Goal: Task Accomplishment & Management: Manage account settings

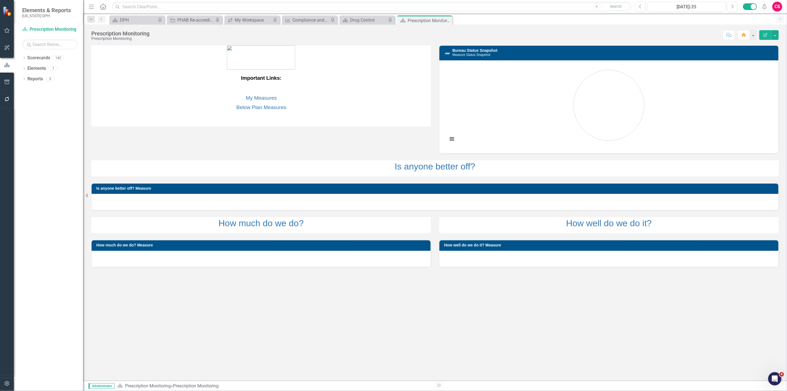
click at [5, 380] on button "button" at bounding box center [7, 384] width 12 height 12
click at [36, 83] on link "Reporting Frequencies" at bounding box center [49, 83] width 55 height 6
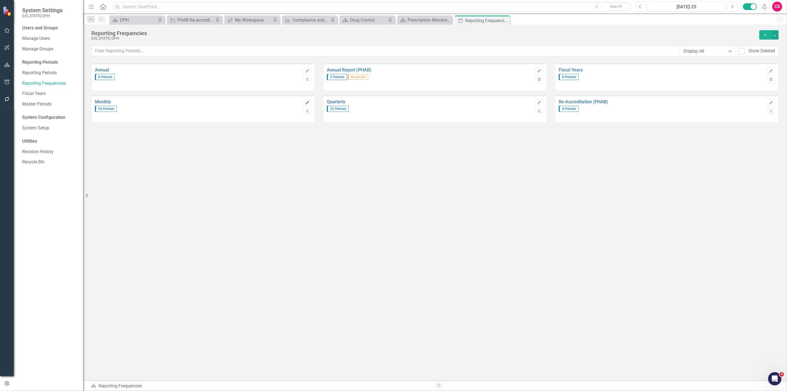
click at [306, 102] on icon "Edit" at bounding box center [307, 102] width 4 height 3
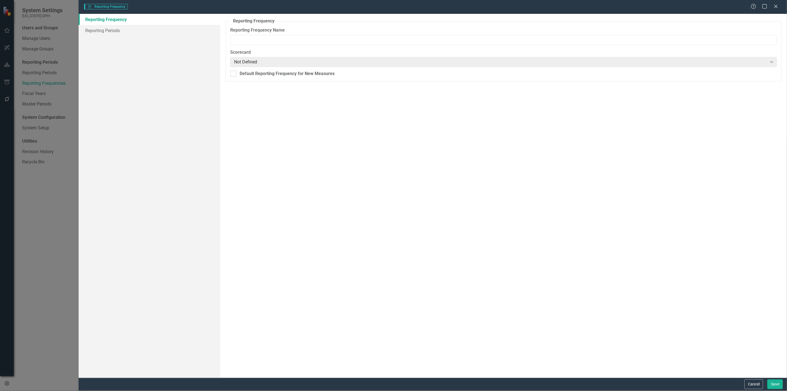
type input "Monthly"
click at [122, 31] on link "Reporting Periods" at bounding box center [150, 30] width 142 height 11
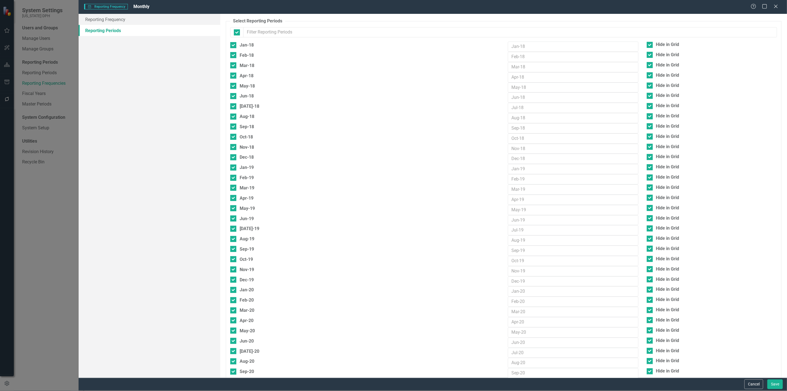
checkbox input "false"
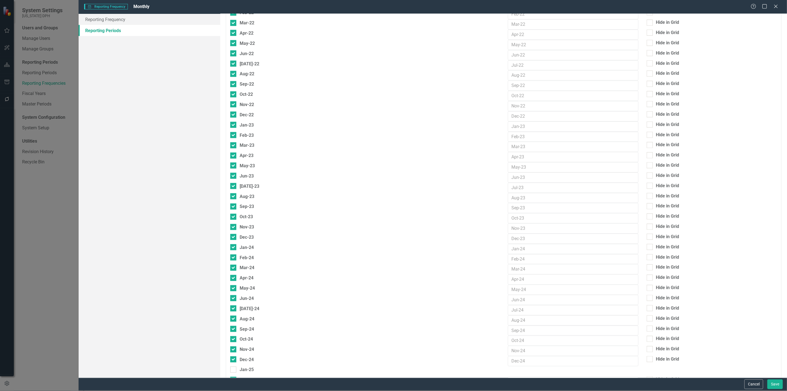
scroll to position [461, 0]
click at [242, 67] on div "Dec-21" at bounding box center [247, 63] width 14 height 7
click at [234, 64] on input "Dec-21" at bounding box center [232, 62] width 4 height 4
checkbox input "true"
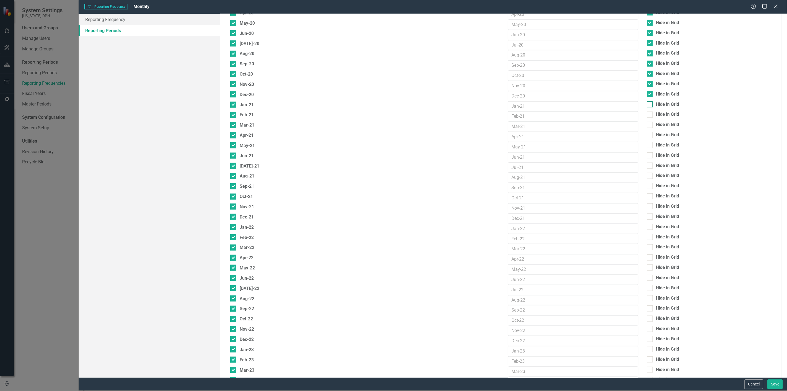
click at [657, 106] on div "Hide in Grid" at bounding box center [667, 104] width 23 height 6
click at [650, 105] on input "Hide in Grid" at bounding box center [648, 103] width 4 height 4
checkbox input "true"
click at [659, 117] on div "Hide in Grid" at bounding box center [667, 114] width 23 height 6
click at [650, 115] on input "Hide in Grid" at bounding box center [648, 113] width 4 height 4
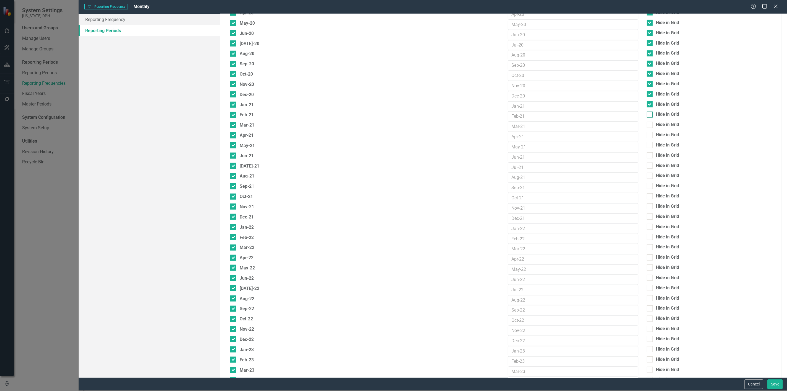
checkbox input "true"
drag, startPoint x: 659, startPoint y: 128, endPoint x: 658, endPoint y: 136, distance: 8.6
click at [659, 128] on div "Hide in Grid" at bounding box center [667, 124] width 23 height 6
click at [650, 125] on input "Hide in Grid" at bounding box center [648, 124] width 4 height 4
checkbox input "true"
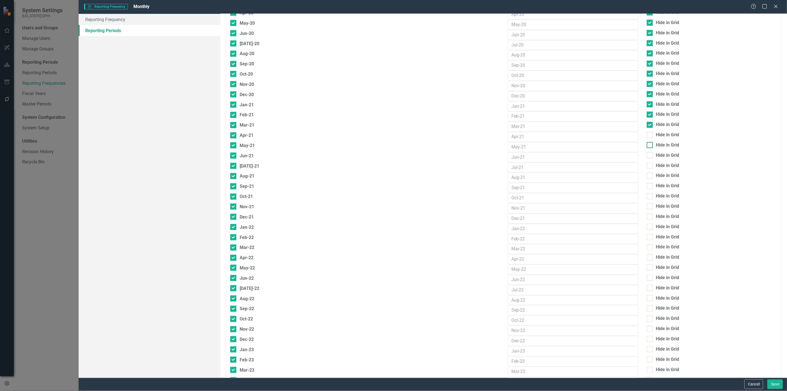
drag, startPoint x: 658, startPoint y: 136, endPoint x: 654, endPoint y: 146, distance: 10.2
click at [657, 137] on div "Hide in Grid" at bounding box center [667, 135] width 23 height 6
click at [650, 136] on input "Hide in Grid" at bounding box center [648, 134] width 4 height 4
checkbox input "true"
click at [656, 147] on div "Hide in Grid" at bounding box center [667, 145] width 23 height 6
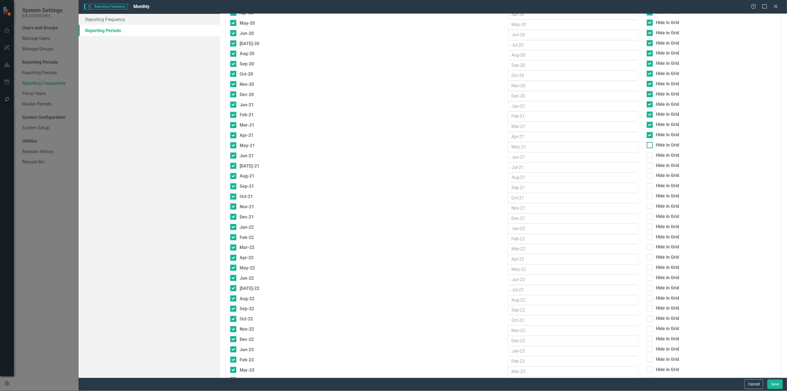
click at [650, 145] on input "Hide in Grid" at bounding box center [648, 144] width 4 height 4
checkbox input "true"
drag, startPoint x: 653, startPoint y: 155, endPoint x: 653, endPoint y: 163, distance: 8.6
click at [656, 155] on div "Hide in Grid" at bounding box center [667, 155] width 23 height 6
click at [650, 155] on input "Hide in Grid" at bounding box center [648, 154] width 4 height 4
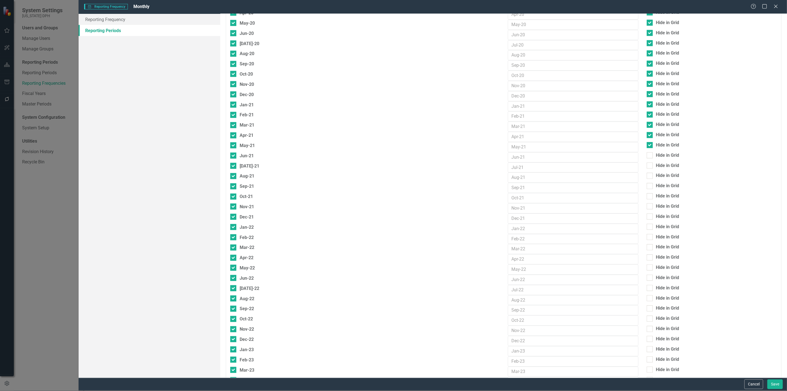
checkbox input "true"
drag, startPoint x: 651, startPoint y: 167, endPoint x: 652, endPoint y: 171, distance: 3.4
click at [652, 169] on div "Hide in Grid" at bounding box center [711, 165] width 130 height 6
click at [650, 166] on input "Hide in Grid" at bounding box center [648, 164] width 4 height 4
checkbox input "true"
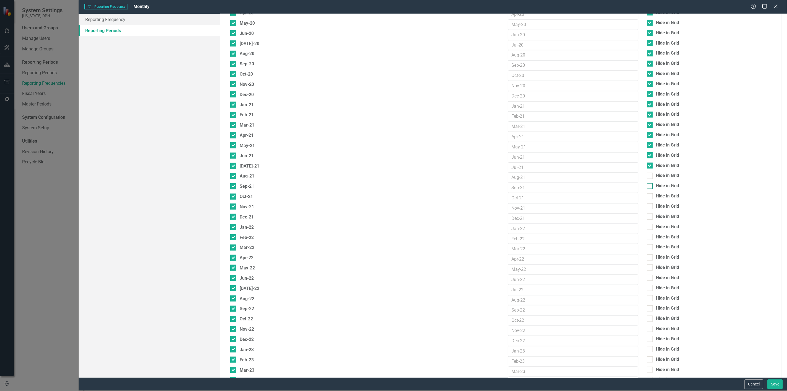
drag, startPoint x: 652, startPoint y: 178, endPoint x: 653, endPoint y: 187, distance: 9.2
click at [652, 178] on div "Hide in Grid" at bounding box center [711, 175] width 130 height 6
click at [650, 176] on input "Hide in Grid" at bounding box center [648, 175] width 4 height 4
checkbox input "true"
click at [652, 187] on div "Hide in Grid" at bounding box center [711, 186] width 130 height 6
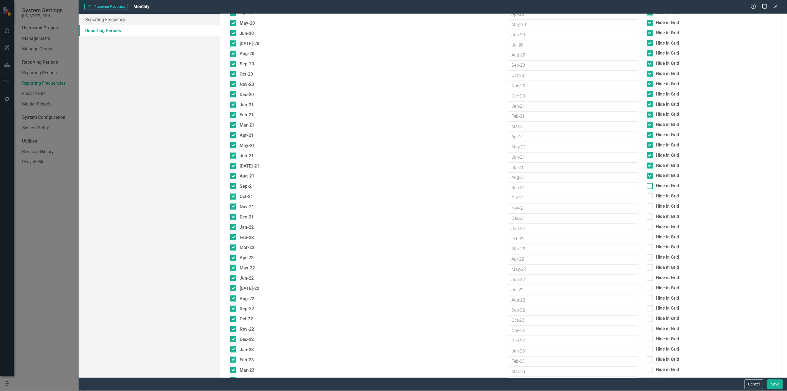
click at [650, 186] on input "Hide in Grid" at bounding box center [648, 185] width 4 height 4
checkbox input "true"
click at [656, 195] on div "Hide in Grid" at bounding box center [667, 196] width 23 height 6
click at [650, 195] on input "Hide in Grid" at bounding box center [648, 195] width 4 height 4
checkbox input "true"
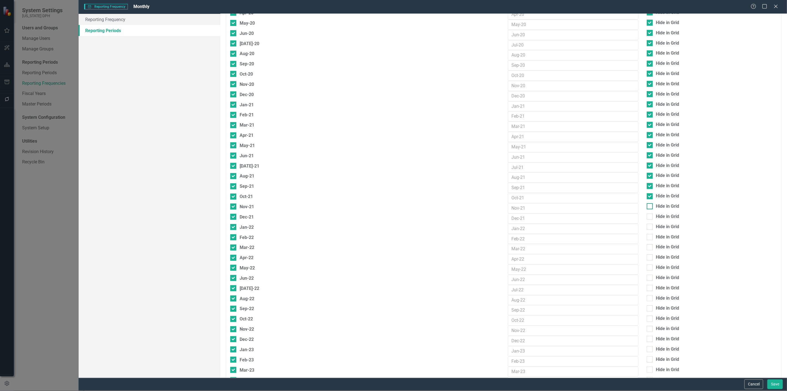
click at [656, 209] on div "Hide in Grid" at bounding box center [667, 206] width 23 height 6
click at [650, 207] on input "Hide in Grid" at bounding box center [648, 205] width 4 height 4
checkbox input "true"
click at [656, 220] on div "Hide in Grid" at bounding box center [667, 216] width 23 height 6
click at [650, 217] on input "Hide in Grid" at bounding box center [648, 215] width 4 height 4
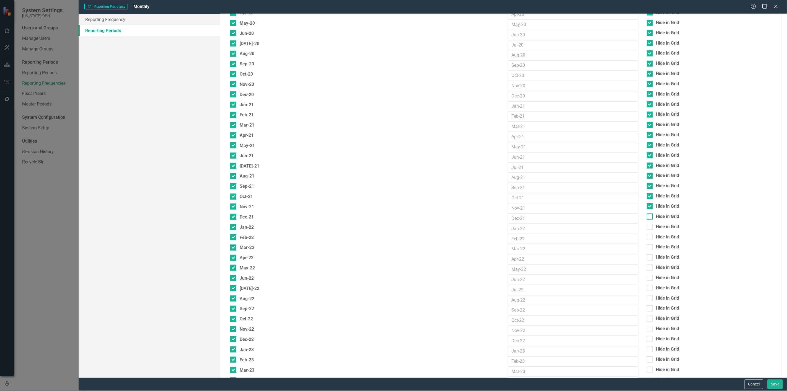
checkbox input "true"
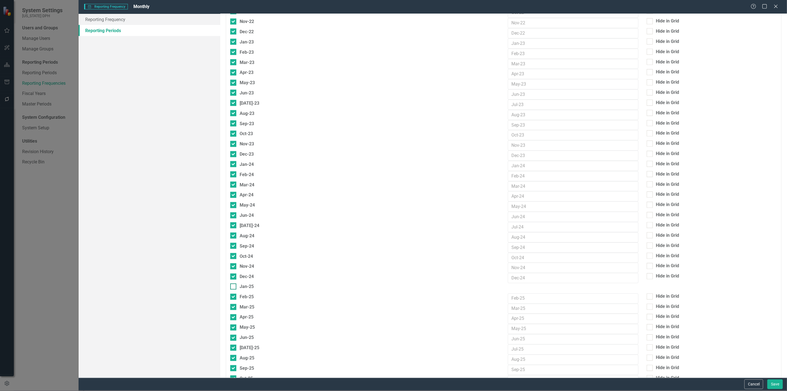
click at [248, 290] on div "Jan-25" at bounding box center [247, 286] width 14 height 7
click at [234, 287] on input "Jan-25" at bounding box center [232, 285] width 4 height 4
checkbox input "true"
click at [656, 46] on div "Hide in Grid" at bounding box center [667, 42] width 23 height 6
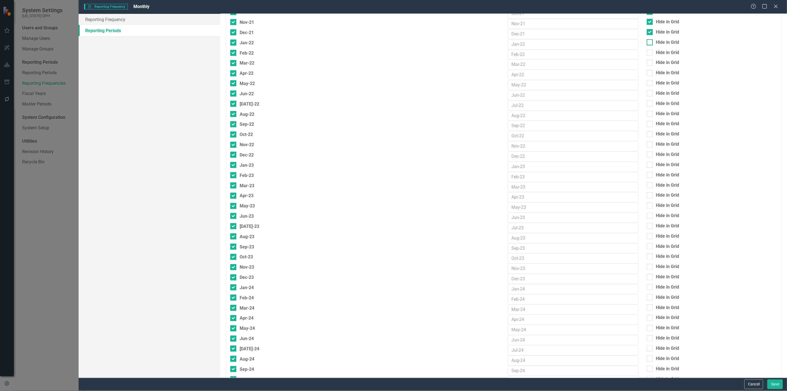
click at [650, 43] on input "Hide in Grid" at bounding box center [648, 41] width 4 height 4
checkbox input "true"
click at [652, 56] on div "Hide in Grid" at bounding box center [711, 53] width 130 height 6
click at [650, 53] on input "Hide in Grid" at bounding box center [648, 52] width 4 height 4
checkbox input "true"
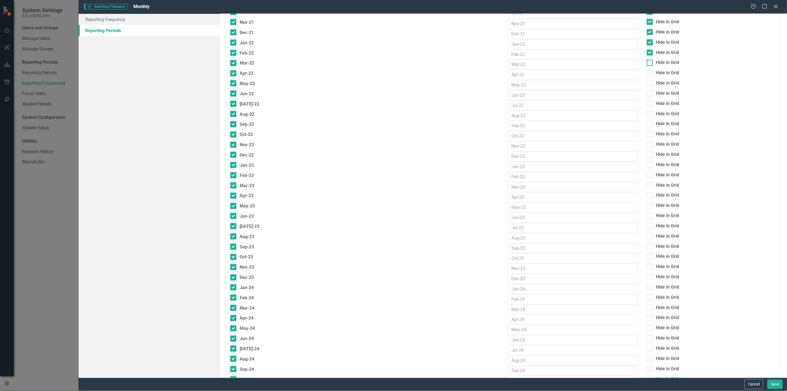
click at [652, 66] on div "Hide in Grid" at bounding box center [711, 62] width 130 height 6
click at [650, 63] on input "Hide in Grid" at bounding box center [648, 62] width 4 height 4
checkbox input "true"
click at [651, 76] on div "Hide in Grid" at bounding box center [711, 73] width 130 height 6
click at [650, 74] on input "Hide in Grid" at bounding box center [648, 72] width 4 height 4
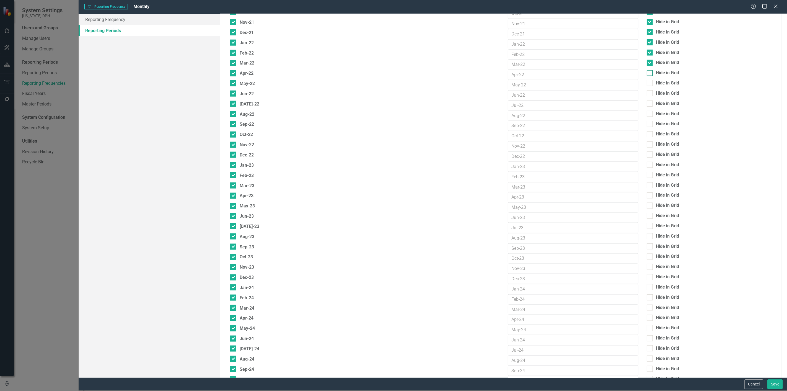
checkbox input "true"
click at [649, 86] on div "Hide in Grid" at bounding box center [711, 83] width 130 height 6
click at [649, 84] on input "Hide in Grid" at bounding box center [648, 82] width 4 height 4
checkbox input "true"
click at [648, 96] on div at bounding box center [649, 93] width 6 height 6
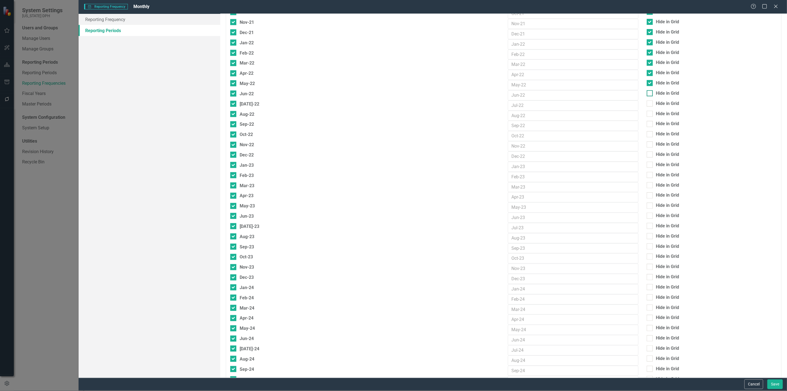
click at [648, 94] on input "Hide in Grid" at bounding box center [648, 92] width 4 height 4
checkbox input "true"
click at [648, 106] on div at bounding box center [649, 103] width 6 height 6
click at [648, 104] on input "Hide in Grid" at bounding box center [648, 102] width 4 height 4
checkbox input "true"
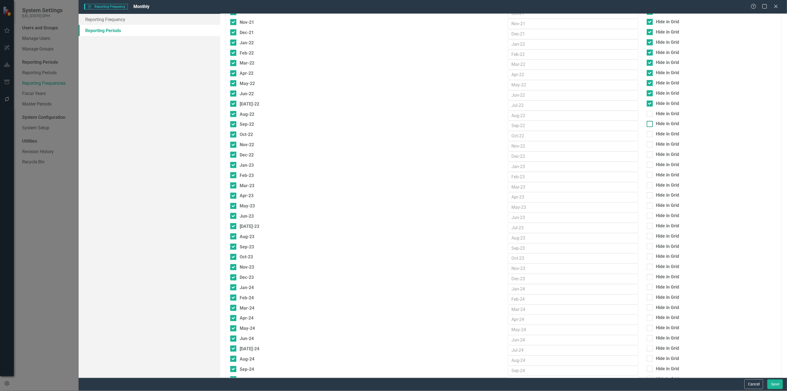
drag, startPoint x: 649, startPoint y: 116, endPoint x: 651, endPoint y: 129, distance: 12.3
click at [649, 117] on div at bounding box center [649, 114] width 6 height 6
click at [649, 114] on input "Hide in Grid" at bounding box center [648, 113] width 4 height 4
checkbox input "true"
click at [650, 128] on div "Hide in Grid" at bounding box center [711, 125] width 139 height 8
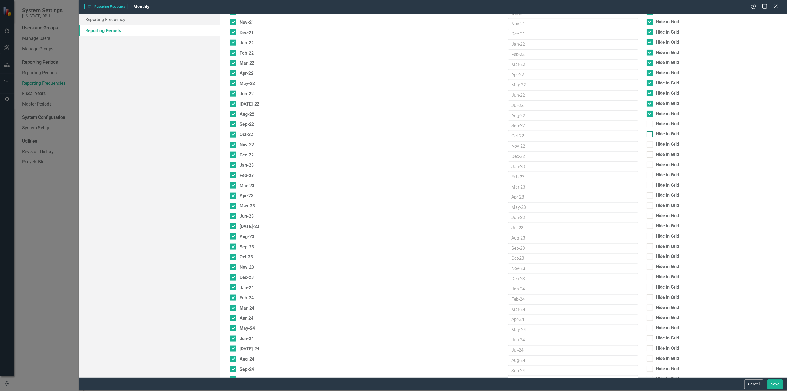
click at [651, 137] on div "Hide in Grid" at bounding box center [711, 134] width 130 height 6
click at [650, 135] on input "Hide in Grid" at bounding box center [648, 133] width 4 height 4
checkbox input "true"
click at [647, 127] on div at bounding box center [649, 124] width 6 height 6
click at [647, 124] on input "Hide in Grid" at bounding box center [648, 123] width 4 height 4
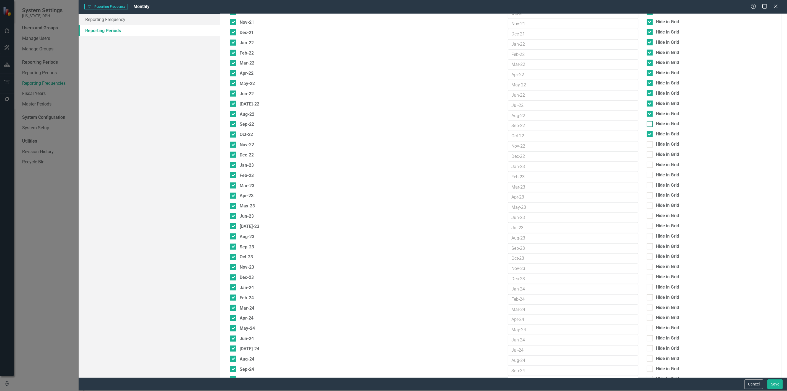
checkbox input "true"
click at [650, 147] on div "Hide in Grid" at bounding box center [711, 144] width 130 height 6
click at [650, 145] on input "Hide in Grid" at bounding box center [648, 143] width 4 height 4
checkbox input "true"
click at [649, 157] on div at bounding box center [649, 154] width 6 height 6
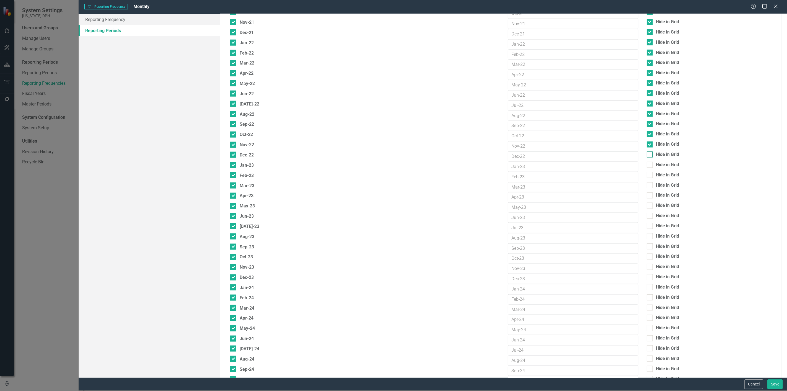
click at [649, 155] on input "Hide in Grid" at bounding box center [648, 153] width 4 height 4
checkbox input "true"
click at [651, 168] on div "Hide in Grid" at bounding box center [711, 165] width 130 height 6
click at [650, 165] on input "Hide in Grid" at bounding box center [648, 164] width 4 height 4
click at [651, 168] on div "Hide in Grid" at bounding box center [711, 165] width 130 height 6
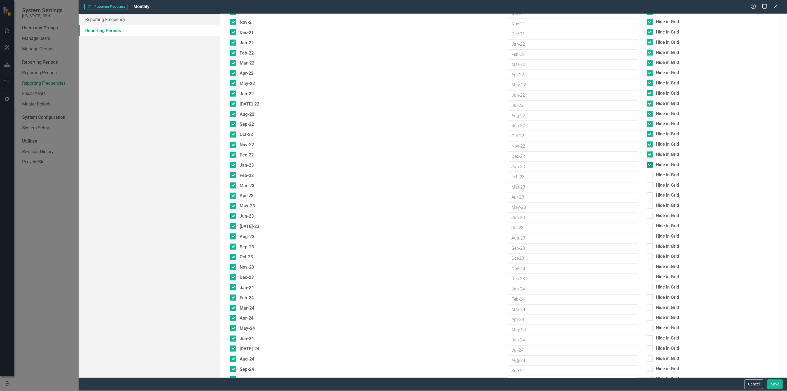
click at [650, 165] on input "Hide in Grid" at bounding box center [648, 164] width 4 height 4
checkbox input "false"
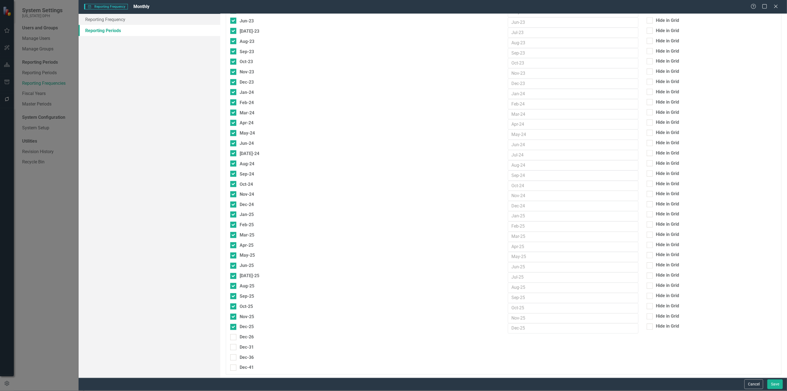
scroll to position [692, 0]
click at [771, 386] on button "Save" at bounding box center [774, 384] width 15 height 10
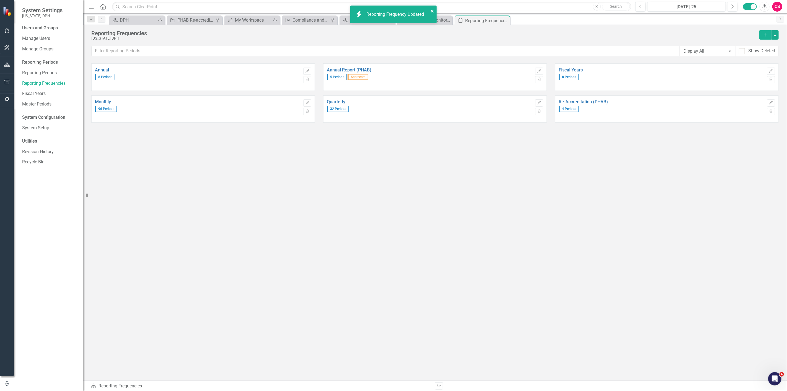
click at [433, 11] on icon "close" at bounding box center [432, 11] width 4 height 4
click at [4, 67] on icon "button" at bounding box center [7, 65] width 6 height 4
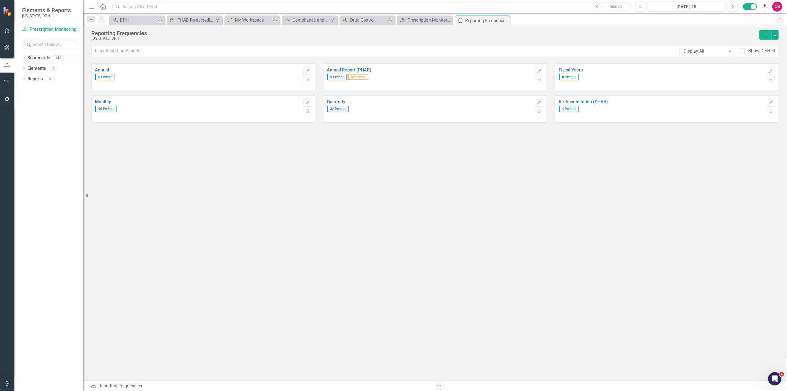
click at [24, 59] on icon "Dropdown" at bounding box center [24, 58] width 4 height 3
click at [35, 68] on link "DPH" at bounding box center [56, 68] width 53 height 6
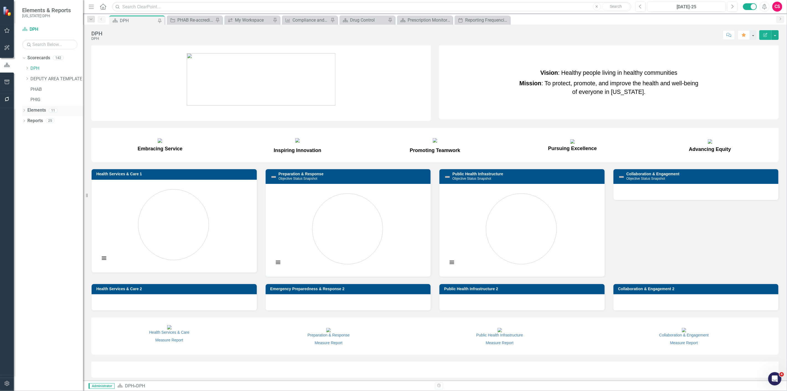
click at [37, 110] on link "Elements" at bounding box center [36, 110] width 19 height 6
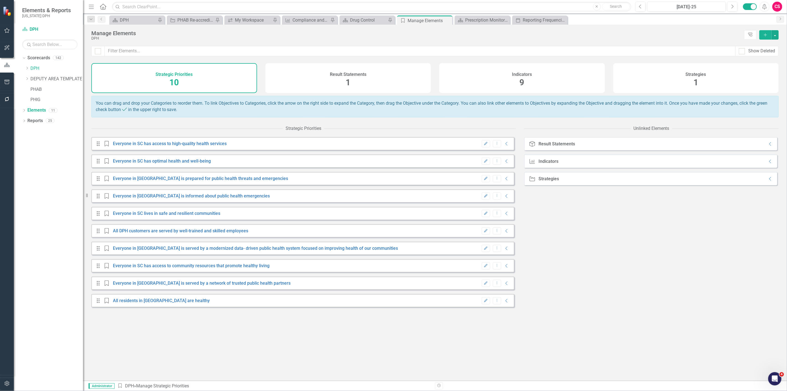
click at [321, 79] on div "Result Statements 1" at bounding box center [348, 78] width 166 height 30
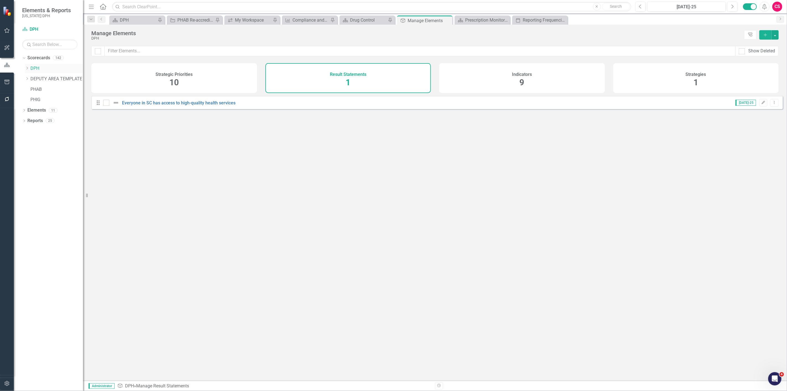
click at [28, 69] on icon "Dropdown" at bounding box center [27, 67] width 4 height 3
click at [32, 47] on input "text" at bounding box center [49, 45] width 55 height 10
type input "operational"
click at [54, 98] on link "Strategy and Operational Excellence" at bounding box center [65, 100] width 36 height 6
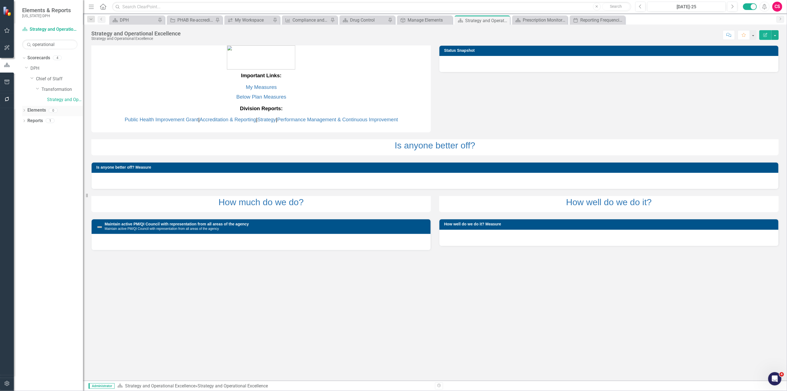
click at [41, 110] on link "Elements" at bounding box center [36, 110] width 19 height 6
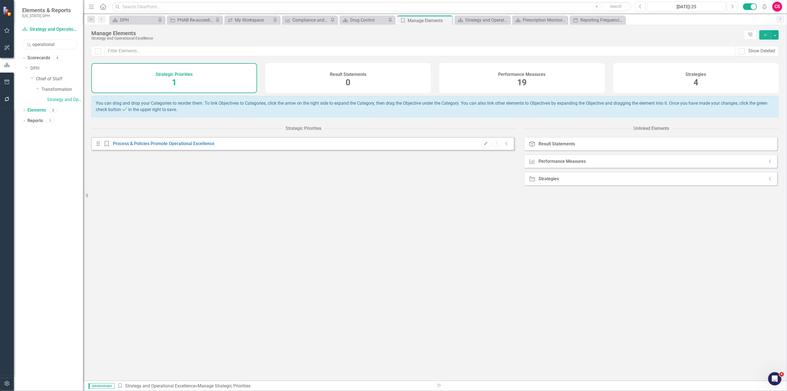
drag, startPoint x: 61, startPoint y: 45, endPoint x: 1, endPoint y: 53, distance: 61.1
click at [1, 53] on div "Elements & Reports South Carolina DPH Scorecard Strategy and Operational Excell…" at bounding box center [41, 195] width 83 height 391
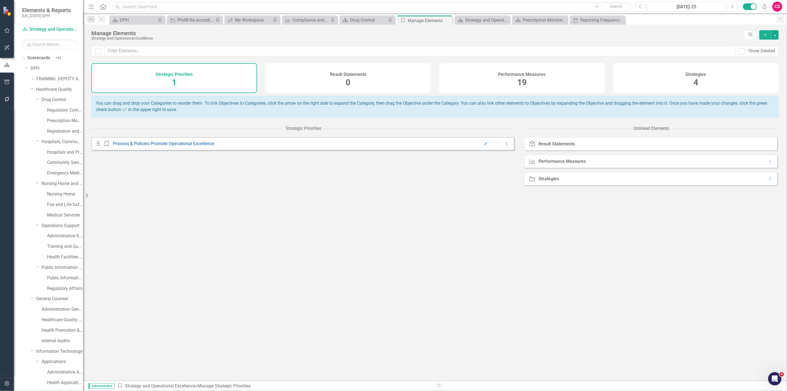
click at [261, 187] on div "Drag Strategic Priority Process & Policies Promote Operational Excellence Edit …" at bounding box center [303, 258] width 424 height 243
drag, startPoint x: 263, startPoint y: 179, endPoint x: 255, endPoint y: 176, distance: 8.5
click at [263, 179] on div "Drag Strategic Priority Process & Policies Promote Operational Excellence Edit …" at bounding box center [303, 258] width 424 height 243
click at [39, 68] on link "DPH" at bounding box center [56, 68] width 53 height 6
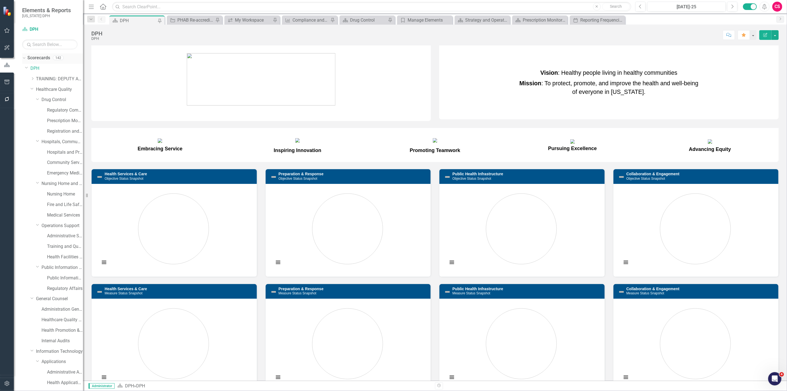
click at [24, 59] on icon "Dropdown" at bounding box center [23, 58] width 3 height 4
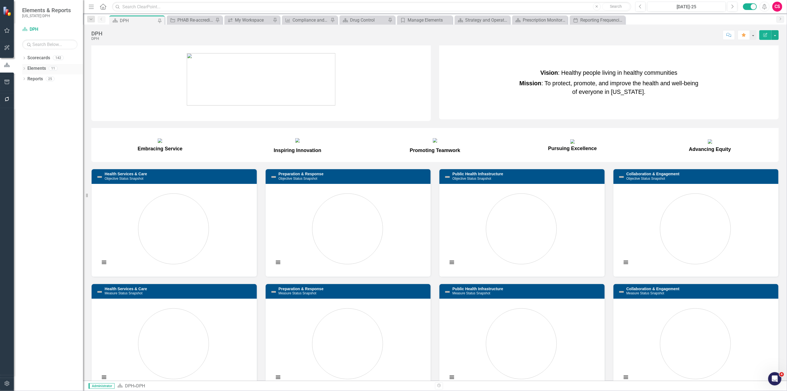
click at [35, 70] on link "Elements" at bounding box center [36, 68] width 19 height 6
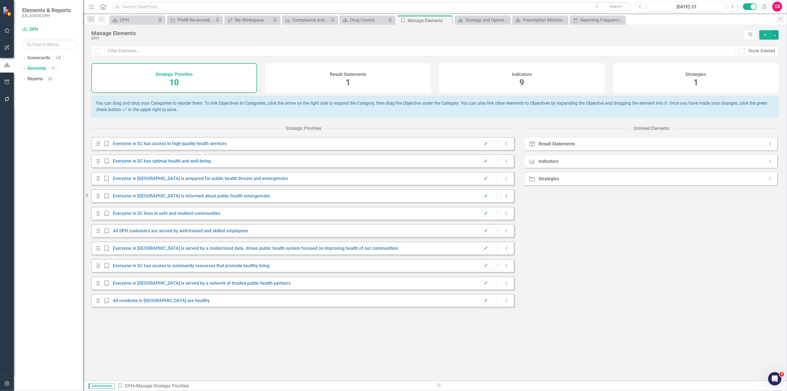
click at [349, 65] on div "Result Statements 1" at bounding box center [348, 78] width 166 height 30
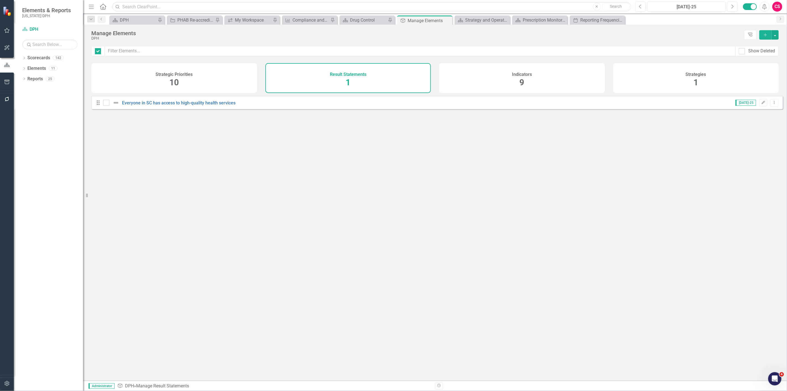
checkbox input "false"
click at [764, 33] on icon "Add" at bounding box center [765, 35] width 5 height 4
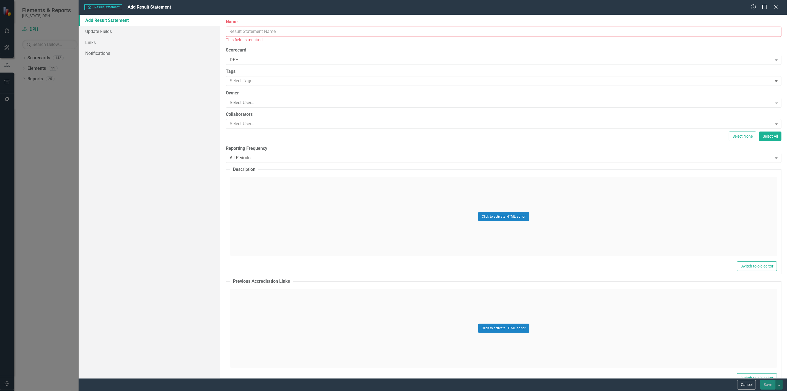
click at [252, 32] on input "Name" at bounding box center [503, 32] width 555 height 10
paste input "Everyone in SC has optimal health and well-being."
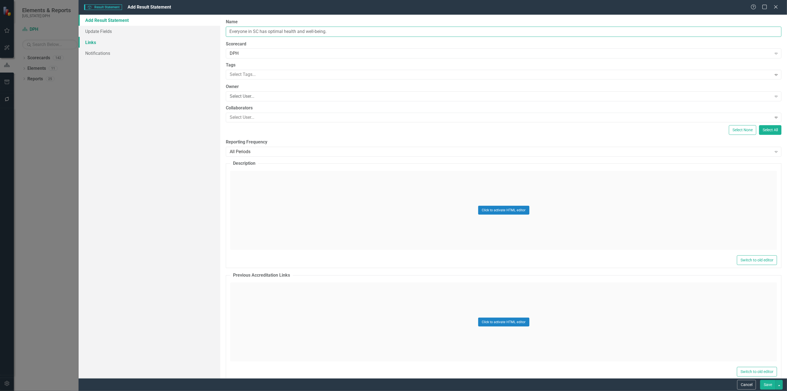
type input "Everyone in SC has optimal health and well-being."
click at [106, 39] on link "Links" at bounding box center [150, 42] width 142 height 11
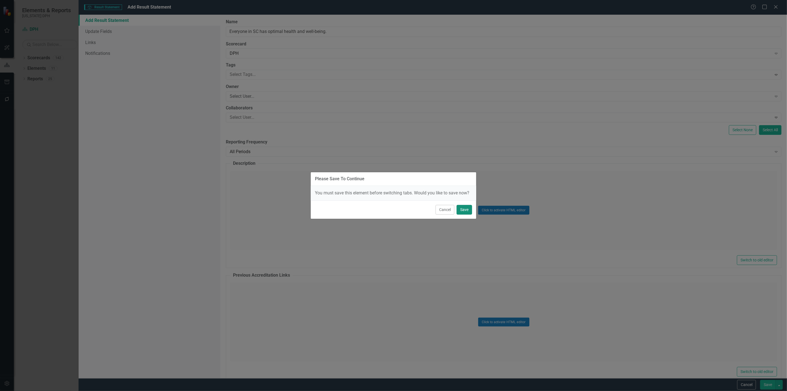
click at [460, 211] on button "Save" at bounding box center [463, 210] width 15 height 10
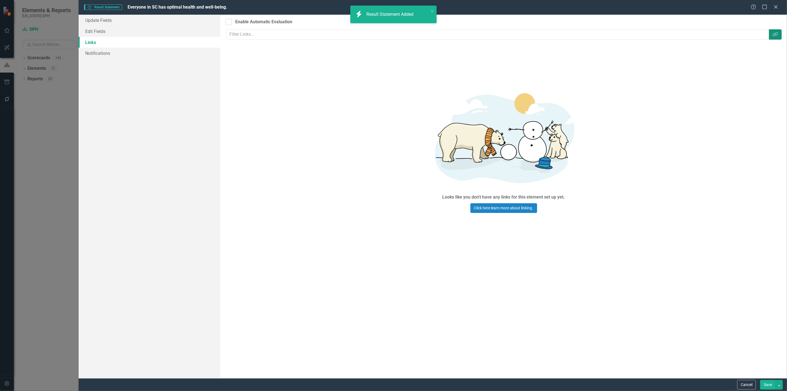
click at [778, 31] on button "Link Tag" at bounding box center [775, 34] width 13 height 10
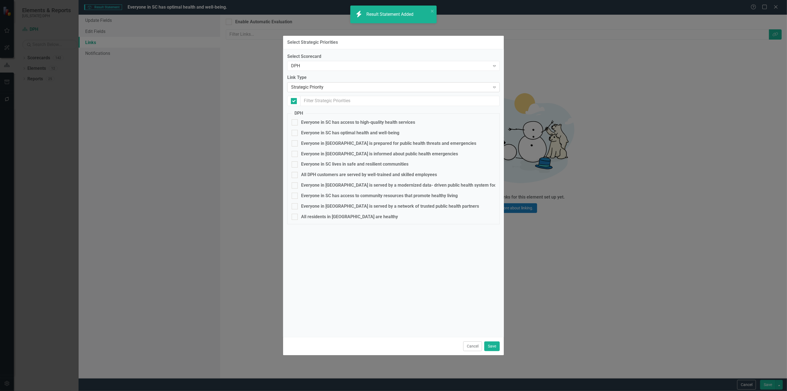
checkbox input "false"
click at [476, 346] on button "Cancel" at bounding box center [472, 346] width 19 height 10
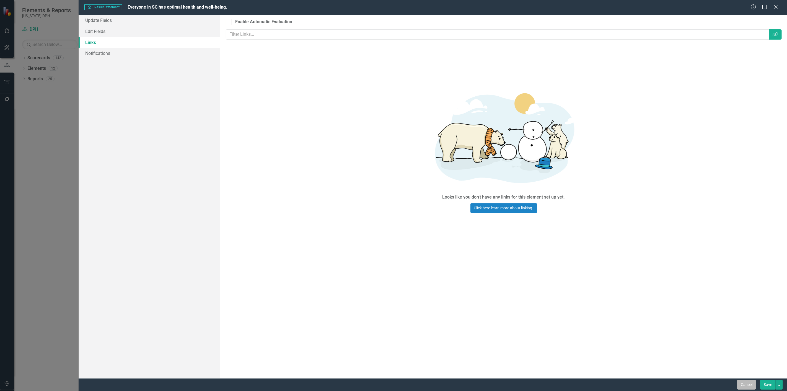
click at [739, 384] on button "Cancel" at bounding box center [746, 385] width 19 height 10
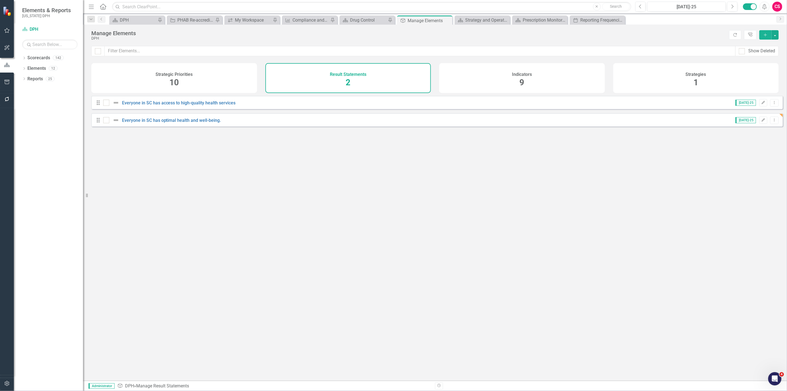
click at [393, 165] on div "Looks like you don't have any Result Statements set up yet. Why don't you add a…" at bounding box center [436, 231] width 691 height 271
click at [190, 89] on div "Strategic Priorities 10" at bounding box center [174, 78] width 166 height 30
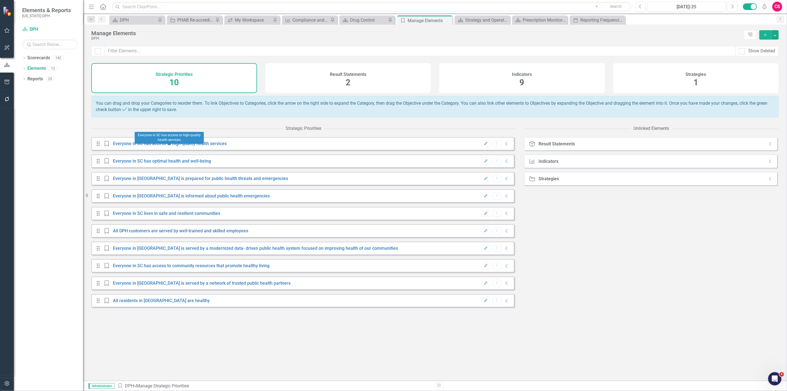
drag, startPoint x: 209, startPoint y: 148, endPoint x: 103, endPoint y: 145, distance: 106.3
click at [101, 146] on div "Drag Strategic Priority Everyone in SC has access to high-quality health servic…" at bounding box center [302, 143] width 423 height 13
click at [162, 146] on link "Everyone in SC has access to high-quality health services" at bounding box center [170, 143] width 114 height 5
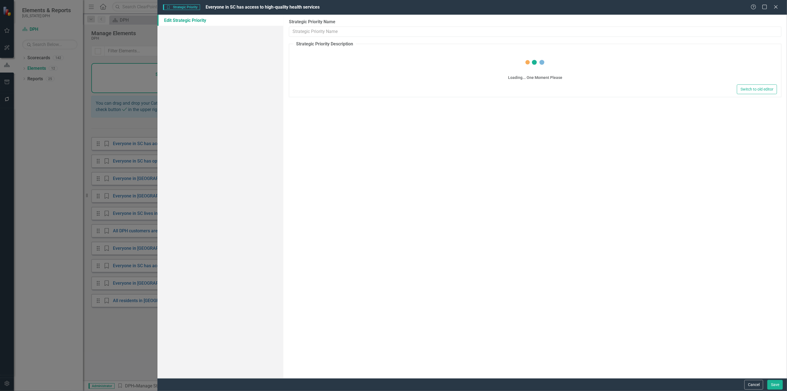
type input "Everyone in SC has access to high-quality health services"
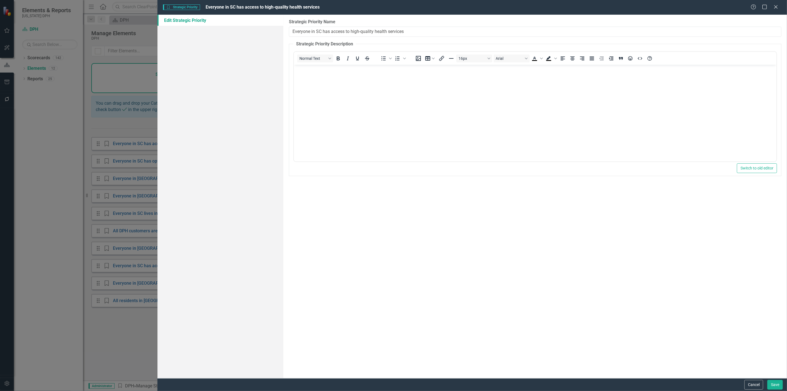
drag, startPoint x: 430, startPoint y: 32, endPoint x: 169, endPoint y: 48, distance: 261.3
click at [169, 48] on div "Edit Strategic Priority Strategic Priority Name Everyone in SC has access to hi…" at bounding box center [471, 196] width 629 height 363
drag, startPoint x: 758, startPoint y: 384, endPoint x: 753, endPoint y: 376, distance: 9.5
click at [758, 384] on button "Cancel" at bounding box center [753, 385] width 19 height 10
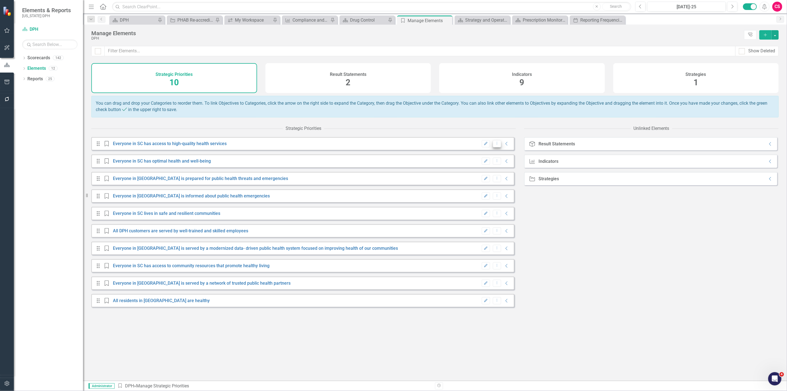
drag, startPoint x: 500, startPoint y: 150, endPoint x: 492, endPoint y: 150, distance: 7.5
click at [495, 147] on div "Edit Dropdown Menu Collapse" at bounding box center [494, 143] width 31 height 7
click at [493, 147] on button "Dropdown Menu" at bounding box center [497, 143] width 9 height 7
click at [504, 168] on link "Trash Delete Strategic Priority" at bounding box center [518, 167] width 59 height 10
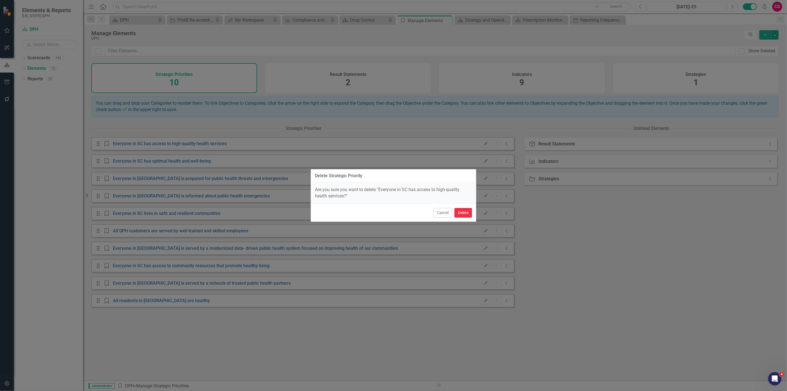
click at [469, 216] on button "Delete" at bounding box center [463, 213] width 18 height 10
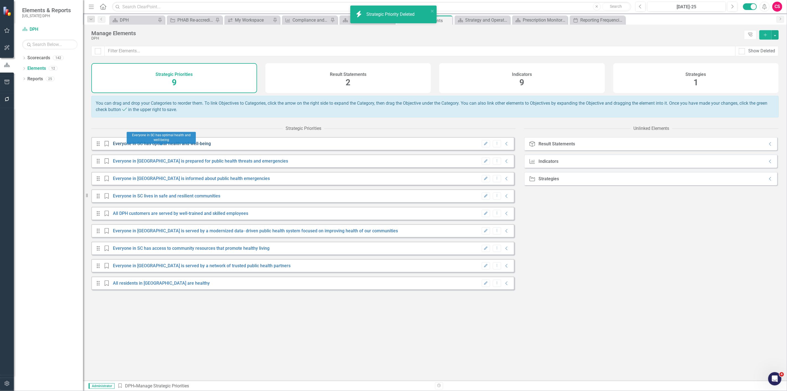
click at [195, 146] on link "Everyone in SC has optimal health and well-being" at bounding box center [162, 143] width 98 height 5
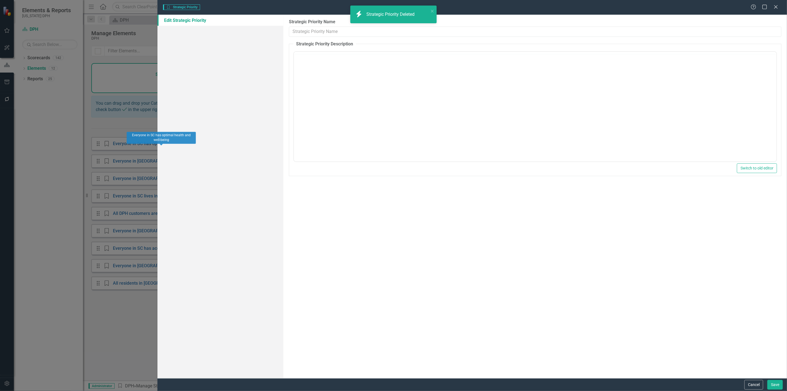
type input "Everyone in SC has optimal health and well-being"
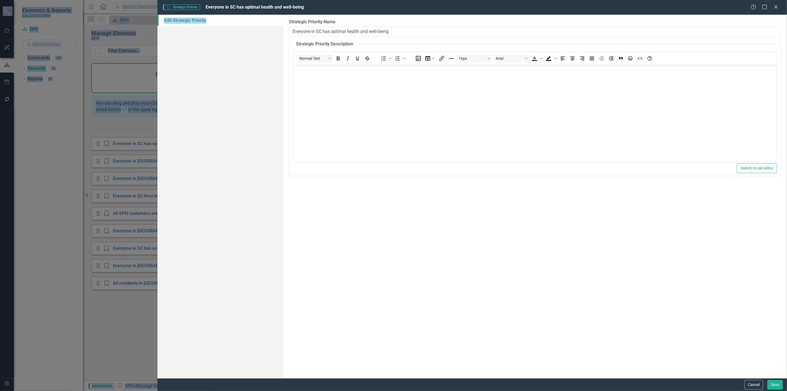
drag, startPoint x: 411, startPoint y: 28, endPoint x: 217, endPoint y: 45, distance: 194.9
click at [217, 45] on body "icon.bolt Strategic Priority Deleted Elements & Reports South Carolina DPH Scor…" at bounding box center [393, 195] width 787 height 391
click at [305, 33] on input "Everyone in SC has optimal health and well-being" at bounding box center [535, 32] width 492 height 10
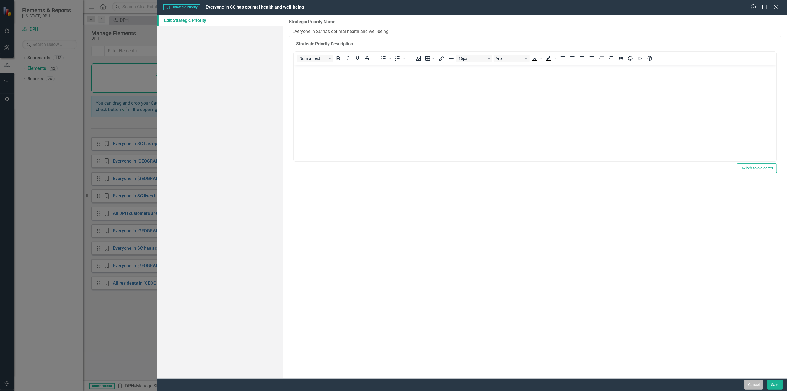
click at [757, 382] on button "Cancel" at bounding box center [753, 385] width 19 height 10
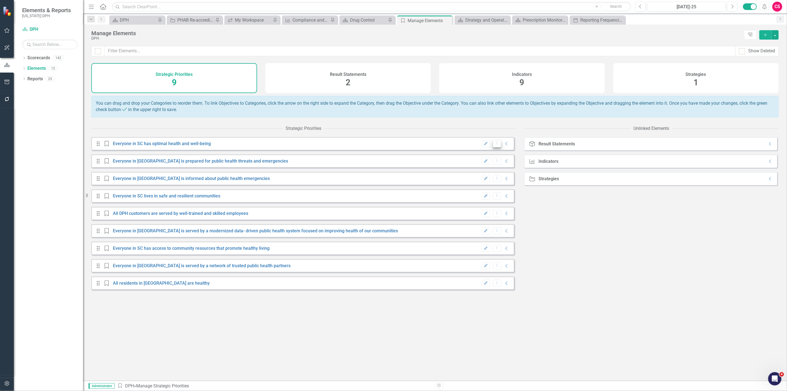
click at [495, 145] on icon "Dropdown Menu" at bounding box center [497, 143] width 5 height 4
click at [501, 171] on link "Trash Delete Strategic Priority" at bounding box center [518, 167] width 59 height 10
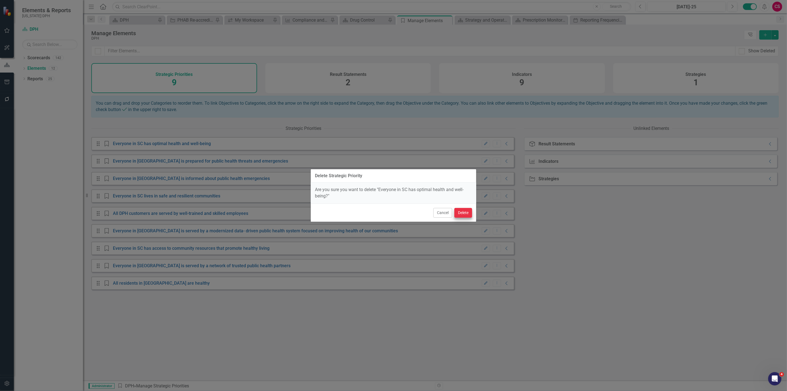
drag, startPoint x: 474, startPoint y: 208, endPoint x: 467, endPoint y: 211, distance: 7.8
click at [470, 210] on div "Cancel Delete" at bounding box center [393, 212] width 165 height 18
click at [467, 211] on button "Delete" at bounding box center [463, 213] width 18 height 10
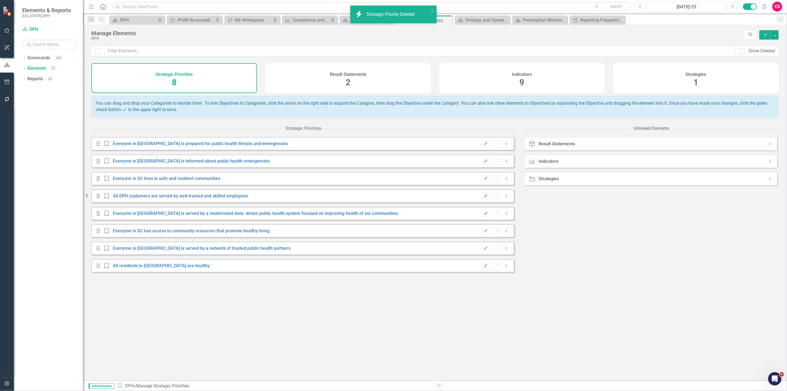
click at [484, 147] on button "Edit" at bounding box center [486, 143] width 8 height 7
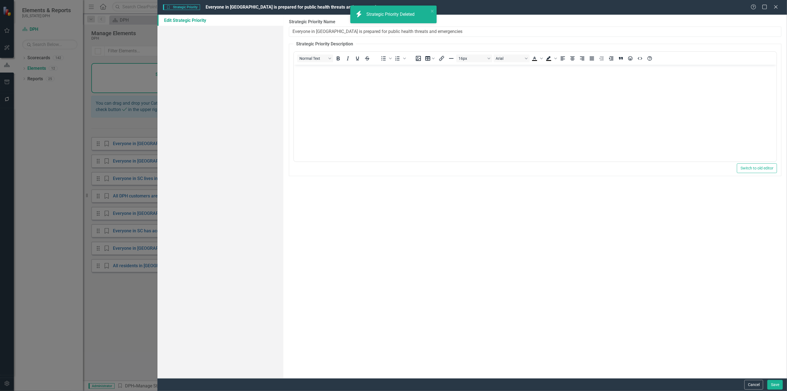
type input "Everyone in [GEOGRAPHIC_DATA] is prepared for public health threats and emergen…"
drag, startPoint x: 452, startPoint y: 32, endPoint x: 189, endPoint y: 65, distance: 265.6
click at [189, 63] on div "Edit Strategic Priority Strategic Priority Name Everyone in SC is prepared for …" at bounding box center [471, 196] width 629 height 363
click at [775, 386] on button "Save" at bounding box center [774, 385] width 15 height 10
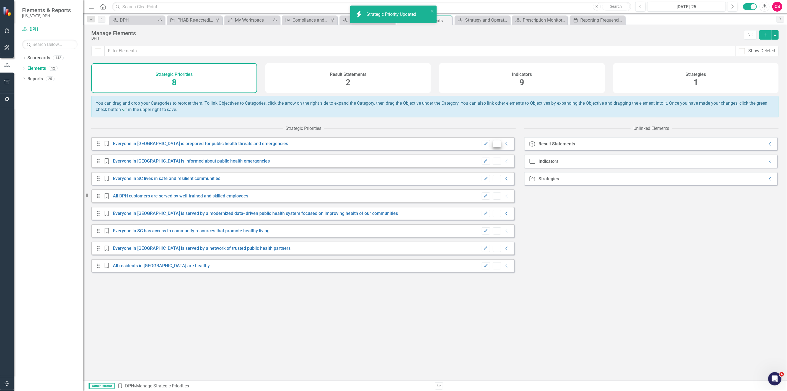
click at [495, 145] on icon "Dropdown Menu" at bounding box center [497, 143] width 5 height 4
click at [494, 164] on div "Trash" at bounding box center [494, 166] width 4 height 4
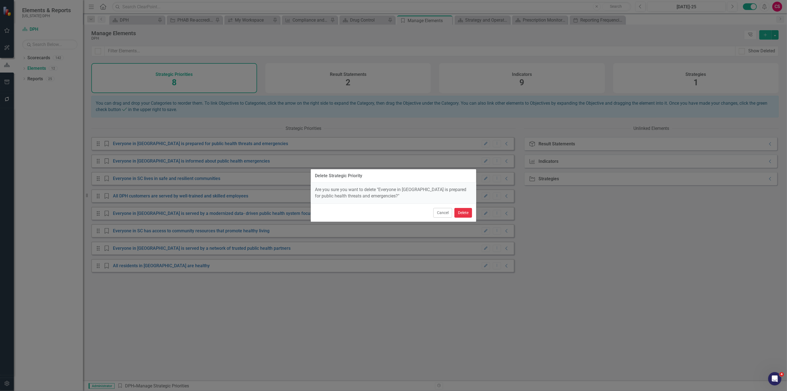
click at [457, 210] on button "Delete" at bounding box center [463, 213] width 18 height 10
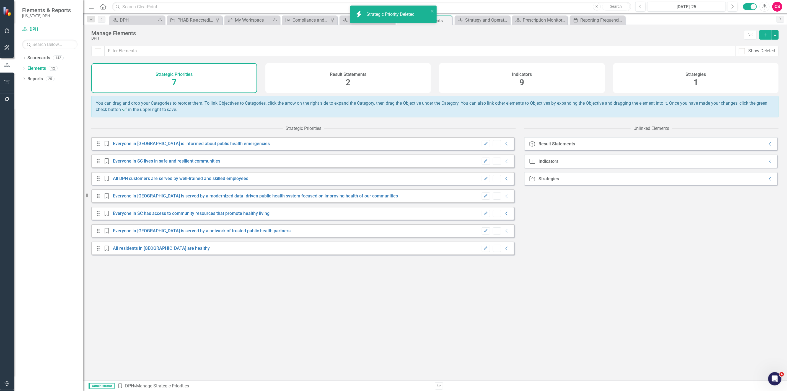
click at [484, 145] on icon "Edit" at bounding box center [486, 143] width 4 height 3
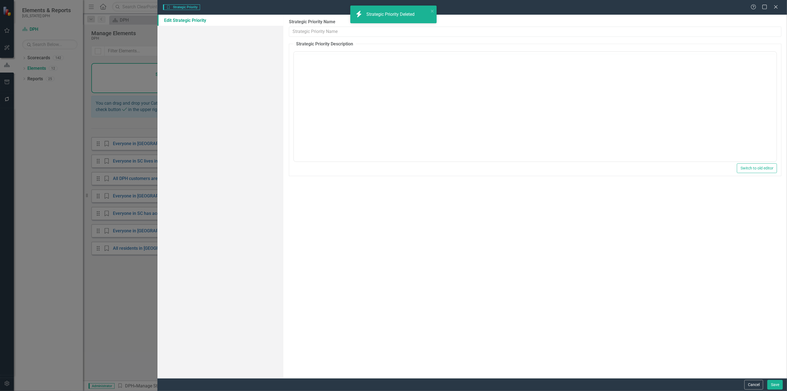
type input "Everyone in [GEOGRAPHIC_DATA] is informed about public health emergencies"
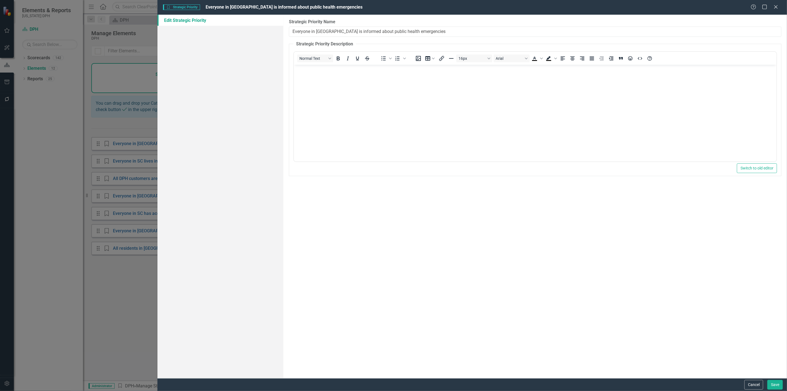
drag, startPoint x: 431, startPoint y: 32, endPoint x: 176, endPoint y: 63, distance: 256.5
click at [176, 63] on div "Edit Strategic Priority Strategic Priority Name Everyone in SC is informed abou…" at bounding box center [471, 196] width 629 height 363
drag, startPoint x: 764, startPoint y: 383, endPoint x: 760, endPoint y: 383, distance: 4.2
click at [763, 383] on div "Cancel Save" at bounding box center [763, 385] width 40 height 10
click at [756, 385] on button "Cancel" at bounding box center [753, 385] width 19 height 10
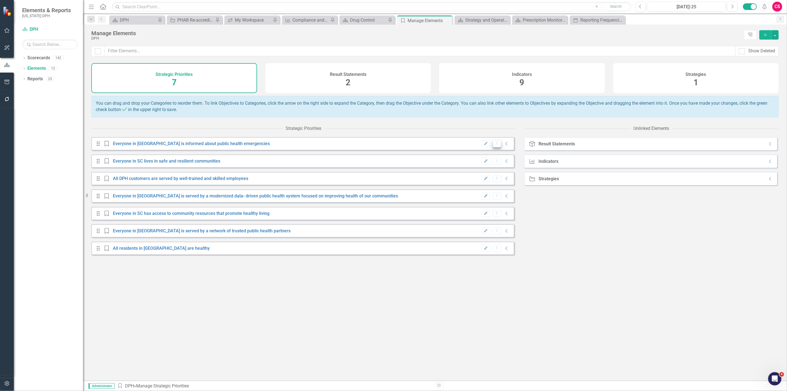
click at [495, 145] on icon "Dropdown Menu" at bounding box center [497, 143] width 5 height 4
click at [493, 169] on icon at bounding box center [495, 167] width 4 height 4
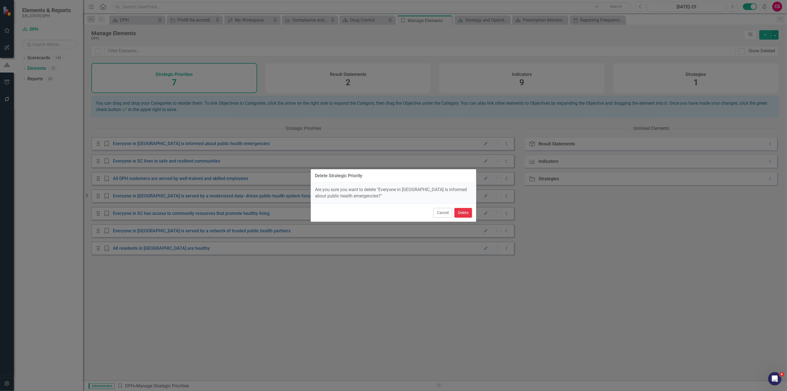
click at [463, 210] on button "Delete" at bounding box center [463, 213] width 18 height 10
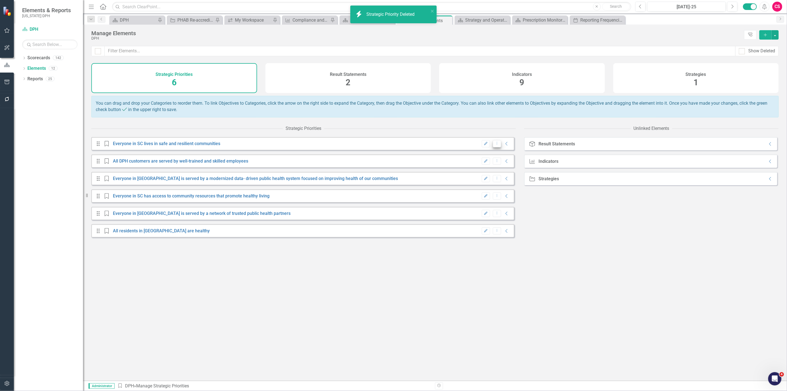
click at [493, 147] on button "Dropdown Menu" at bounding box center [497, 143] width 9 height 7
click at [497, 156] on link "Edit Edit Strategic Priority" at bounding box center [518, 157] width 59 height 10
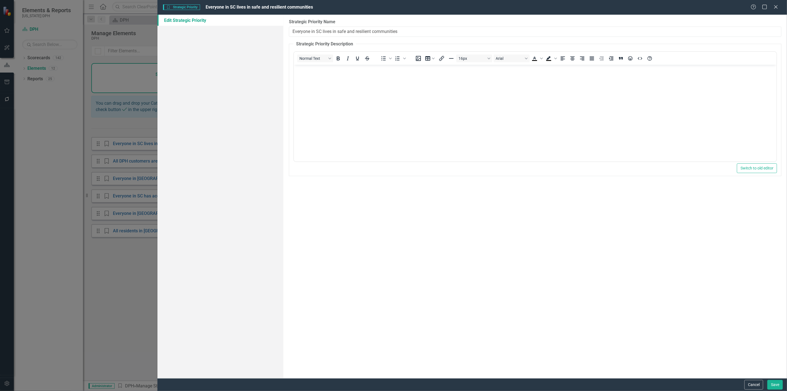
drag, startPoint x: 301, startPoint y: 38, endPoint x: 149, endPoint y: 58, distance: 153.4
click at [150, 55] on div "Strategic Priority Strategic Priority Everyone in SC lives in safe and resilien…" at bounding box center [393, 195] width 787 height 391
drag, startPoint x: 757, startPoint y: 379, endPoint x: 757, endPoint y: 383, distance: 3.9
click at [757, 382] on div "Cancel Save" at bounding box center [471, 384] width 629 height 13
click at [757, 383] on button "Cancel" at bounding box center [753, 385] width 19 height 10
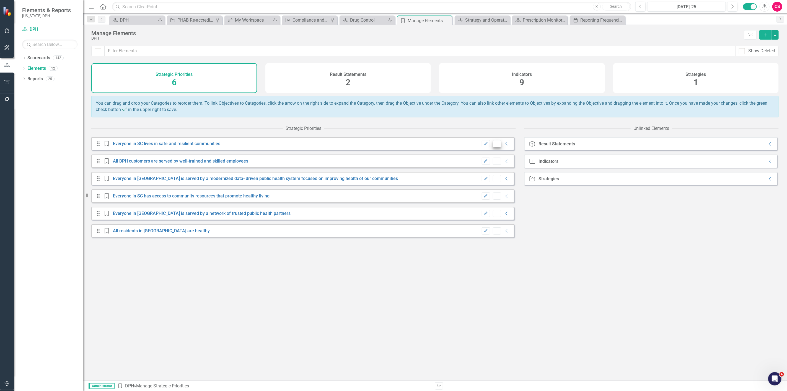
click at [495, 145] on icon "Dropdown Menu" at bounding box center [497, 143] width 5 height 4
click at [499, 170] on link "Trash Delete Strategic Priority" at bounding box center [518, 167] width 59 height 10
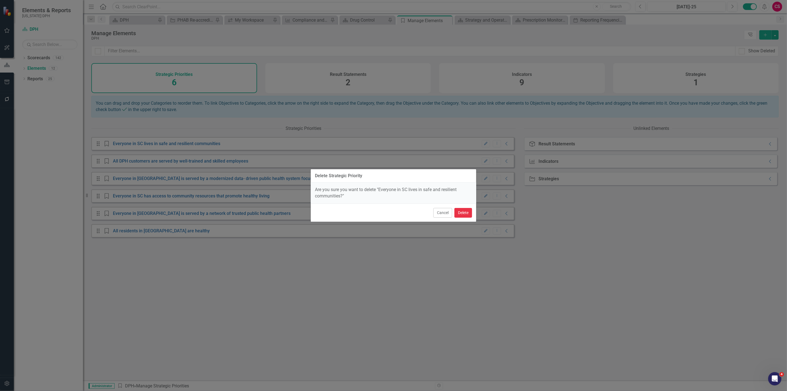
click at [468, 214] on button "Delete" at bounding box center [463, 213] width 18 height 10
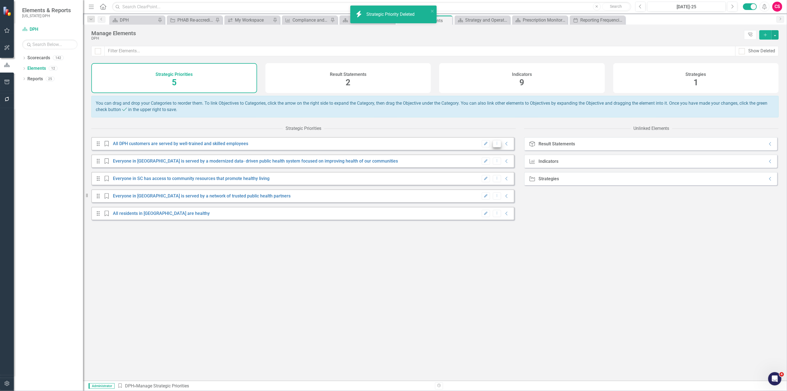
click at [496, 147] on button "Dropdown Menu" at bounding box center [497, 143] width 9 height 7
click at [495, 158] on icon "Edit" at bounding box center [494, 157] width 5 height 4
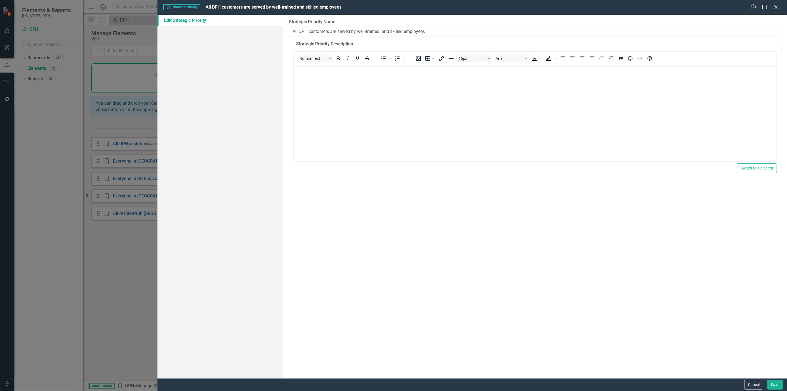
drag, startPoint x: 439, startPoint y: 32, endPoint x: 162, endPoint y: 53, distance: 277.7
click at [162, 49] on div "Edit Strategic Priority Strategic Priority Name All DPH customers are served by…" at bounding box center [471, 196] width 629 height 363
click at [751, 383] on button "Cancel" at bounding box center [753, 385] width 19 height 10
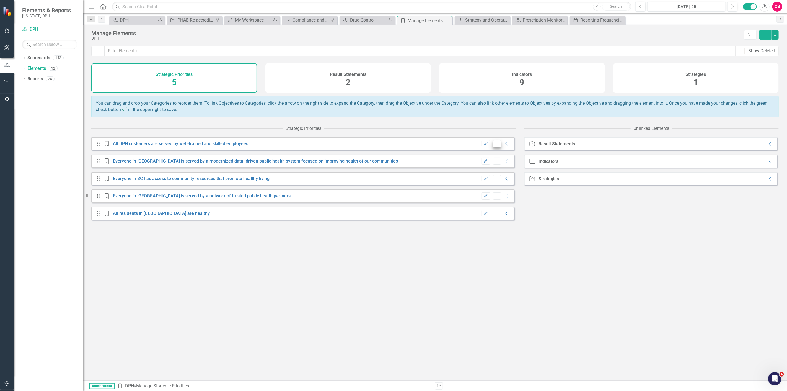
click at [495, 145] on icon "Dropdown Menu" at bounding box center [497, 143] width 5 height 4
click at [493, 167] on icon "Trash" at bounding box center [495, 167] width 6 height 4
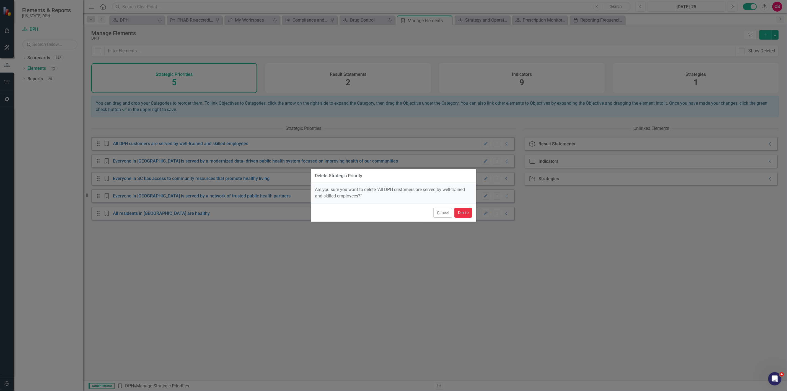
click at [468, 209] on button "Delete" at bounding box center [463, 213] width 18 height 10
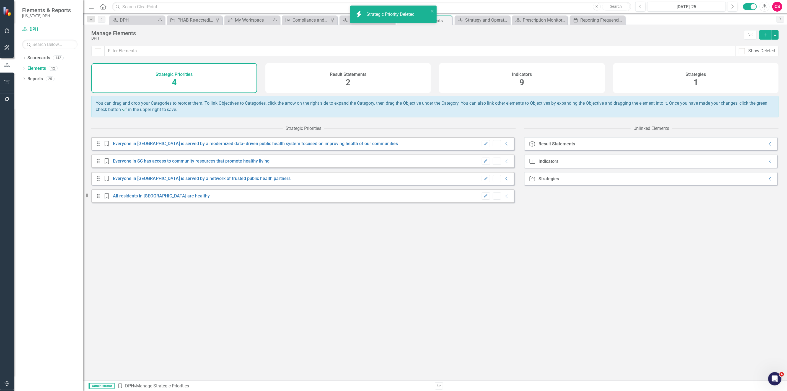
click at [482, 147] on button "Edit" at bounding box center [486, 143] width 8 height 7
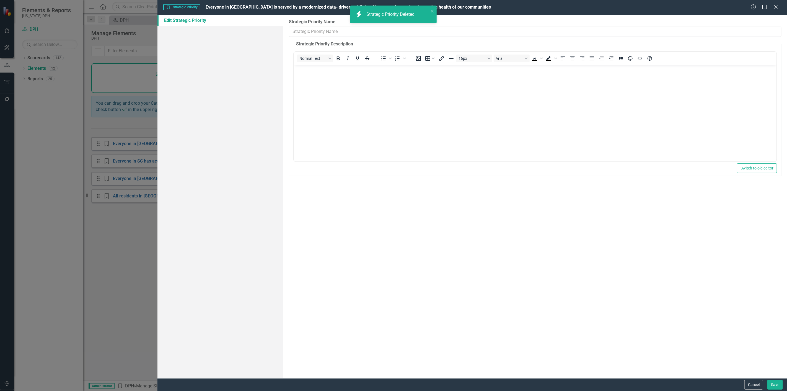
type input "Everyone in [GEOGRAPHIC_DATA] is served by a modernized data- driven public hea…"
drag, startPoint x: 555, startPoint y: 34, endPoint x: 199, endPoint y: 44, distance: 356.7
click at [199, 43] on div "Edit Strategic Priority Strategic Priority Name Everyone in SC is served by a m…" at bounding box center [471, 196] width 629 height 363
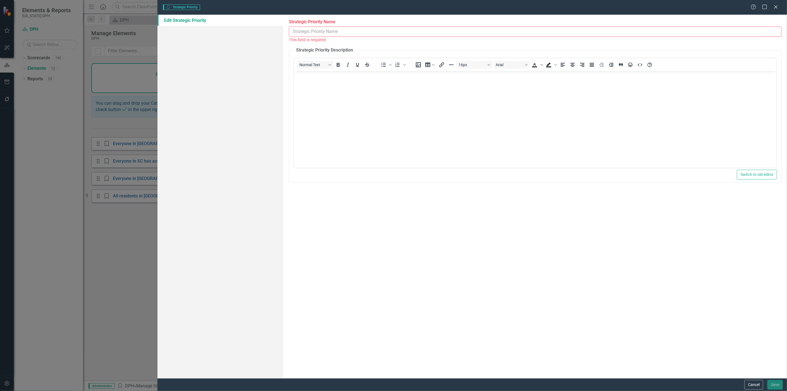
click at [743, 384] on div "Cancel Save" at bounding box center [763, 385] width 40 height 10
click at [752, 383] on button "Cancel" at bounding box center [753, 385] width 19 height 10
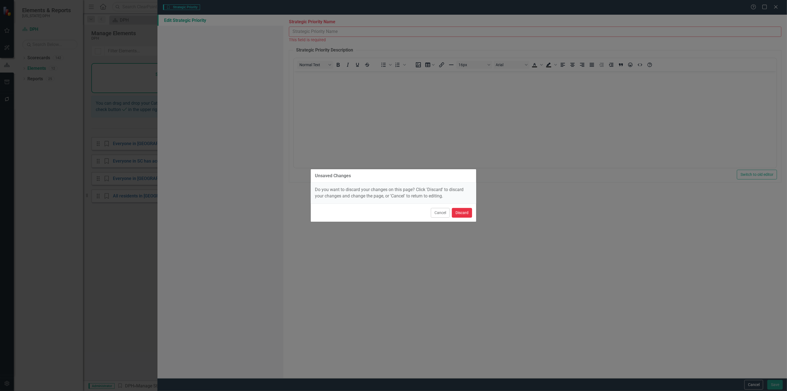
click at [454, 211] on button "Discard" at bounding box center [462, 213] width 20 height 10
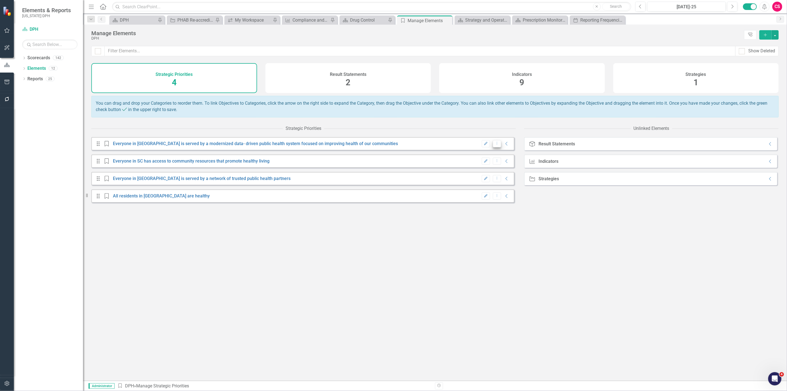
click at [495, 147] on button "Dropdown Menu" at bounding box center [497, 143] width 9 height 7
click at [492, 169] on link "Trash Delete Strategic Priority" at bounding box center [518, 167] width 59 height 10
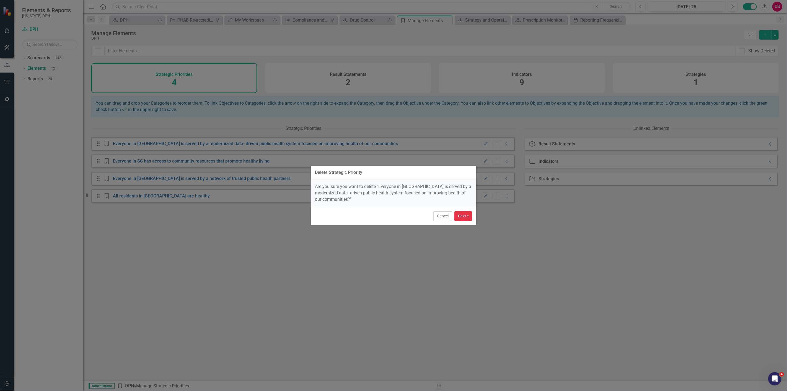
click at [466, 211] on button "Delete" at bounding box center [463, 216] width 18 height 10
click at [467, 210] on div "Show Deleted Strategic Priorities 4 Result Statements 2 Indicators 9 Strategies…" at bounding box center [435, 213] width 704 height 334
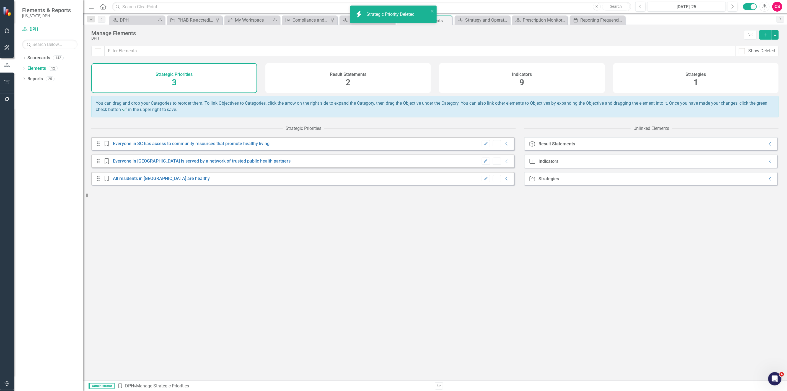
click at [484, 145] on icon "Edit" at bounding box center [486, 143] width 4 height 3
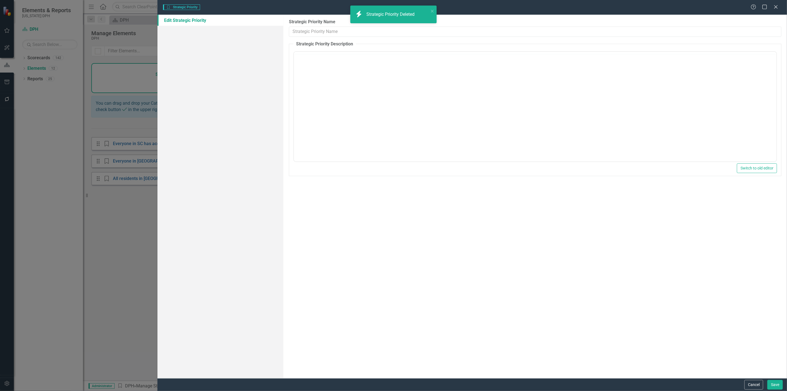
type input "Everyone in SC has access to community resources that promote healthy living"
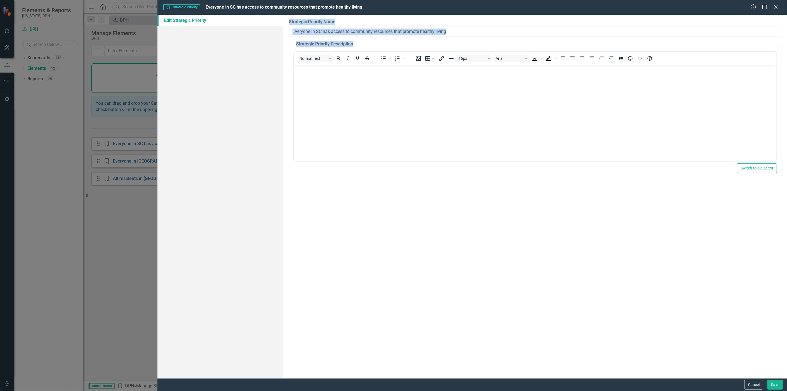
drag, startPoint x: 507, startPoint y: 35, endPoint x: 253, endPoint y: 37, distance: 253.7
click at [247, 40] on div "Edit Strategic Priority Strategic Priority Name Everyone in SC has access to co…" at bounding box center [471, 196] width 629 height 363
click at [324, 33] on input "Everyone in SC has access to community resources that promote healthy living" at bounding box center [535, 32] width 492 height 10
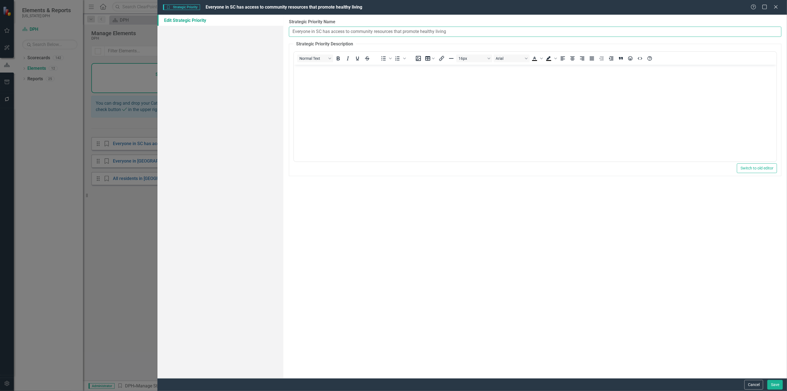
click at [324, 33] on input "Everyone in SC has access to community resources that promote healthy living" at bounding box center [535, 32] width 492 height 10
click at [746, 380] on button "Cancel" at bounding box center [753, 385] width 19 height 10
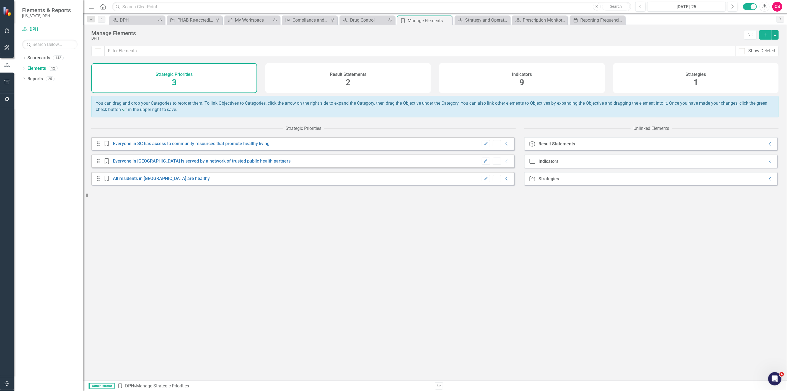
click at [484, 163] on button "Edit" at bounding box center [486, 160] width 8 height 7
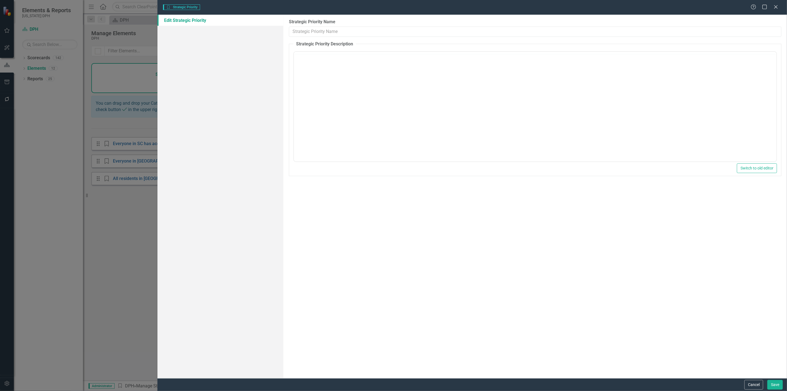
type input "Everyone in [GEOGRAPHIC_DATA] is served by a network of trusted public health p…"
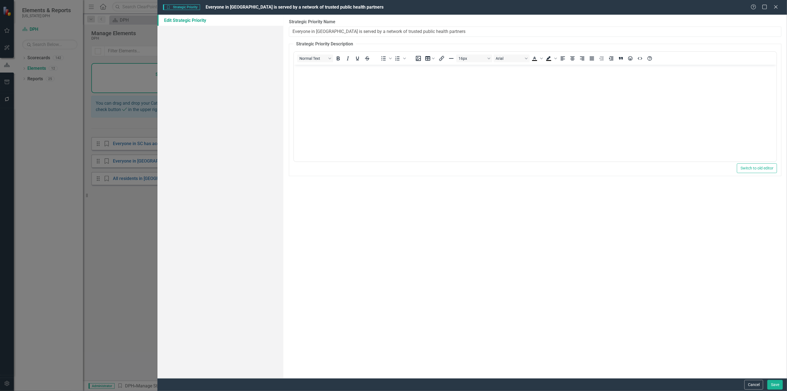
drag, startPoint x: 448, startPoint y: 32, endPoint x: 159, endPoint y: 39, distance: 288.6
click at [159, 39] on div "Edit Strategic Priority Strategic Priority Name Everyone in SC is served by a n…" at bounding box center [471, 196] width 629 height 363
click at [757, 384] on button "Cancel" at bounding box center [753, 385] width 19 height 10
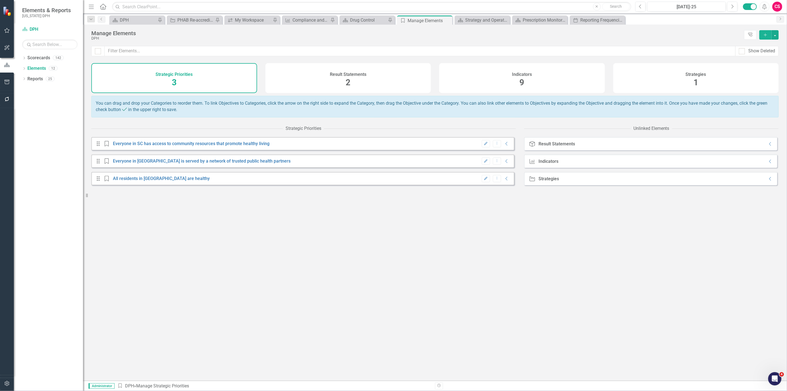
click at [484, 180] on icon "Edit" at bounding box center [486, 178] width 4 height 3
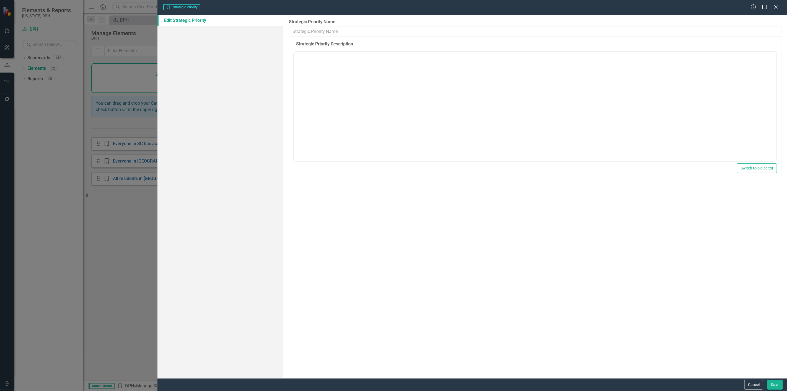
type input "All residents in [GEOGRAPHIC_DATA] are healthy"
drag, startPoint x: 347, startPoint y: 32, endPoint x: 191, endPoint y: 41, distance: 156.0
click at [195, 39] on div "Edit Strategic Priority Strategic Priority Name All residents in SC are healthy…" at bounding box center [471, 196] width 629 height 363
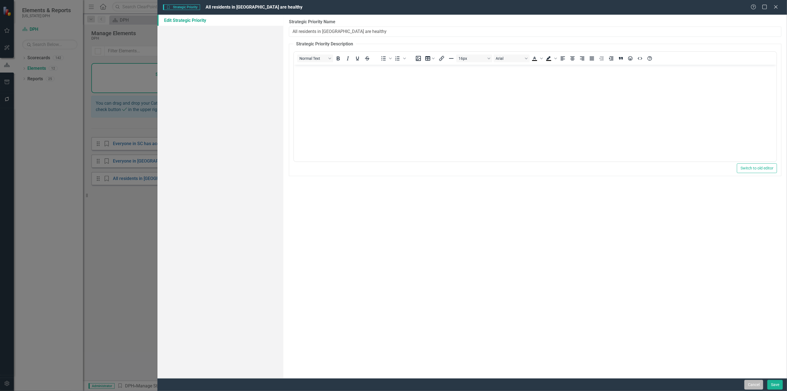
click at [758, 389] on button "Cancel" at bounding box center [753, 385] width 19 height 10
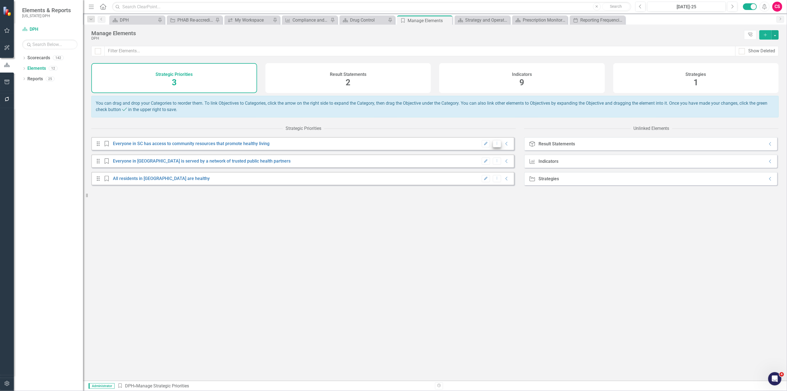
click at [493, 147] on button "Dropdown Menu" at bounding box center [497, 143] width 9 height 7
click at [518, 168] on link "Trash Delete Strategic Priority" at bounding box center [518, 167] width 59 height 10
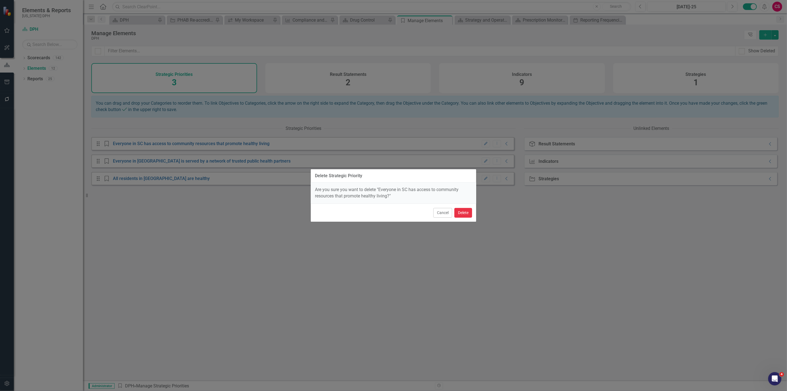
drag, startPoint x: 467, startPoint y: 215, endPoint x: 474, endPoint y: 190, distance: 26.1
click at [468, 213] on button "Delete" at bounding box center [463, 213] width 18 height 10
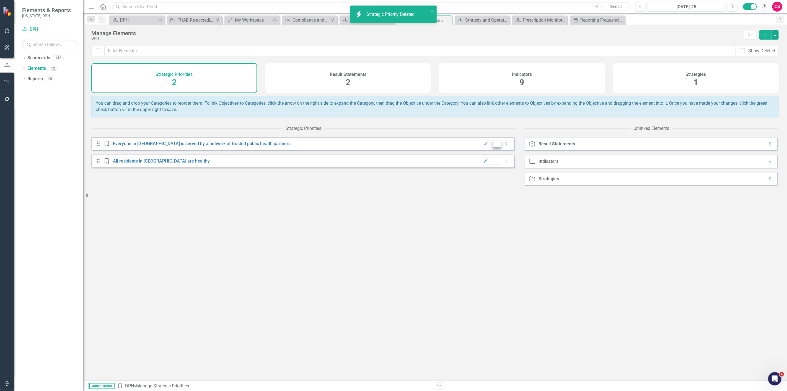
click at [493, 147] on button "Dropdown Menu" at bounding box center [497, 143] width 9 height 7
click at [502, 167] on link "Trash Delete Strategic Priority" at bounding box center [518, 167] width 59 height 10
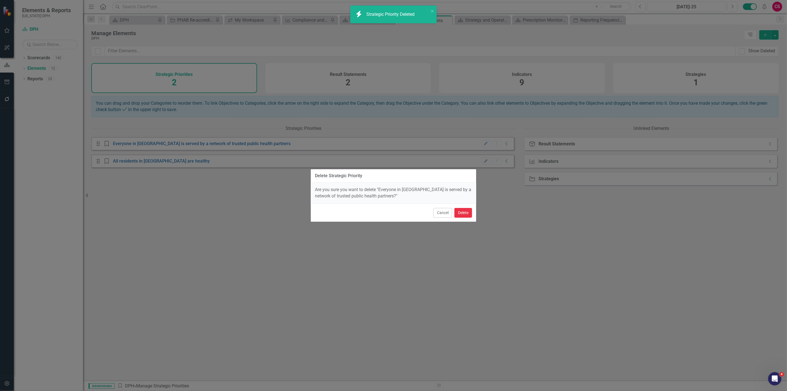
click at [462, 209] on button "Delete" at bounding box center [463, 213] width 18 height 10
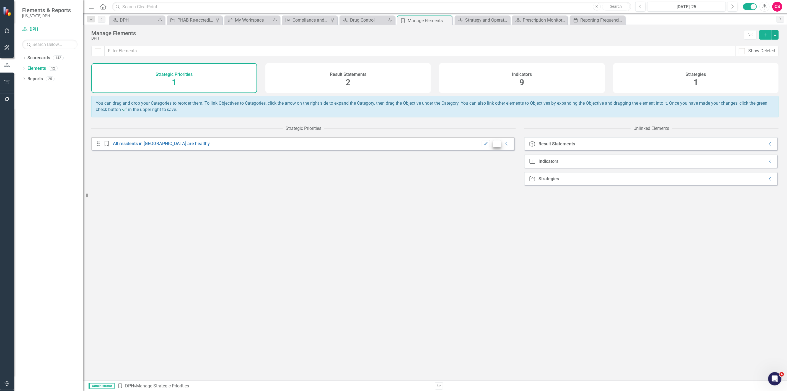
drag, startPoint x: 487, startPoint y: 147, endPoint x: 490, endPoint y: 148, distance: 3.1
click at [488, 147] on div "Edit Dropdown Menu Collapse" at bounding box center [494, 143] width 31 height 7
click at [493, 147] on button "Dropdown Menu" at bounding box center [497, 143] width 9 height 7
click at [501, 169] on link "Trash Delete Strategic Priority" at bounding box center [518, 167] width 59 height 10
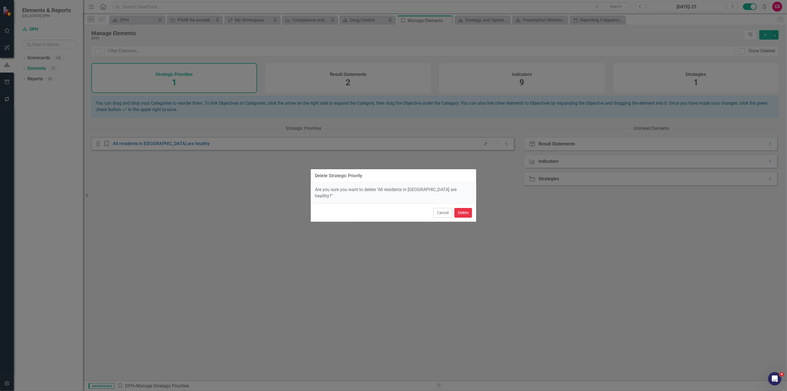
click at [468, 209] on button "Delete" at bounding box center [463, 213] width 18 height 10
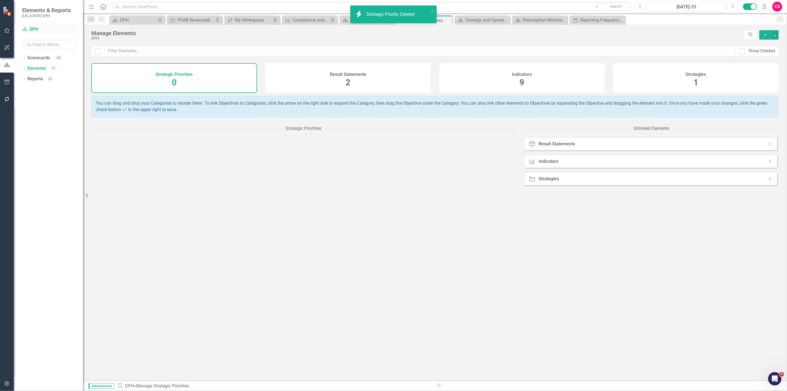
click at [35, 29] on link "Scorecard DPH" at bounding box center [49, 29] width 55 height 6
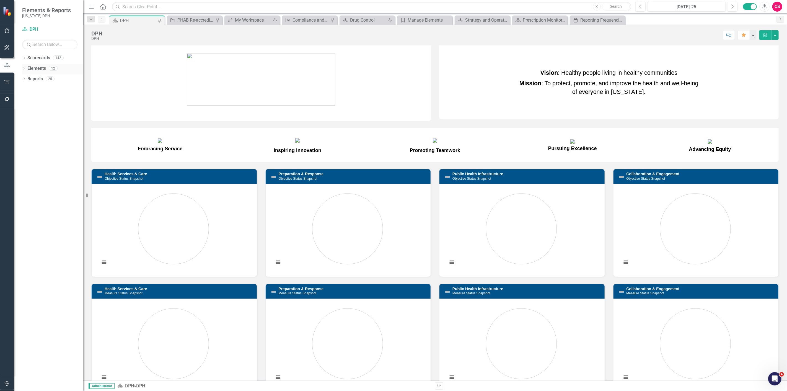
click at [42, 67] on link "Elements" at bounding box center [36, 68] width 19 height 6
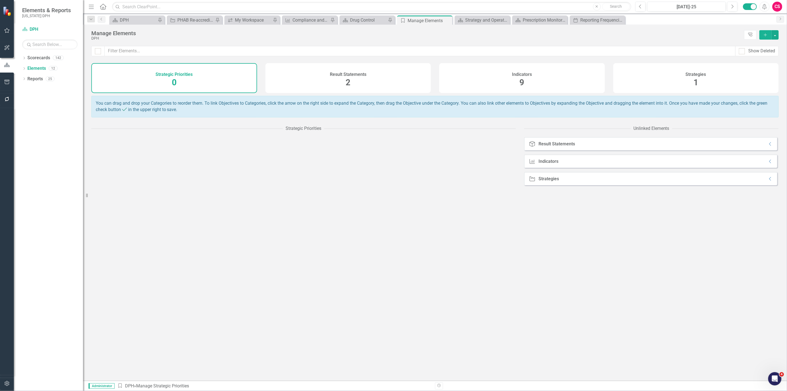
click at [764, 37] on icon "Add" at bounding box center [765, 35] width 5 height 4
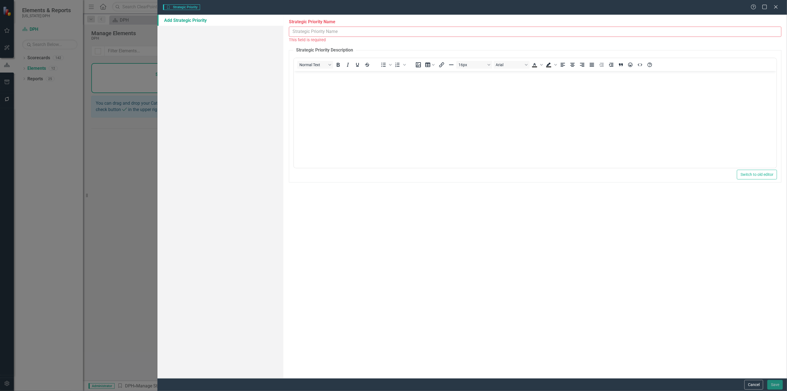
drag, startPoint x: 428, startPoint y: 29, endPoint x: 436, endPoint y: 55, distance: 27.0
click at [428, 29] on input "Strategic Priority Name" at bounding box center [535, 32] width 492 height 10
paste input "Health Services & Care"
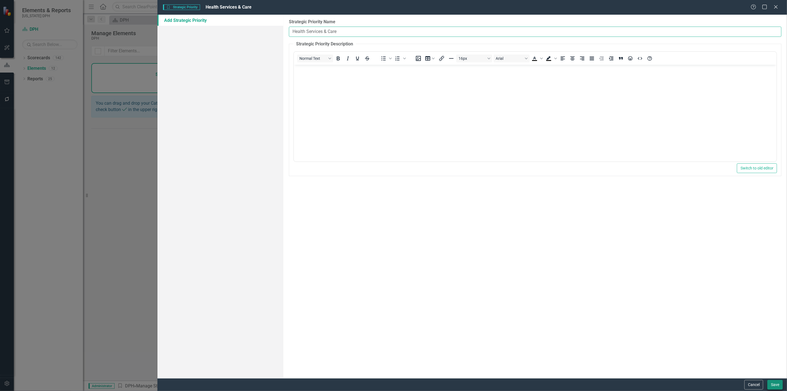
type input "Health Services & Care"
click at [776, 382] on button "Save" at bounding box center [774, 385] width 15 height 10
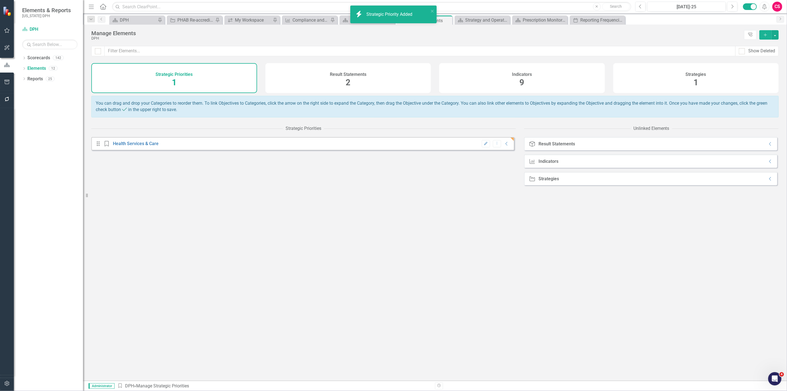
click at [763, 35] on icon "Add" at bounding box center [765, 35] width 5 height 4
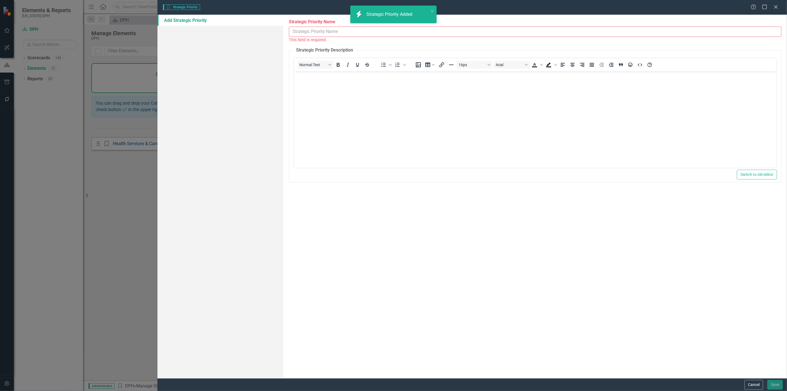
click at [316, 35] on input "Strategic Priority Name" at bounding box center [535, 32] width 492 height 10
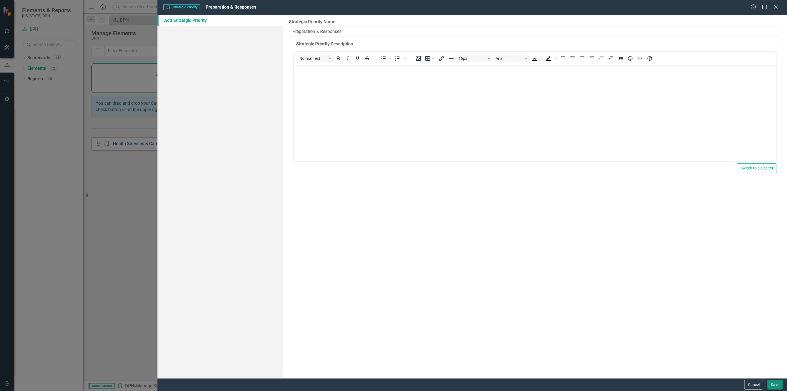
type input "Preparation & Responses"
click at [772, 383] on button "Save" at bounding box center [774, 385] width 15 height 10
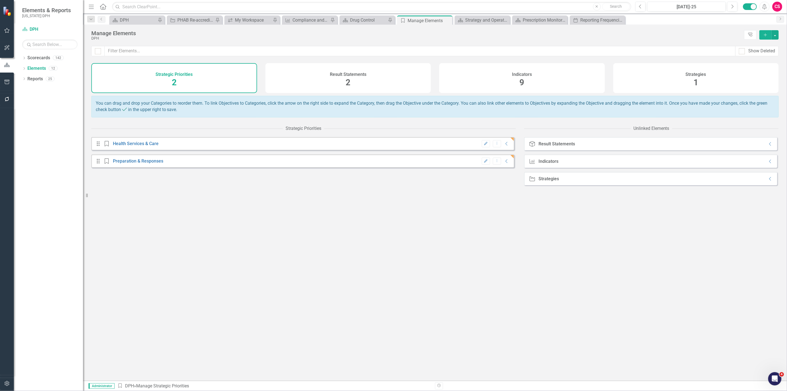
click at [762, 36] on button "Add" at bounding box center [765, 34] width 12 height 9
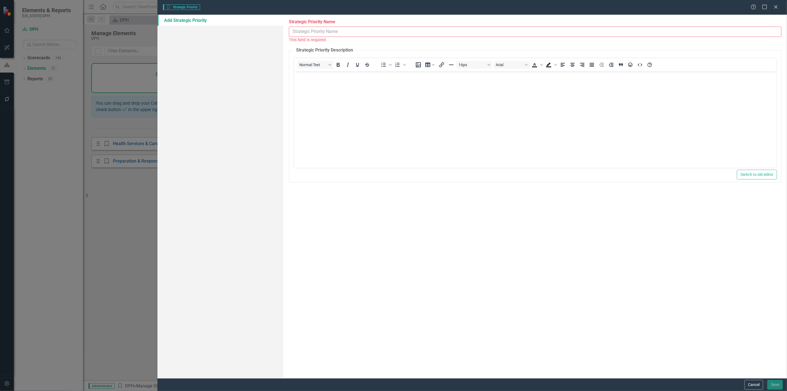
click at [294, 30] on input "Strategic Priority Name" at bounding box center [535, 32] width 492 height 10
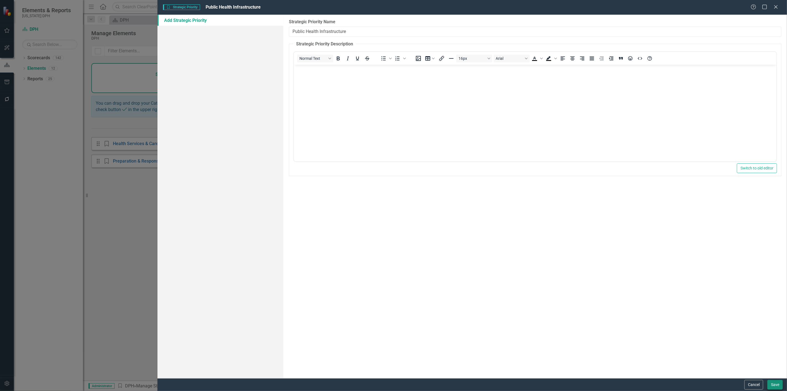
type input "Public Health Infrastructure"
drag, startPoint x: 773, startPoint y: 385, endPoint x: 763, endPoint y: 381, distance: 11.4
click at [773, 385] on button "Save" at bounding box center [774, 385] width 15 height 10
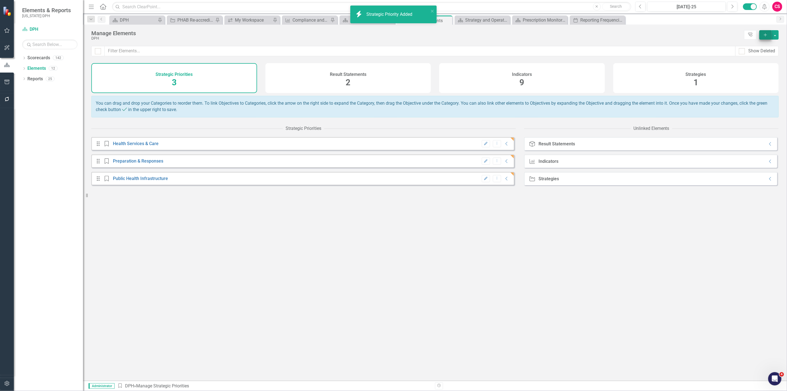
click at [767, 31] on div "Manage Elements DPH Tree Explorer Add" at bounding box center [435, 35] width 704 height 21
click at [767, 31] on button "Add" at bounding box center [765, 34] width 12 height 9
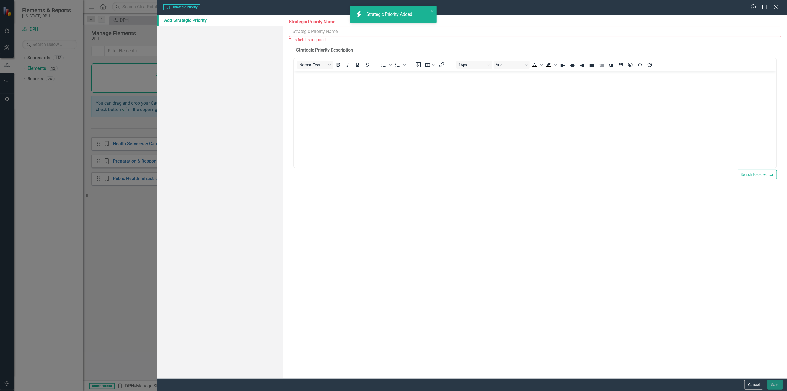
click at [314, 37] on div "This field is required" at bounding box center [535, 40] width 492 height 6
click at [308, 31] on input "Strategic Priority Name" at bounding box center [535, 32] width 492 height 10
paste input "Collaboration & Engagement"
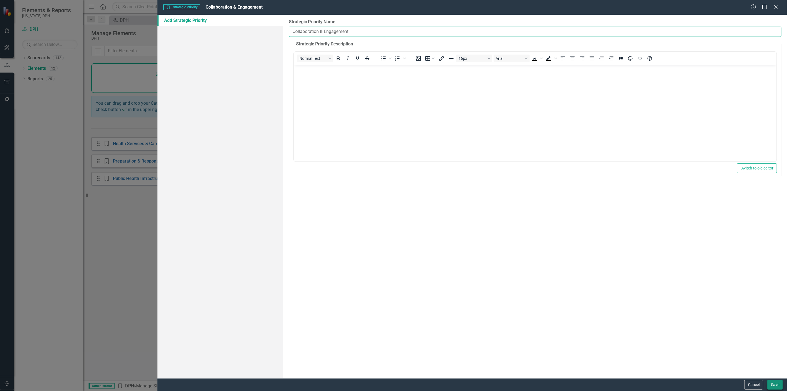
type input "Collaboration & Engagement"
click at [768, 382] on button "Save" at bounding box center [774, 385] width 15 height 10
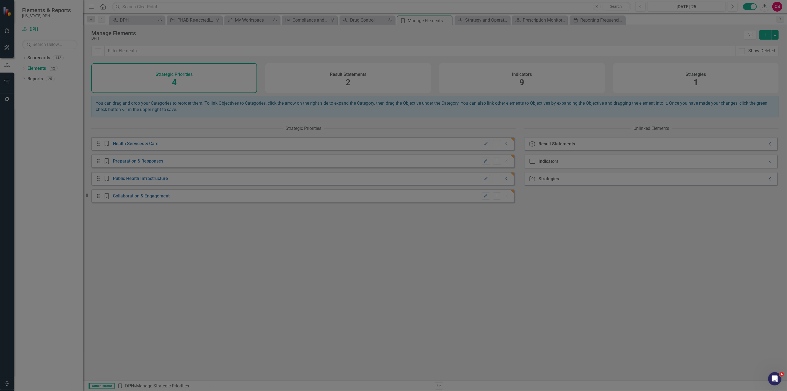
click at [352, 89] on div "Result Statements 2" at bounding box center [348, 78] width 166 height 30
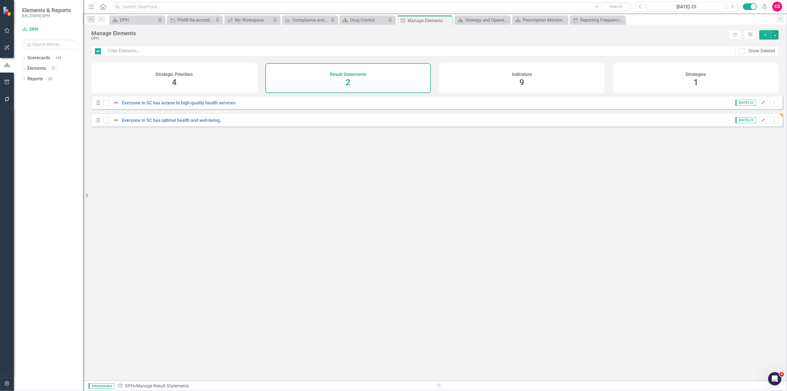
checkbox input "false"
click at [777, 36] on button "button" at bounding box center [774, 34] width 7 height 9
click at [767, 56] on link "Add Multiple Add Multiple" at bounding box center [750, 55] width 56 height 10
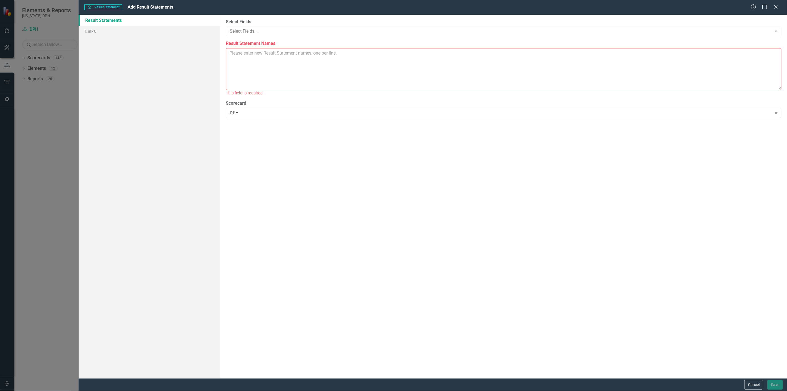
click at [437, 62] on textarea "Result Statement Names" at bounding box center [503, 69] width 555 height 42
paste textarea "Everyone in SC is prepared for public health threats and emergencies Everyone i…"
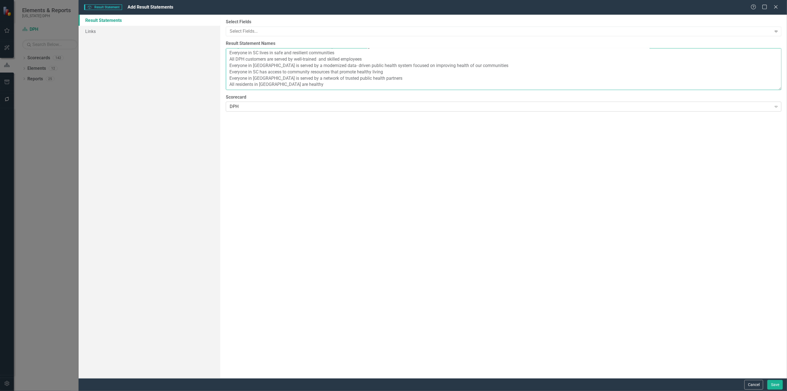
scroll to position [12, 0]
type textarea "Everyone in SC is prepared for public health threats and emergencies Everyone i…"
click at [778, 385] on button "Save" at bounding box center [774, 385] width 15 height 10
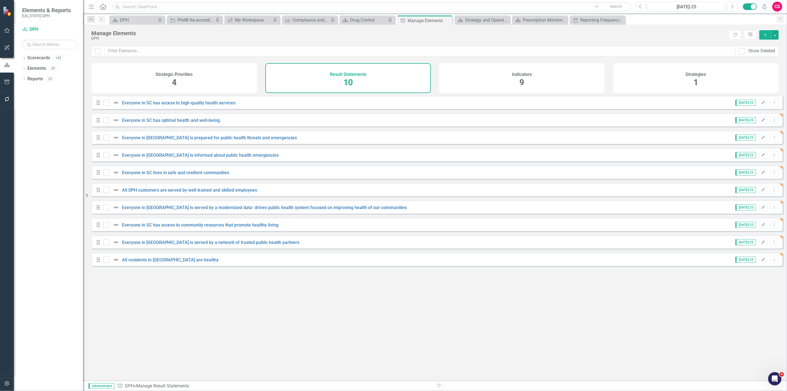
click at [190, 290] on div "Looks like you don't have any Result Statements set up yet. Why don't you add a…" at bounding box center [436, 231] width 691 height 271
drag, startPoint x: 340, startPoint y: 290, endPoint x: 321, endPoint y: 259, distance: 36.1
click at [337, 285] on div "Looks like you don't have any Result Statements set up yet. Why don't you add a…" at bounding box center [436, 231] width 691 height 271
click at [196, 90] on div "Strategic Priorities 4" at bounding box center [174, 78] width 166 height 30
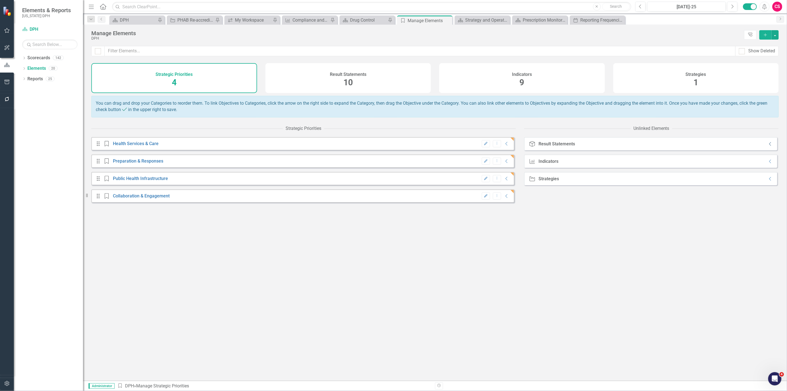
click at [767, 146] on icon "Collapse" at bounding box center [770, 144] width 6 height 4
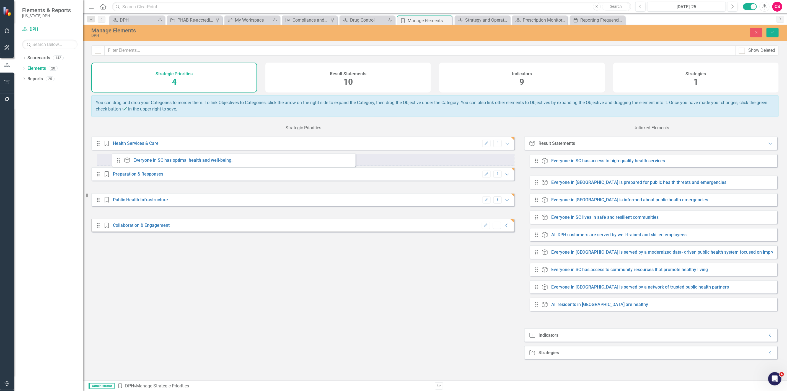
drag, startPoint x: 535, startPoint y: 183, endPoint x: 117, endPoint y: 160, distance: 418.3
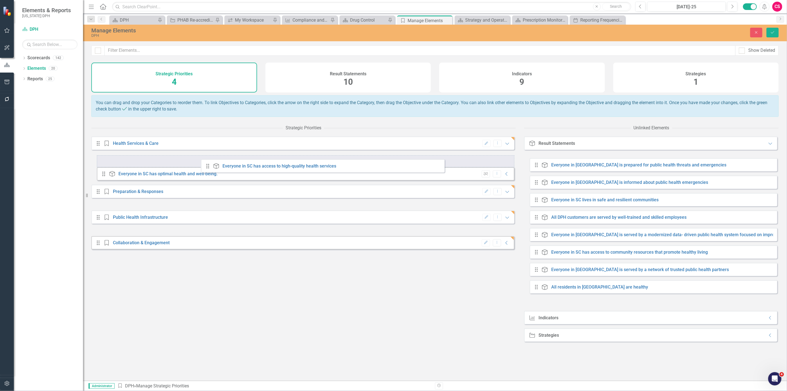
drag, startPoint x: 537, startPoint y: 166, endPoint x: 207, endPoint y: 168, distance: 329.7
click at [207, 168] on div "Strategic Priorities Drag Strategic Priority Health Services & Care Edit Dropdo…" at bounding box center [434, 251] width 687 height 258
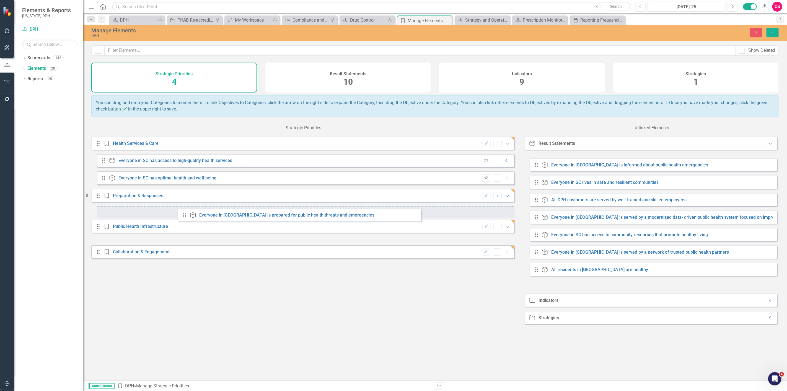
drag, startPoint x: 538, startPoint y: 164, endPoint x: 186, endPoint y: 215, distance: 355.4
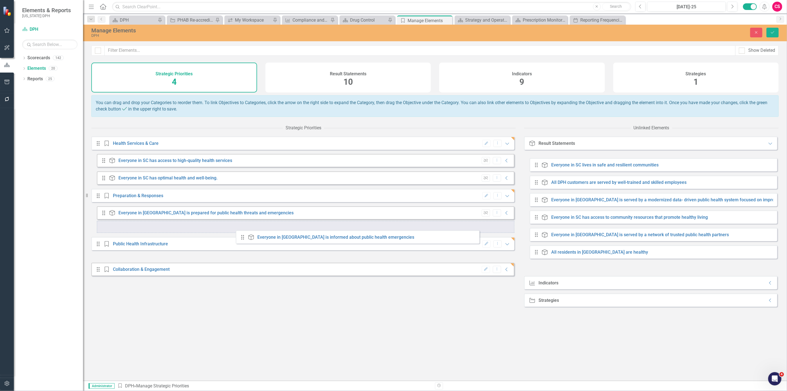
drag, startPoint x: 539, startPoint y: 165, endPoint x: 245, endPoint y: 237, distance: 302.5
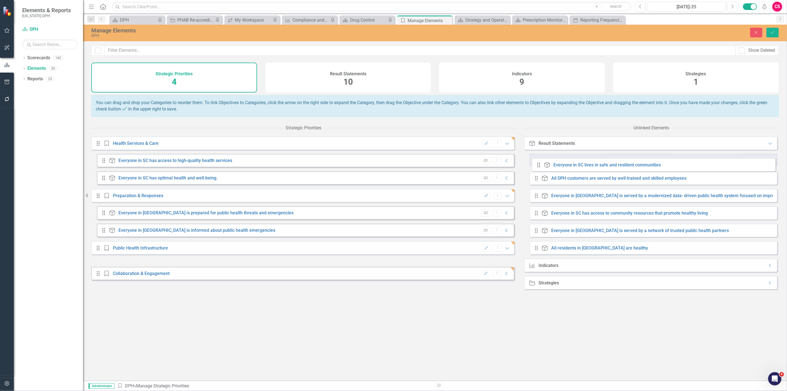
click at [542, 163] on div "Drag Result Statement Everyone in SC lives in safe and resilient communities Dr…" at bounding box center [653, 204] width 248 height 100
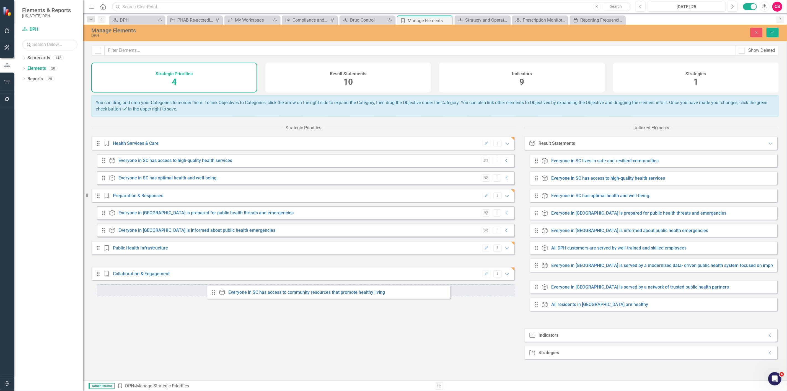
drag, startPoint x: 536, startPoint y: 289, endPoint x: 212, endPoint y: 294, distance: 323.1
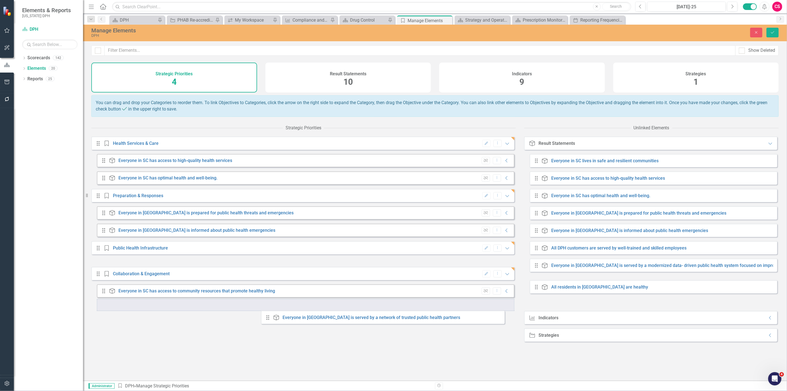
drag, startPoint x: 535, startPoint y: 285, endPoint x: 266, endPoint y: 316, distance: 270.3
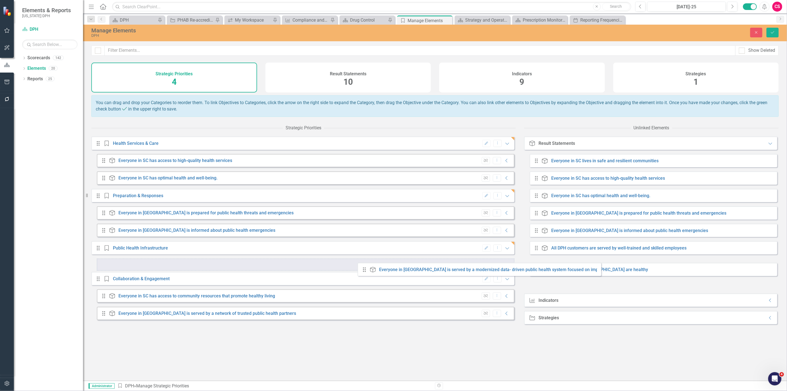
drag, startPoint x: 540, startPoint y: 267, endPoint x: 367, endPoint y: 267, distance: 172.9
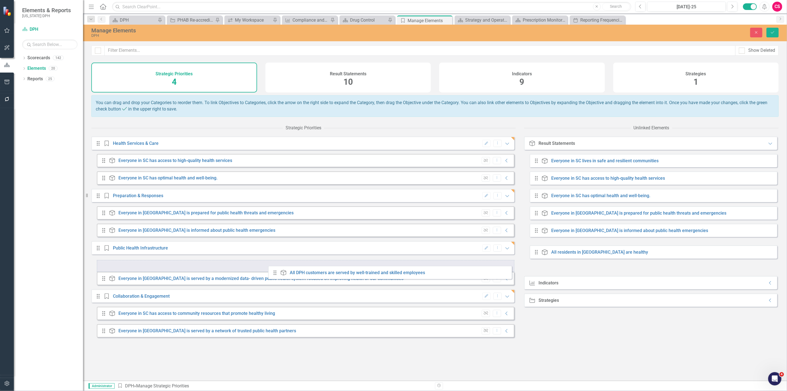
drag, startPoint x: 539, startPoint y: 251, endPoint x: 277, endPoint y: 271, distance: 262.2
click at [277, 271] on div "Strategic Priorities Drag Strategic Priority Health Services & Care Edit Dropdo…" at bounding box center [434, 251] width 687 height 258
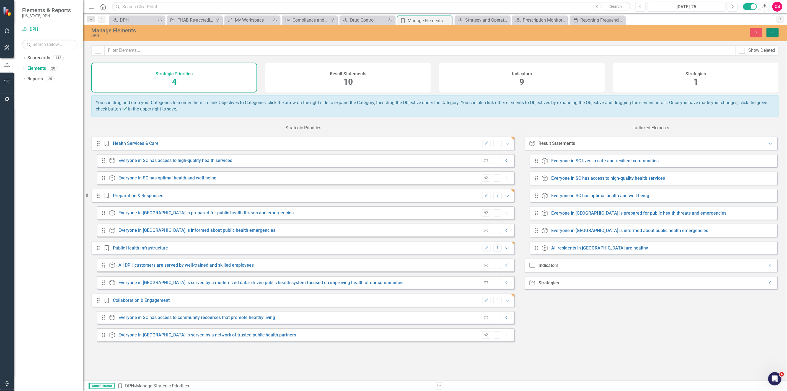
click at [774, 30] on icon "Save" at bounding box center [772, 32] width 5 height 4
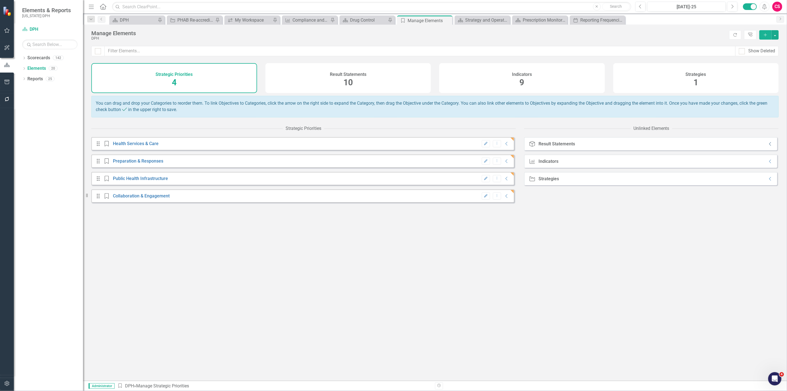
click at [767, 146] on icon "Collapse" at bounding box center [770, 144] width 6 height 4
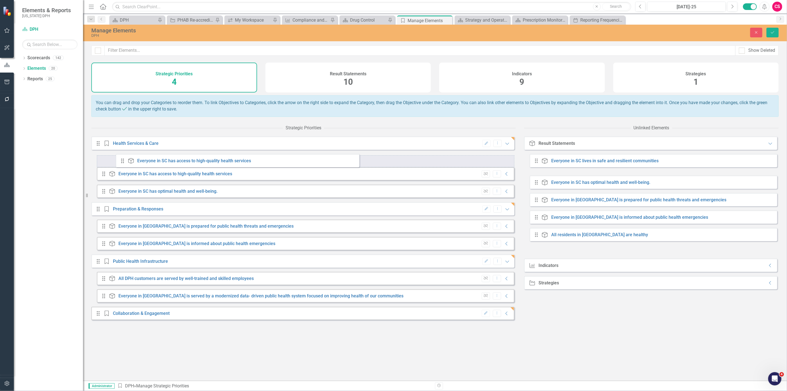
drag, startPoint x: 538, startPoint y: 184, endPoint x: 124, endPoint y: 162, distance: 414.4
click at [124, 162] on div "Strategic Priorities Drag Strategic Priority Health Services & Care Edit Dropdo…" at bounding box center [434, 251] width 687 height 258
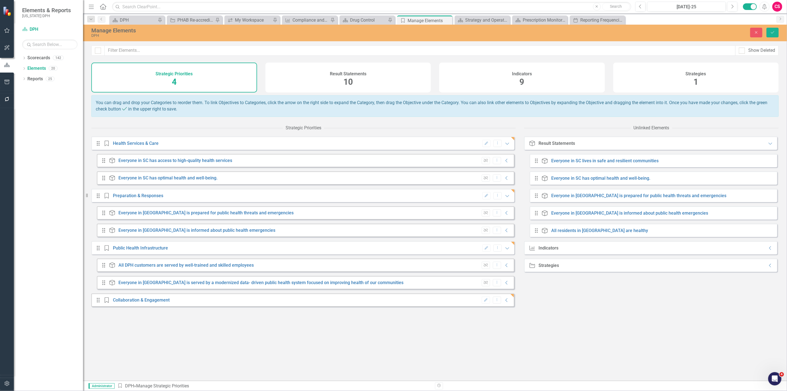
click at [539, 163] on icon "Drag" at bounding box center [536, 161] width 7 height 6
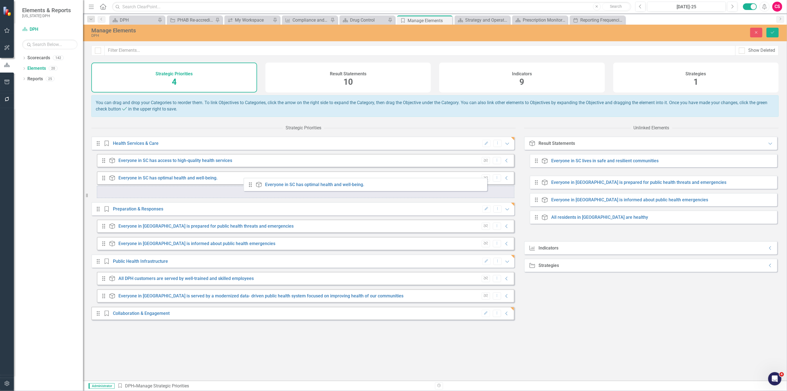
drag, startPoint x: 540, startPoint y: 183, endPoint x: 245, endPoint y: 186, distance: 295.4
click at [245, 186] on div "Strategic Priorities Drag Strategic Priority Health Services & Care Edit Dropdo…" at bounding box center [434, 251] width 687 height 258
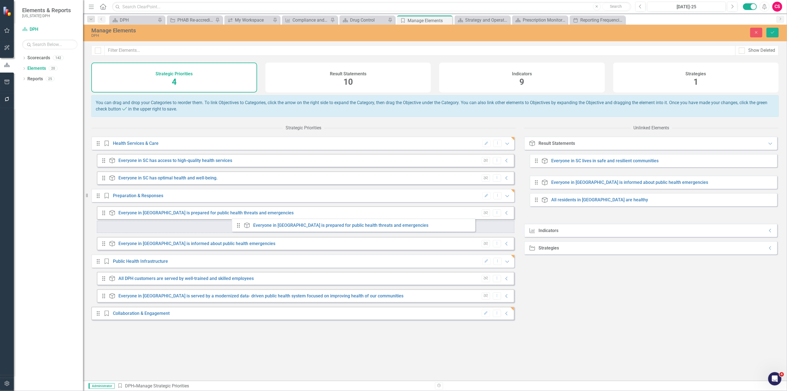
drag, startPoint x: 535, startPoint y: 184, endPoint x: 237, endPoint y: 227, distance: 301.0
click at [237, 227] on div "Strategic Priorities Drag Strategic Priority Health Services & Care Edit Dropdo…" at bounding box center [434, 251] width 687 height 258
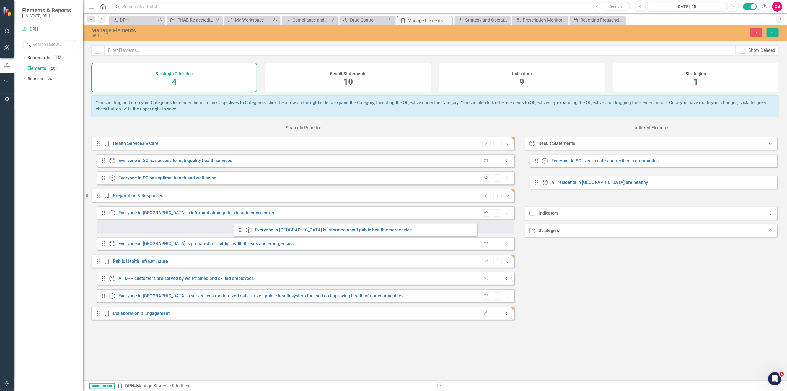
drag, startPoint x: 536, startPoint y: 181, endPoint x: 240, endPoint y: 229, distance: 300.0
click at [240, 229] on div "Strategic Priorities Drag Strategic Priority Health Services & Care Edit Dropdo…" at bounding box center [434, 251] width 687 height 258
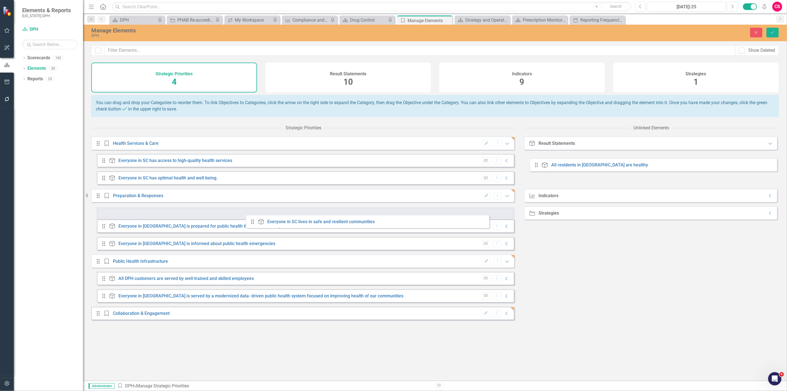
drag, startPoint x: 538, startPoint y: 166, endPoint x: 254, endPoint y: 223, distance: 289.4
click at [254, 223] on div "Strategic Priorities Drag Strategic Priority Health Services & Care Edit Dropdo…" at bounding box center [434, 251] width 687 height 258
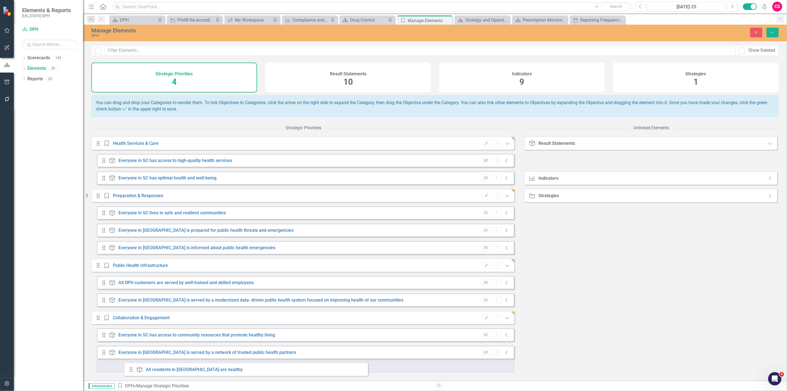
drag, startPoint x: 540, startPoint y: 164, endPoint x: 134, endPoint y: 368, distance: 453.9
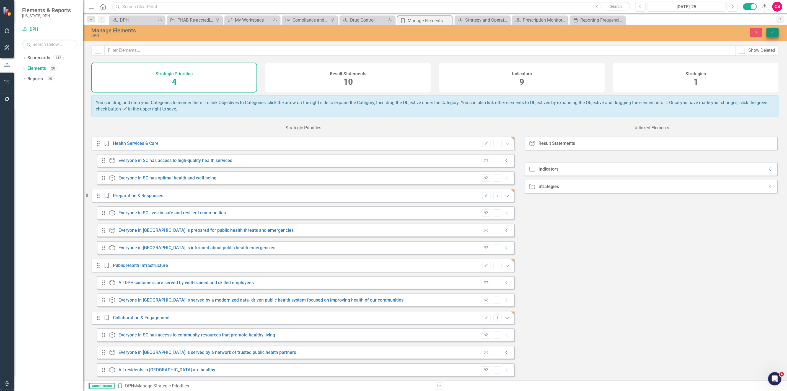
drag, startPoint x: 782, startPoint y: 31, endPoint x: 774, endPoint y: 34, distance: 9.3
click at [782, 31] on div "Close Save" at bounding box center [640, 33] width 285 height 10
click at [773, 35] on button "Save" at bounding box center [772, 33] width 12 height 10
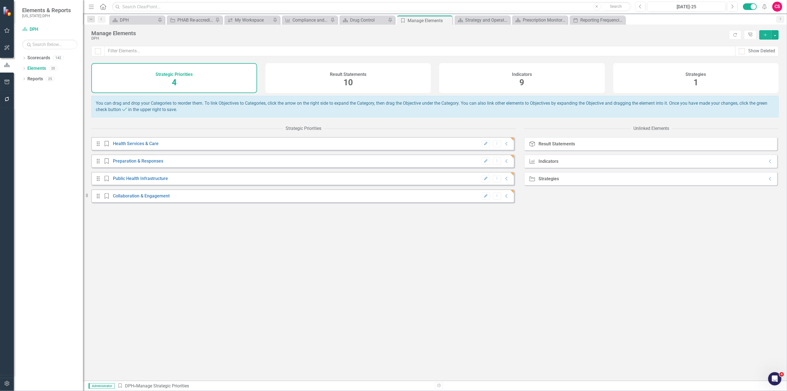
click at [523, 67] on div "Indicators 9" at bounding box center [522, 78] width 166 height 30
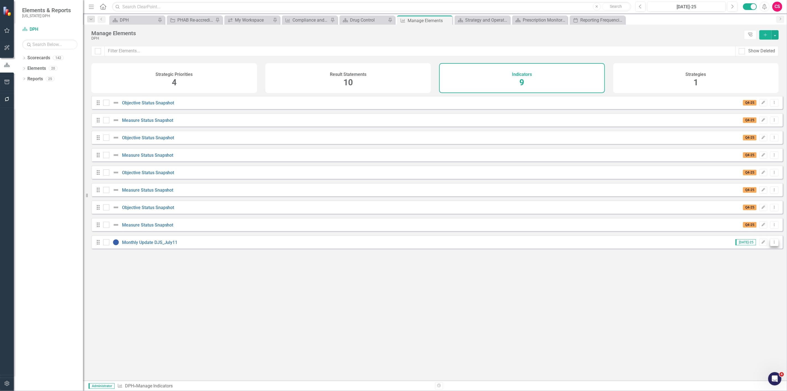
click at [774, 247] on div "Drag Monthly Update DJS_July11 Jul-25 Edit Dropdown Menu" at bounding box center [436, 241] width 691 height 13
click at [157, 245] on link "Monthly Update DJS_July11" at bounding box center [150, 242] width 56 height 5
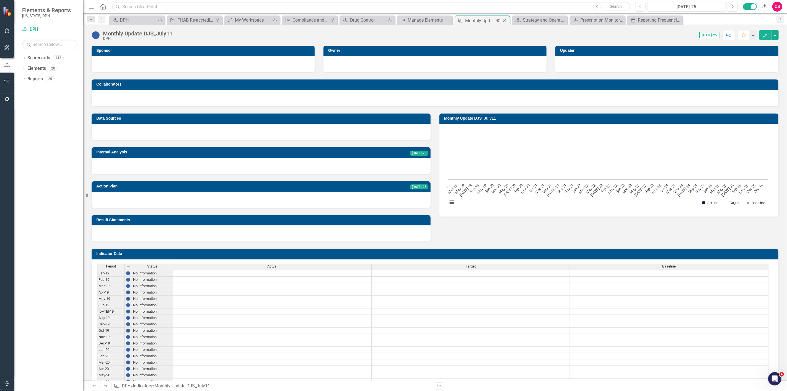
click at [506, 22] on icon "Close" at bounding box center [505, 20] width 6 height 4
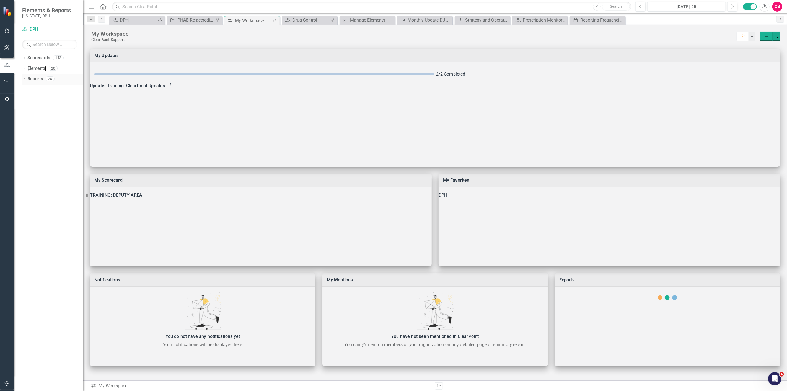
click at [31, 69] on link "Elements" at bounding box center [36, 68] width 19 height 6
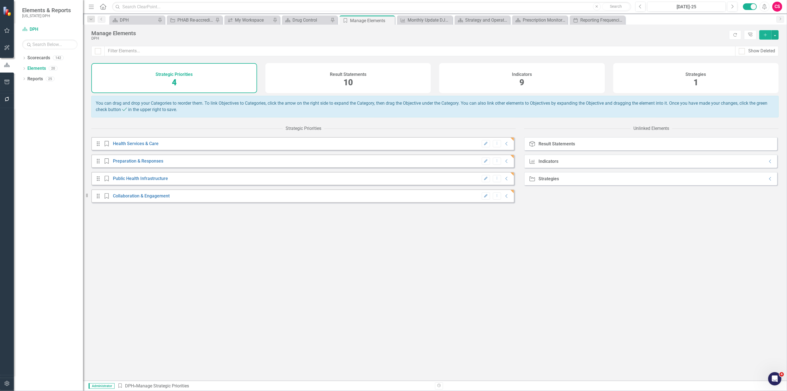
click at [560, 76] on div "Indicators 9" at bounding box center [522, 78] width 166 height 30
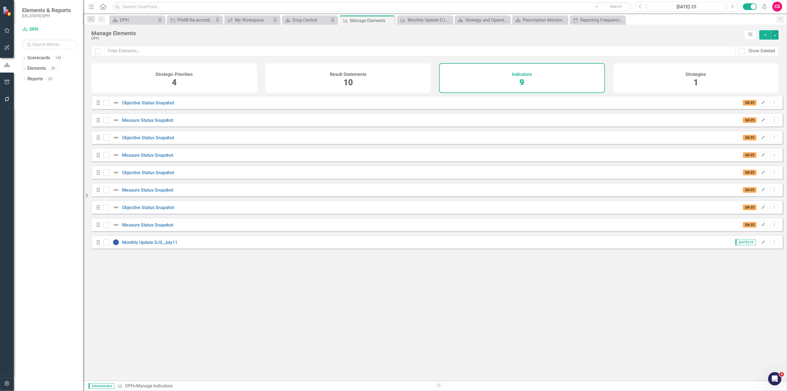
click at [776, 242] on div "Drag Monthly Update DJS_July11 Jul-25 Edit Dropdown Menu" at bounding box center [436, 241] width 691 height 13
click at [775, 245] on div "Drag Monthly Update DJS_July11 Jul-25 Edit Dropdown Menu" at bounding box center [436, 241] width 691 height 13
click at [772, 244] on icon "Dropdown Menu" at bounding box center [774, 242] width 5 height 4
click at [753, 284] on link "Trash Delete Indicator" at bounding box center [749, 285] width 50 height 10
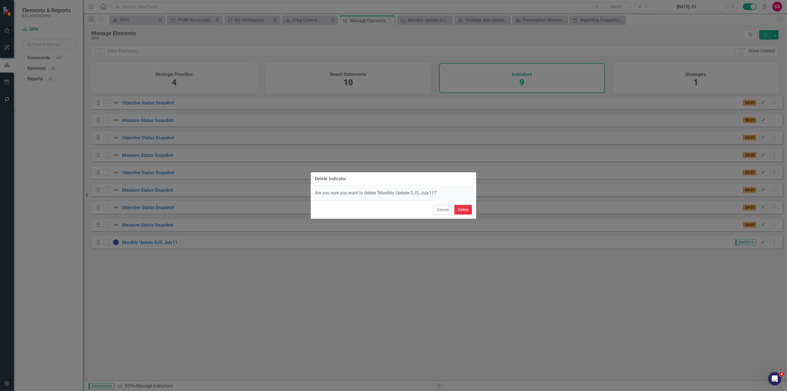
click at [464, 209] on button "Delete" at bounding box center [463, 210] width 18 height 10
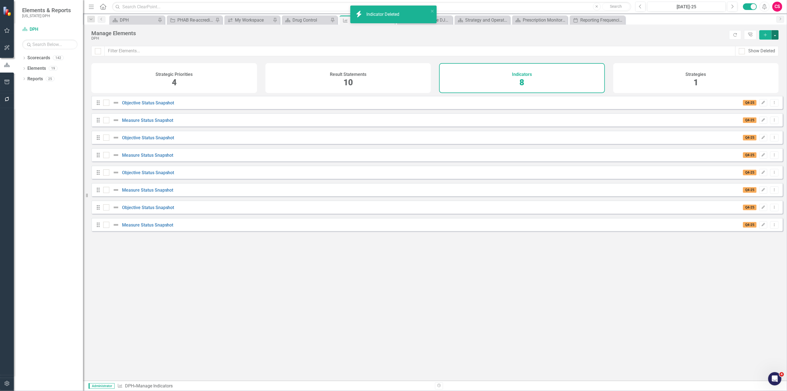
drag, startPoint x: 775, startPoint y: 33, endPoint x: 772, endPoint y: 37, distance: 5.4
click at [775, 33] on button "button" at bounding box center [774, 34] width 7 height 9
click at [762, 53] on link "Add Multiple Add Multiple" at bounding box center [756, 55] width 44 height 10
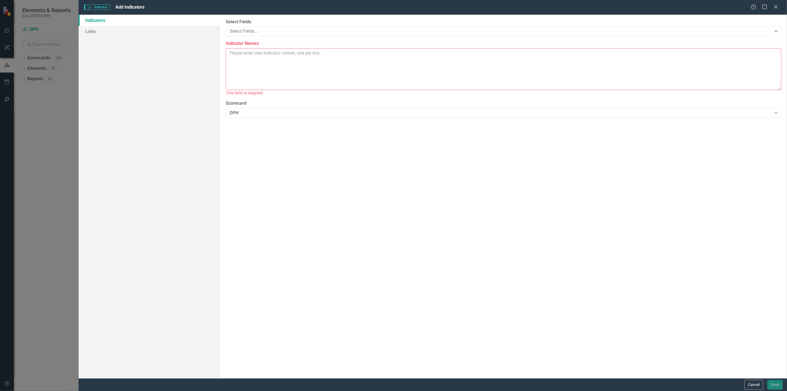
click at [407, 66] on textarea "Indicator Names" at bounding box center [503, 69] width 555 height 42
paste textarea "[MEDICAL_DATA] rate"
click at [306, 67] on textarea "[MEDICAL_DATA] rate" at bounding box center [503, 69] width 555 height 42
paste textarea "[MEDICAL_DATA]"
type textarea "Maternal mortality rate Infant mortality rate"
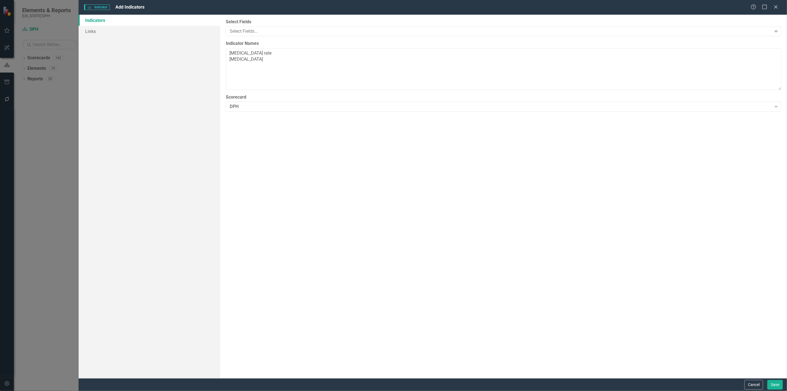
click at [292, 26] on div "Select Fields Select Fields... Expand" at bounding box center [503, 27] width 555 height 17
click at [280, 27] on div "Select Fields..." at bounding box center [499, 31] width 544 height 9
click at [244, 137] on div "All Periods Expand" at bounding box center [503, 142] width 555 height 10
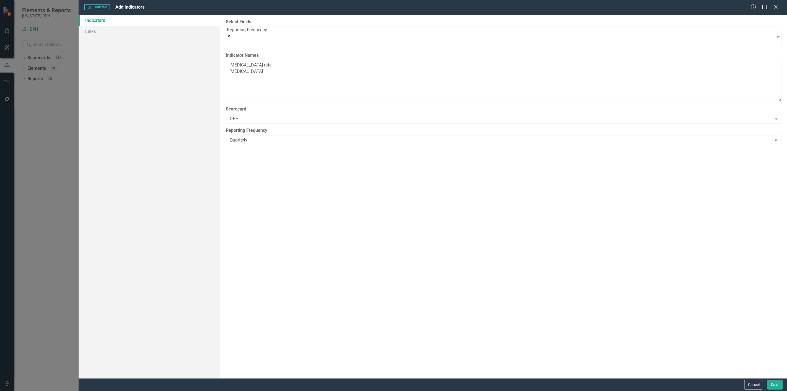
click at [192, 172] on div "Indicators Links" at bounding box center [150, 196] width 142 height 363
drag, startPoint x: 118, startPoint y: 23, endPoint x: 119, endPoint y: 26, distance: 3.6
click at [118, 22] on link "Indicators" at bounding box center [150, 20] width 142 height 11
drag, startPoint x: 120, startPoint y: 31, endPoint x: 140, endPoint y: 35, distance: 20.7
click at [120, 30] on link "Links" at bounding box center [150, 31] width 142 height 11
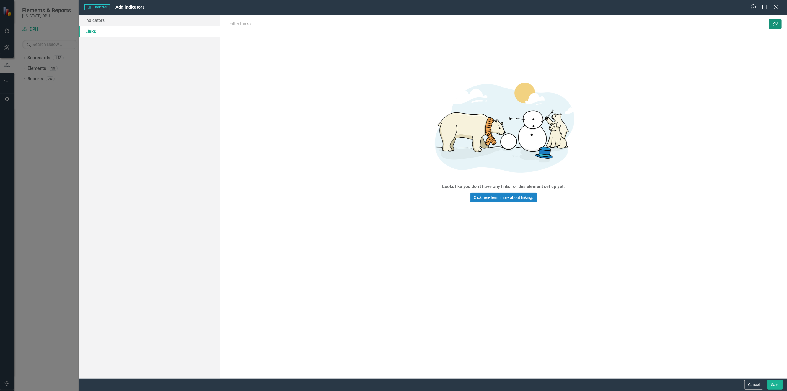
click at [778, 22] on button "Link Tag" at bounding box center [775, 24] width 13 height 10
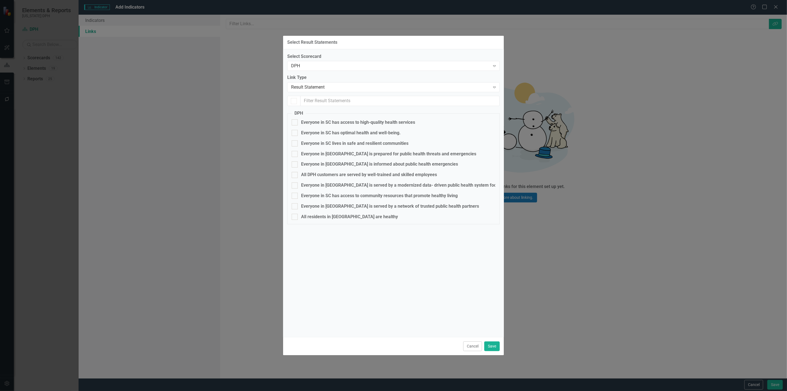
checkbox input "false"
drag, startPoint x: 372, startPoint y: 134, endPoint x: 393, endPoint y: 140, distance: 22.0
click at [372, 134] on div "Everyone in SC has optimal health and well-being." at bounding box center [351, 133] width 100 height 6
click at [295, 133] on input "Everyone in SC has optimal health and well-being." at bounding box center [294, 132] width 4 height 4
checkbox input "true"
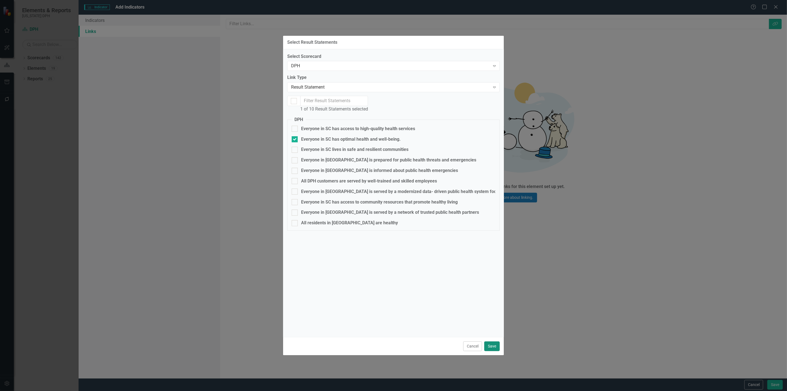
click at [488, 345] on button "Save" at bounding box center [491, 346] width 15 height 10
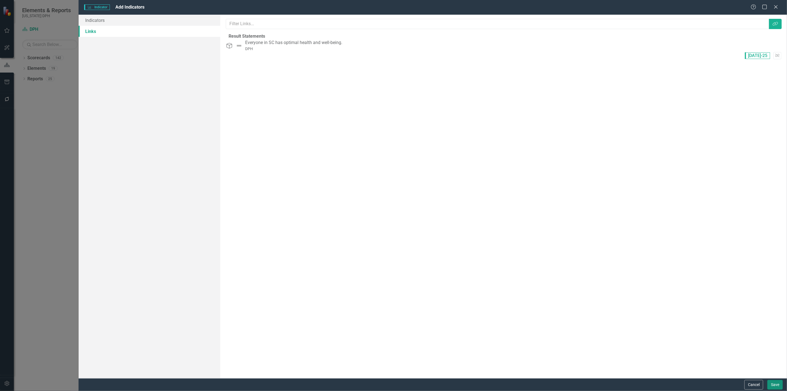
click at [775, 386] on button "Save" at bounding box center [774, 385] width 15 height 10
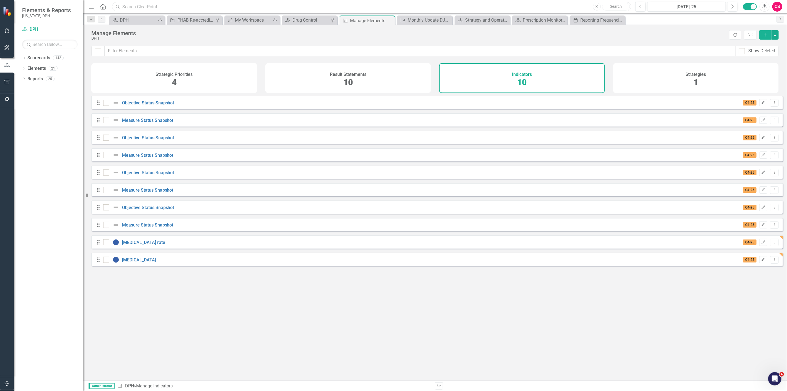
click at [198, 5] on input "text" at bounding box center [371, 7] width 519 height 10
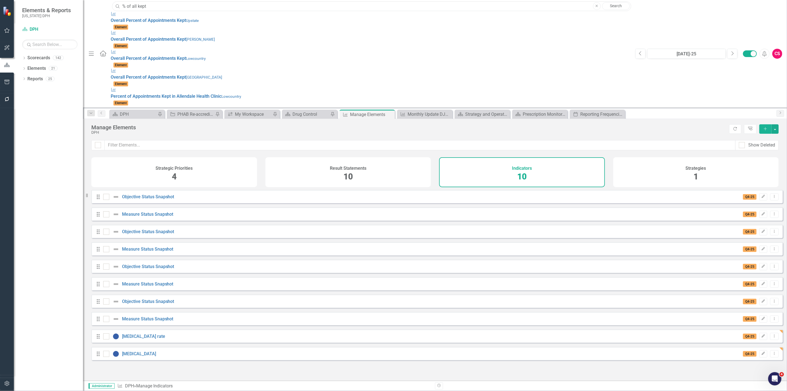
type input "% of all kept"
drag, startPoint x: 731, startPoint y: 21, endPoint x: 727, endPoint y: 31, distance: 10.6
click at [731, 110] on div "Scorecard DPH Pin Strategy PHAB Re-accreditation Readiness Assessment Pin icon.…" at bounding box center [440, 114] width 665 height 9
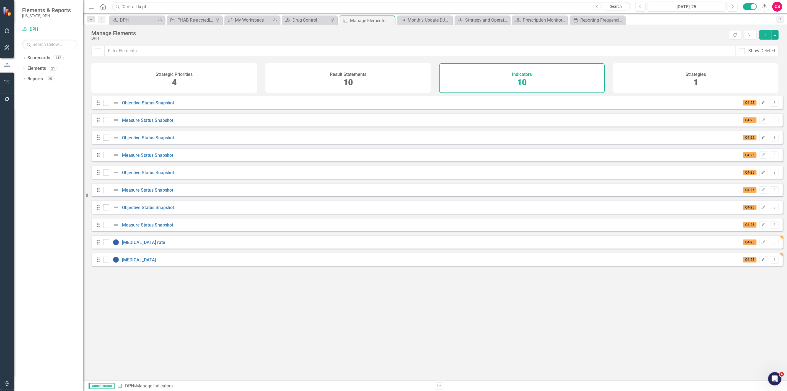
click at [559, 85] on div "Indicators 10" at bounding box center [522, 78] width 166 height 30
click at [147, 245] on link "[MEDICAL_DATA] rate" at bounding box center [143, 242] width 43 height 5
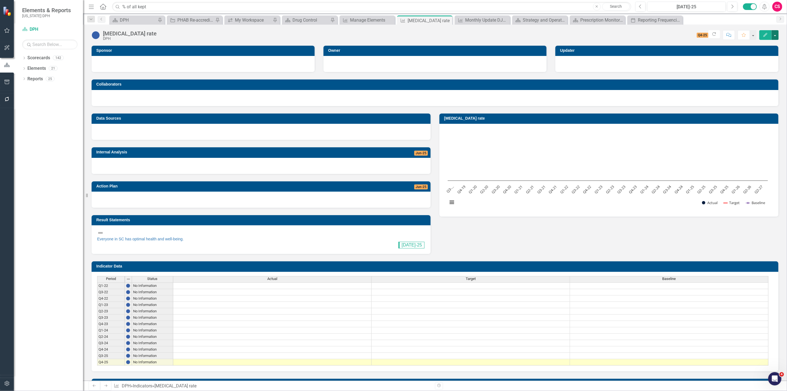
click at [777, 34] on button "button" at bounding box center [774, 35] width 7 height 10
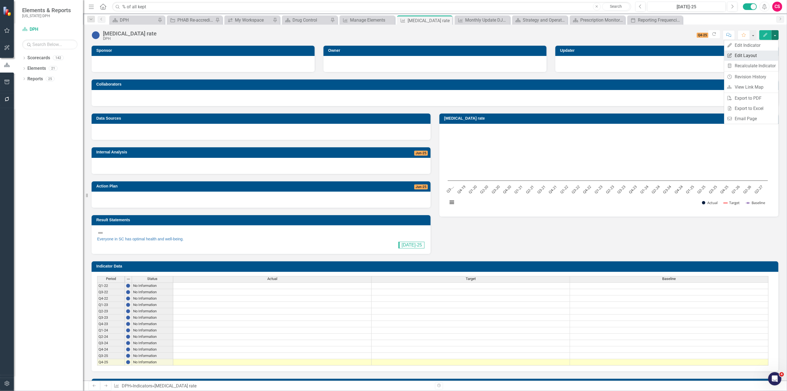
click at [757, 54] on link "Edit Report Edit Layout" at bounding box center [751, 55] width 54 height 10
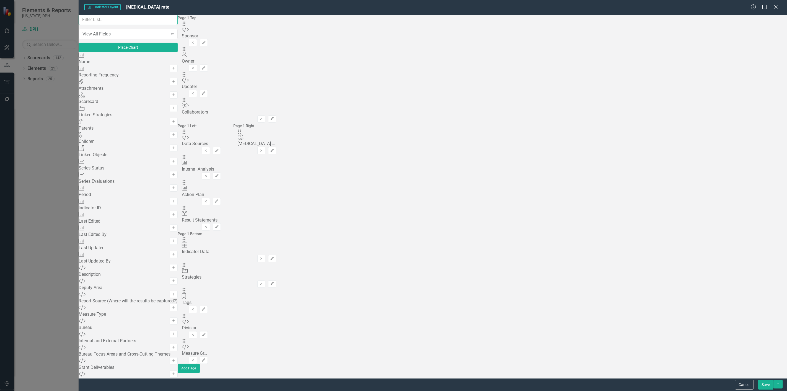
click at [178, 25] on input "text" at bounding box center [128, 20] width 99 height 10
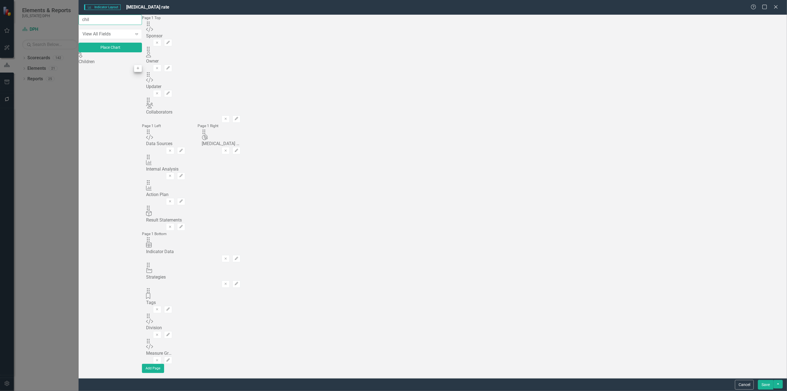
type input "chil"
drag, startPoint x: 238, startPoint y: 68, endPoint x: 264, endPoint y: 56, distance: 28.0
click at [142, 68] on button "Add" at bounding box center [138, 68] width 8 height 7
drag, startPoint x: 274, startPoint y: 38, endPoint x: 299, endPoint y: 160, distance: 125.3
click at [777, 383] on button "button" at bounding box center [777, 384] width 9 height 9
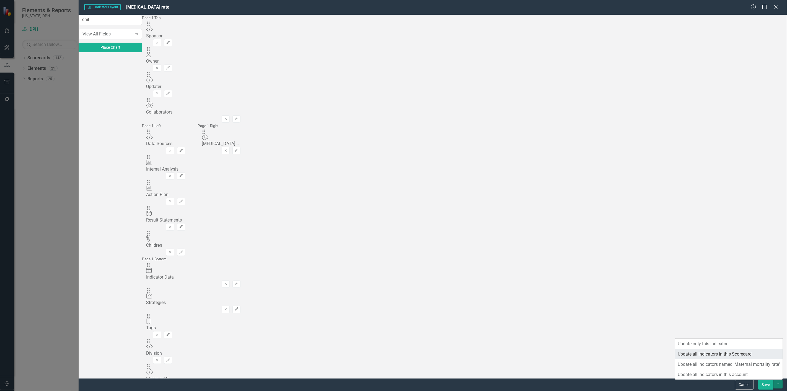
click at [706, 351] on link "Update all Indicators in this Scorecard" at bounding box center [729, 354] width 108 height 10
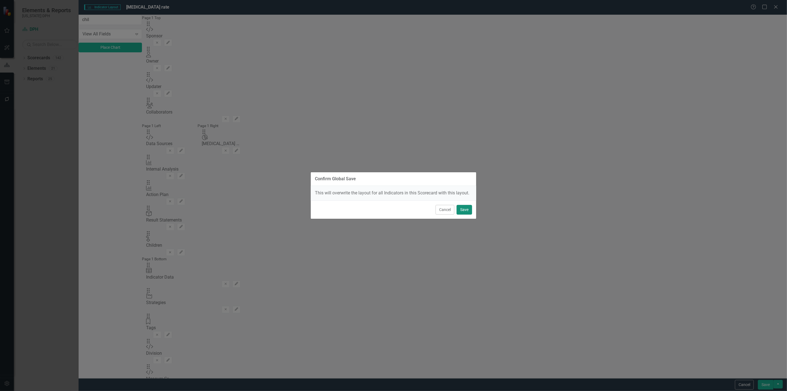
click at [468, 210] on button "Save" at bounding box center [463, 210] width 15 height 10
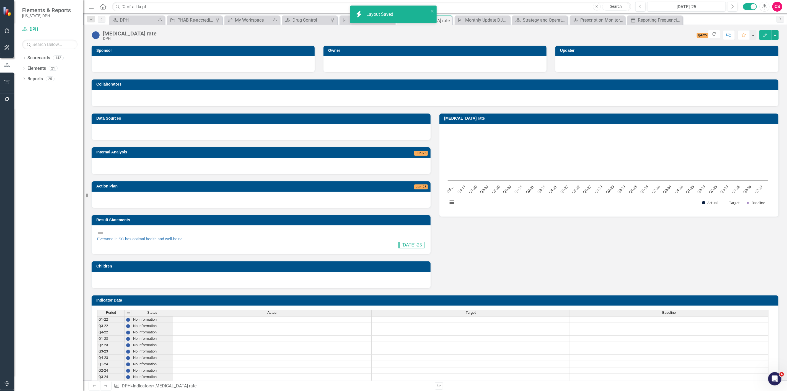
click at [227, 272] on div at bounding box center [261, 280] width 339 height 16
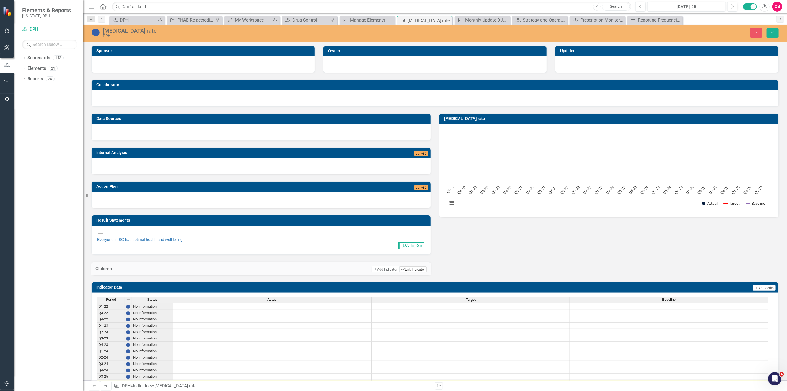
click at [409, 266] on button "Link Tag Link Indicator" at bounding box center [412, 269] width 27 height 6
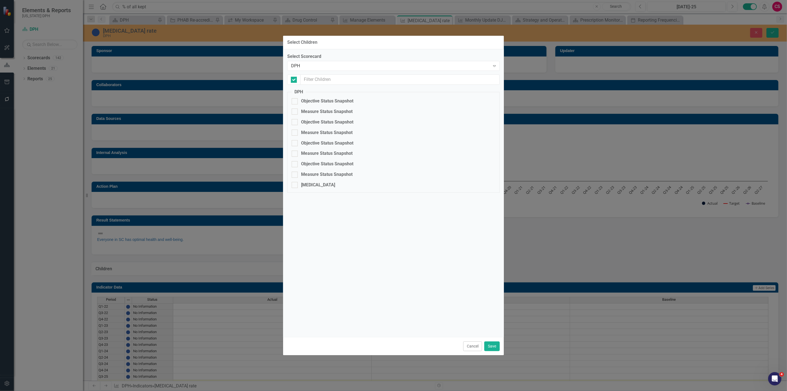
checkbox input "false"
click at [316, 69] on div "DPH Expand" at bounding box center [393, 66] width 212 height 10
type input "ups"
click at [328, 390] on div "Ups tate" at bounding box center [393, 394] width 787 height 6
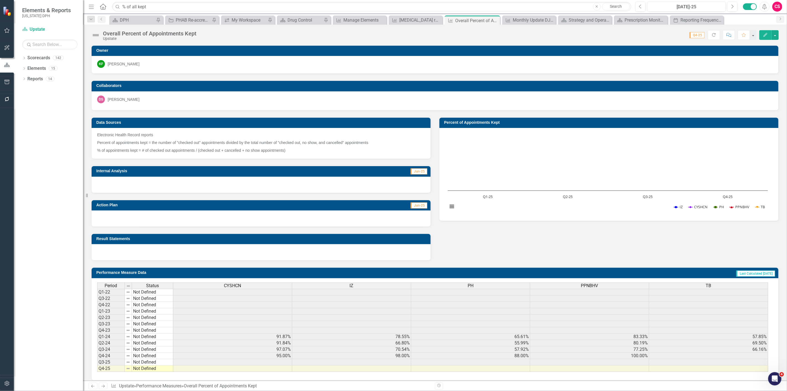
click at [269, 246] on div at bounding box center [261, 252] width 339 height 16
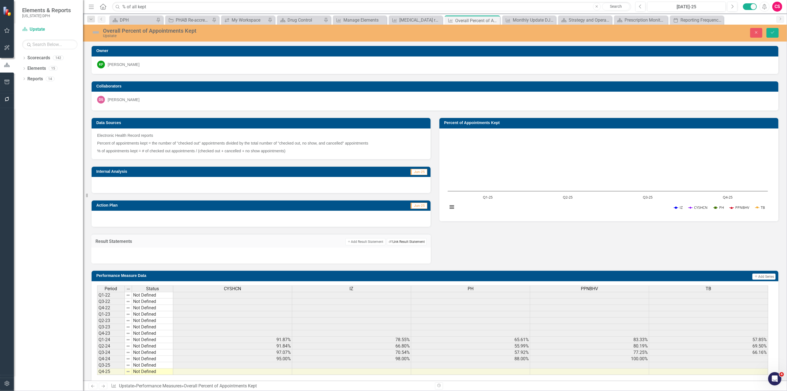
click at [406, 242] on button "Link Tag Link Result Statement" at bounding box center [407, 241] width 40 height 7
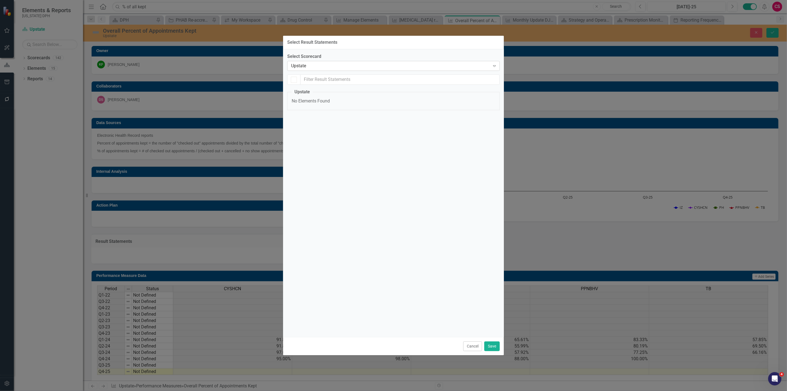
click at [326, 67] on div "Upstate" at bounding box center [390, 66] width 199 height 6
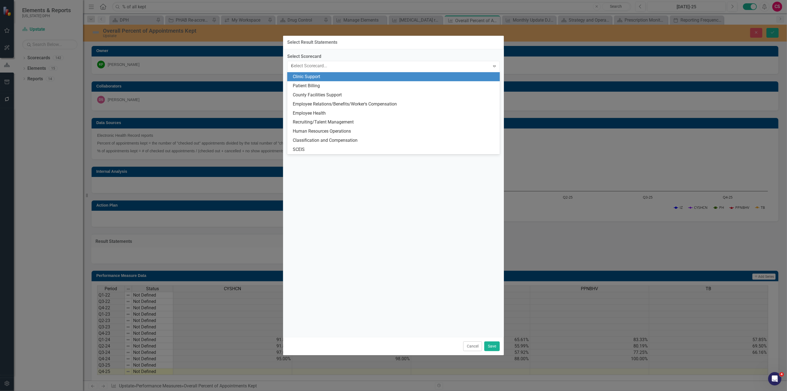
scroll to position [435, 0]
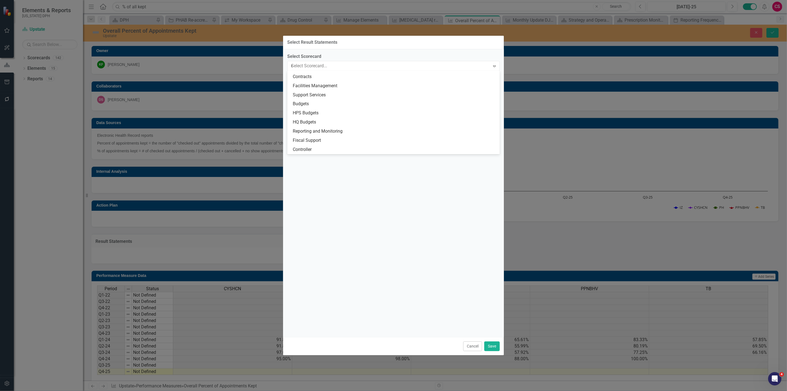
type input "dp"
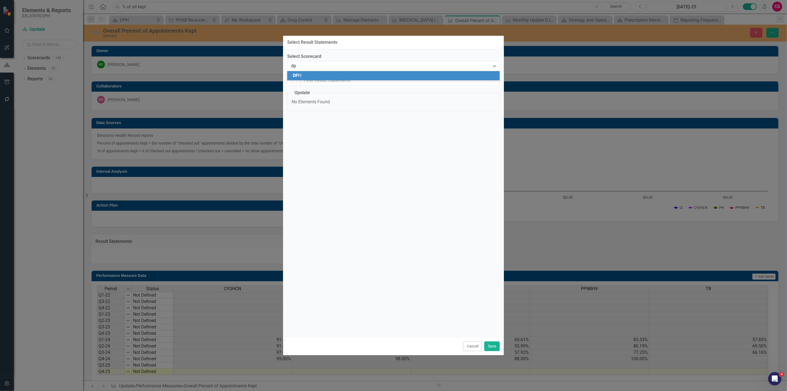
scroll to position [0, 0]
click at [314, 77] on div "DP H" at bounding box center [395, 75] width 204 height 6
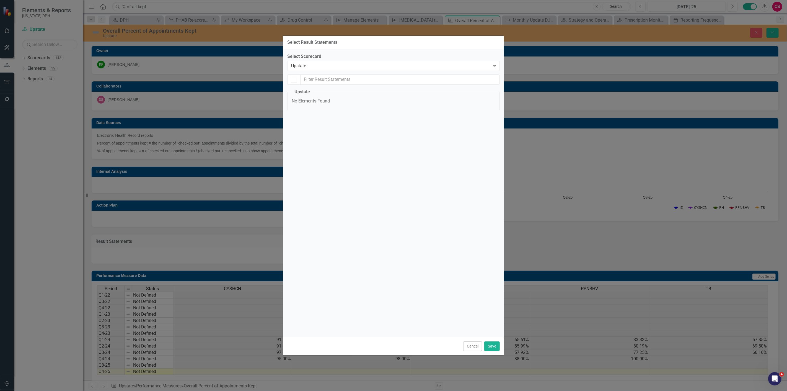
checkbox input "false"
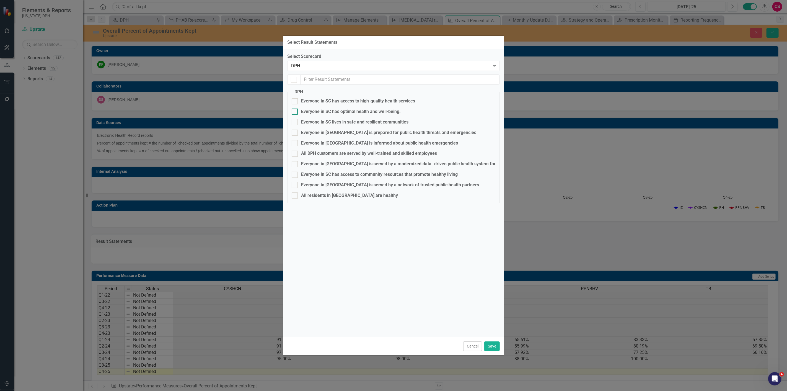
click at [317, 111] on div "Everyone in SC has optimal health and well-being." at bounding box center [351, 111] width 100 height 6
click at [295, 111] on input "Everyone in SC has optimal health and well-being." at bounding box center [294, 110] width 4 height 4
checkbox input "true"
click at [490, 346] on button "Save" at bounding box center [491, 346] width 15 height 10
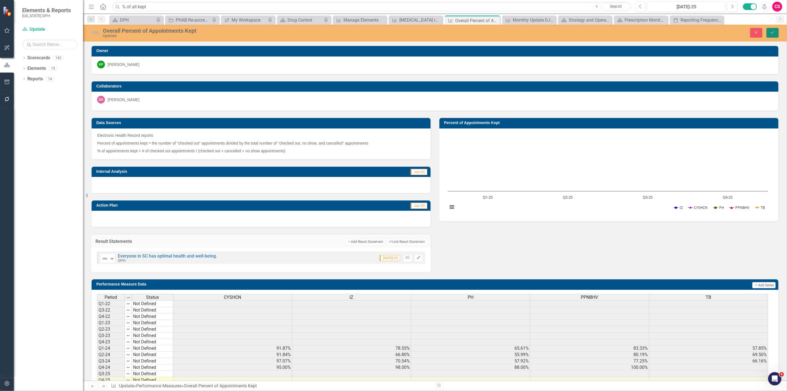
click at [770, 34] on button "Save" at bounding box center [772, 33] width 12 height 10
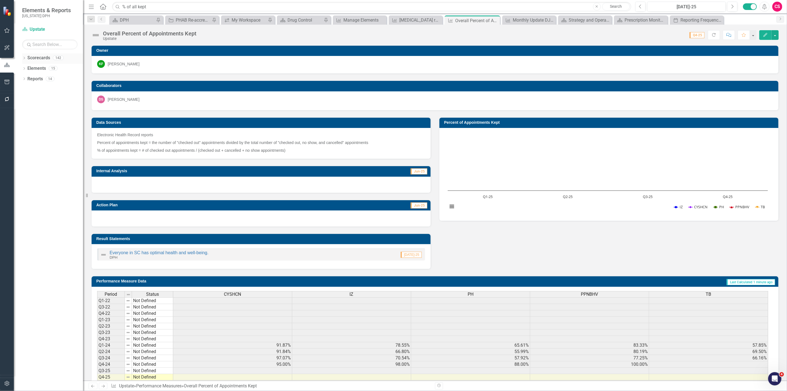
click at [27, 61] on link "Scorecards" at bounding box center [38, 58] width 23 height 6
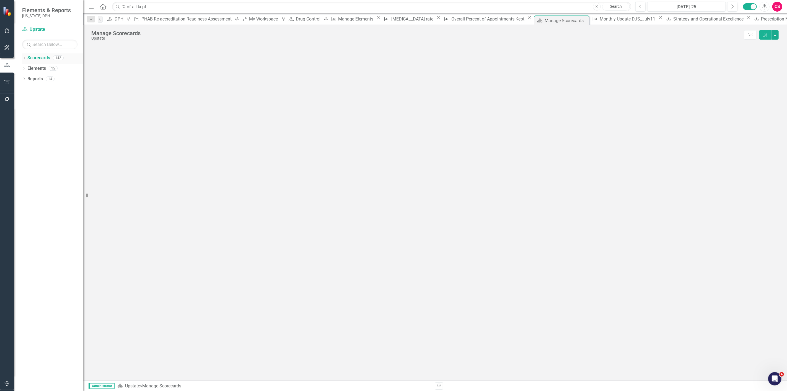
click at [22, 60] on div "Dropdown" at bounding box center [24, 58] width 4 height 5
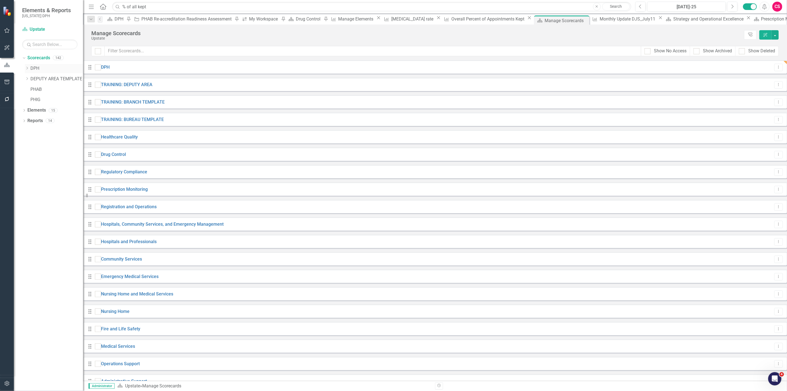
click at [36, 68] on link "DPH" at bounding box center [56, 68] width 53 height 6
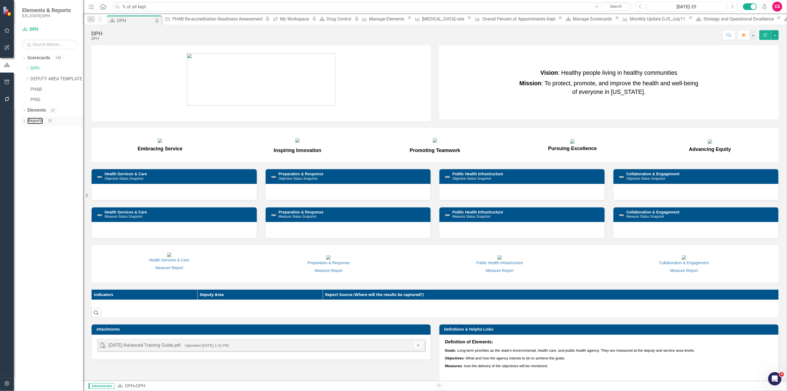
click at [37, 123] on link "Reports" at bounding box center [34, 121] width 15 height 6
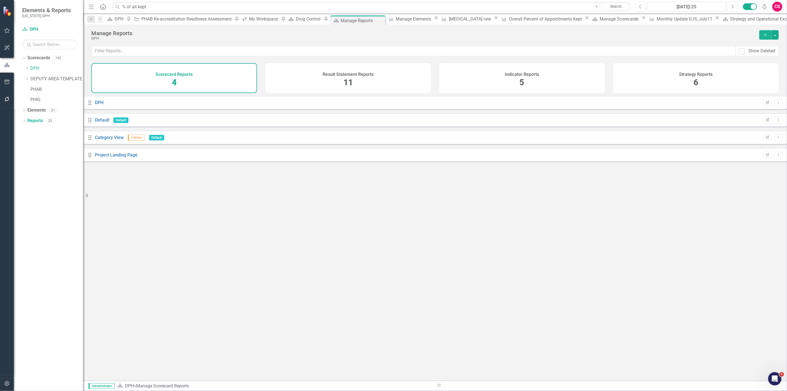
click at [760, 37] on button "Add" at bounding box center [765, 34] width 12 height 9
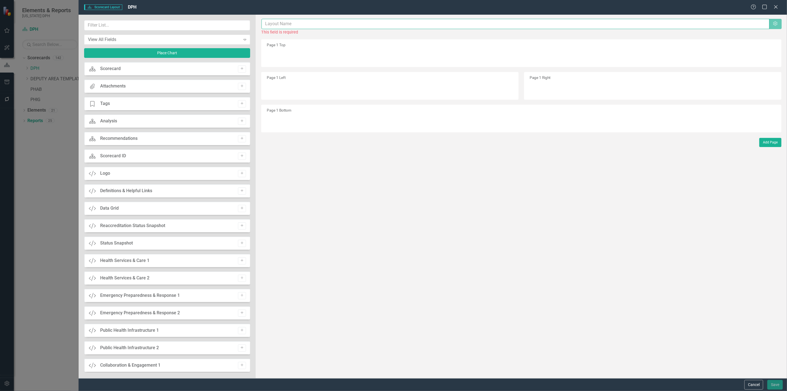
click at [331, 18] on div "The fields (or pods) that are available for you to include on the detail page a…" at bounding box center [521, 196] width 531 height 363
type input "Proir"
click at [777, 6] on icon at bounding box center [775, 7] width 4 height 4
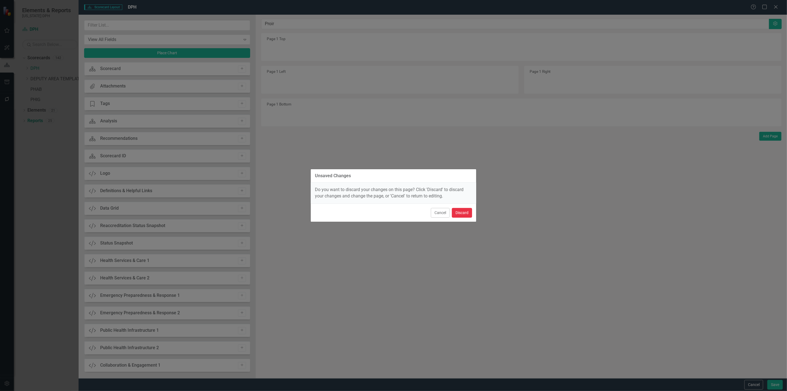
click at [456, 214] on button "Discard" at bounding box center [462, 213] width 20 height 10
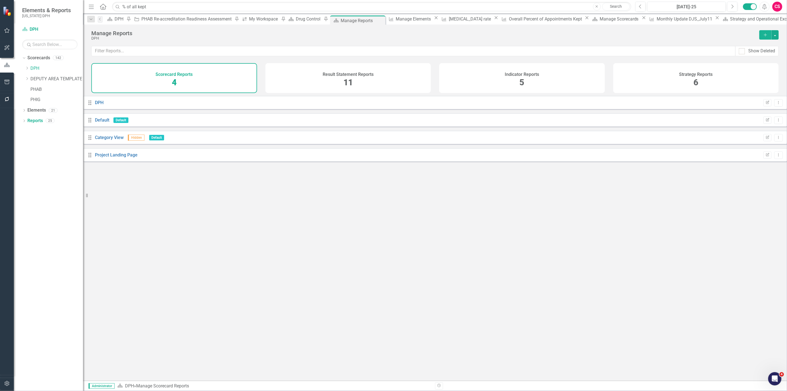
click at [348, 79] on span "11" at bounding box center [347, 82] width 9 height 10
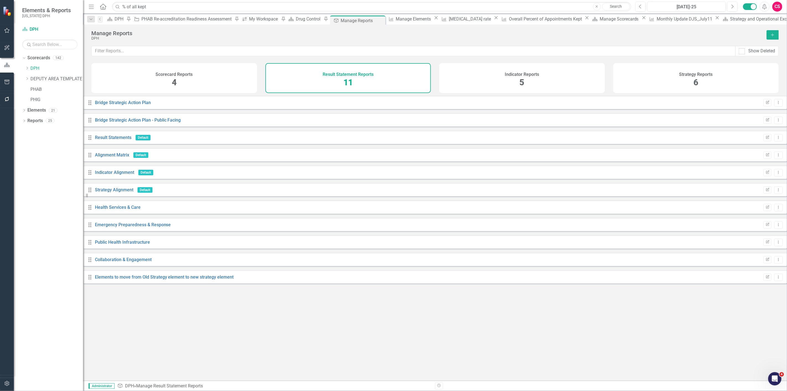
click at [768, 35] on button "Add" at bounding box center [772, 34] width 12 height 9
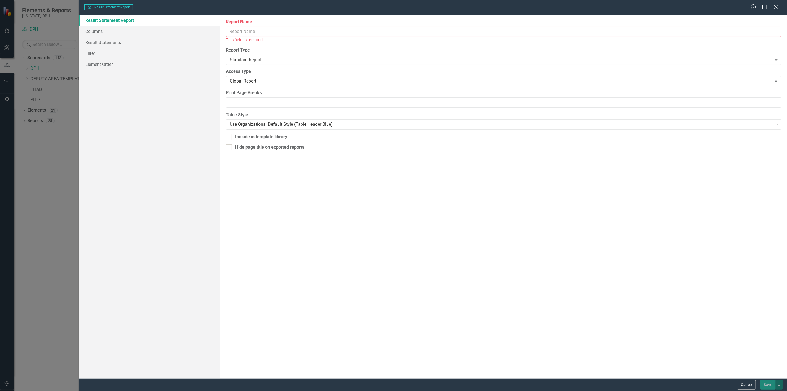
click at [354, 36] on input "Report Name" at bounding box center [503, 32] width 555 height 10
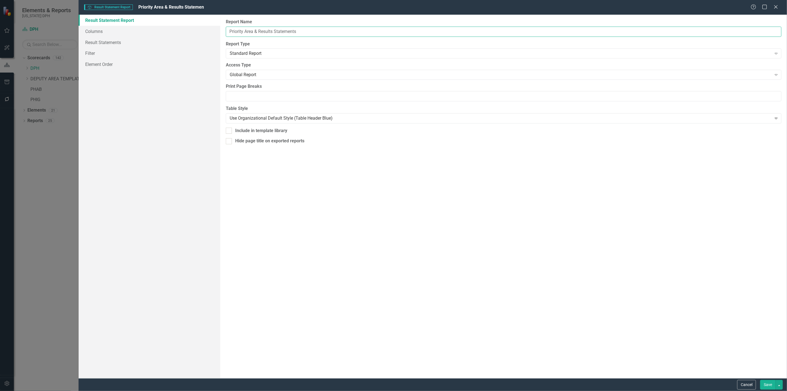
type input "Priority Area & Results Statements"
click at [760, 380] on button "Save" at bounding box center [767, 385] width 15 height 10
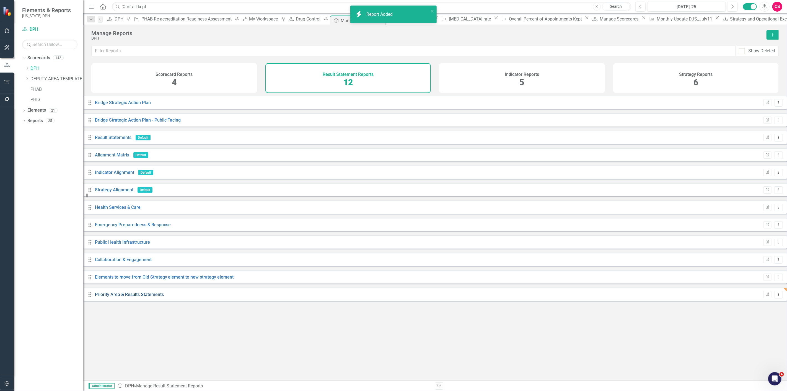
click at [133, 297] on link "Priority Area & Results Statements" at bounding box center [129, 294] width 69 height 5
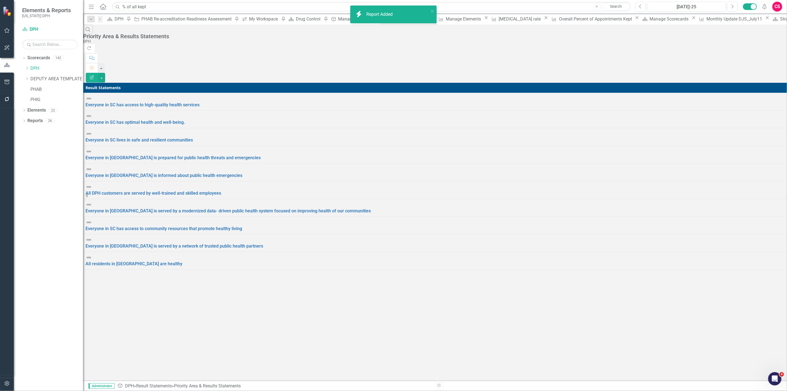
click at [98, 73] on button "Edit Report" at bounding box center [92, 78] width 12 height 10
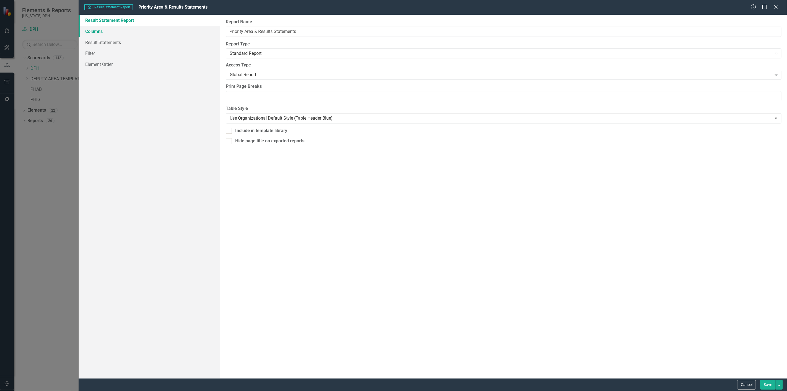
click at [148, 30] on link "Columns" at bounding box center [150, 31] width 142 height 11
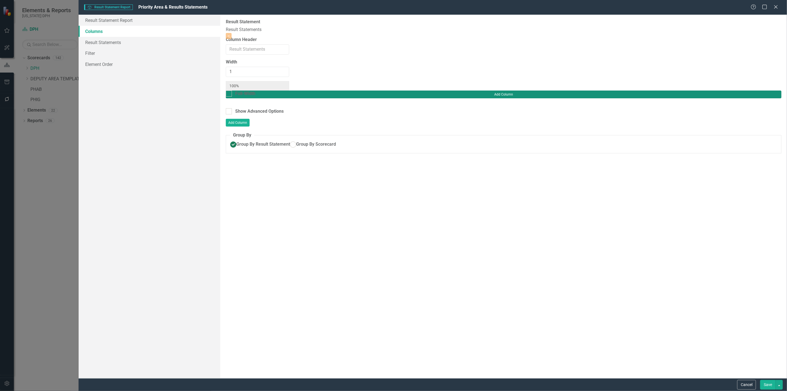
click at [756, 90] on button "Add Column" at bounding box center [503, 94] width 555 height 8
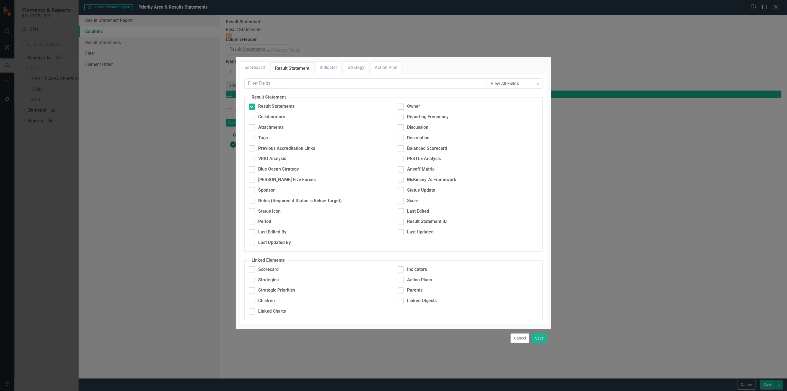
drag, startPoint x: 260, startPoint y: 273, endPoint x: 345, endPoint y: 278, distance: 85.1
click at [260, 287] on div "Strategic Priorities" at bounding box center [276, 290] width 37 height 6
click at [252, 287] on input "Strategic Priorities" at bounding box center [251, 289] width 4 height 4
checkbox input "true"
click at [539, 333] on button "Save" at bounding box center [538, 338] width 15 height 10
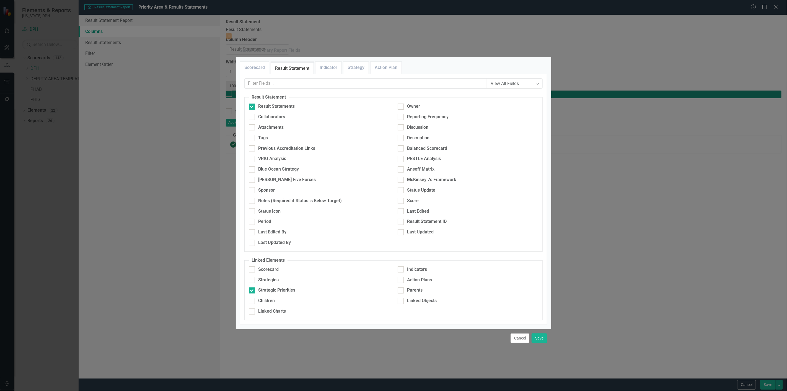
type input "50%"
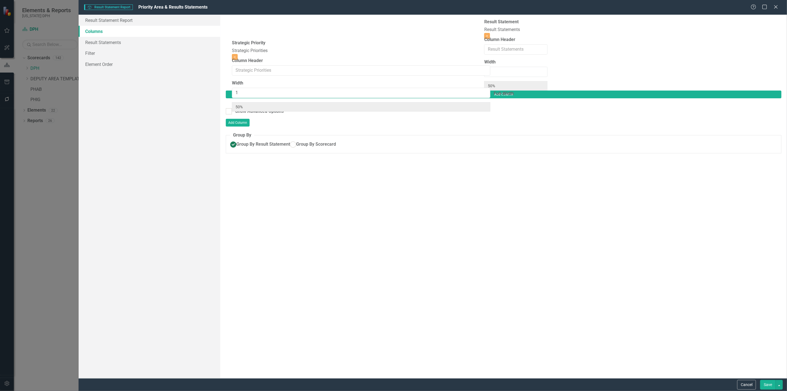
drag, startPoint x: 567, startPoint y: 24, endPoint x: 300, endPoint y: 38, distance: 267.9
click at [302, 39] on div "Result Statement Result Statements Close Column Header Width 1 50% Full-Width S…" at bounding box center [289, 55] width 127 height 72
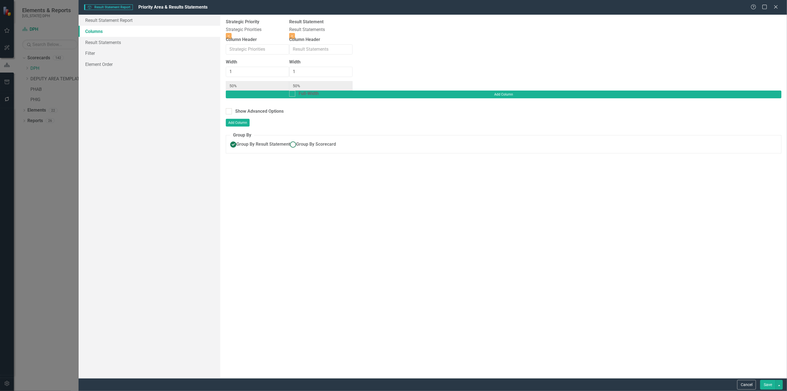
click at [296, 141] on span "Group By Scorecard" at bounding box center [316, 143] width 40 height 5
click at [289, 140] on input "Group By Scorecard" at bounding box center [293, 144] width 9 height 9
radio input "true"
click at [279, 161] on div "Group By Strategic Priority" at bounding box center [266, 164] width 53 height 6
click at [234, 161] on input "Group By Strategic Priority" at bounding box center [232, 163] width 4 height 4
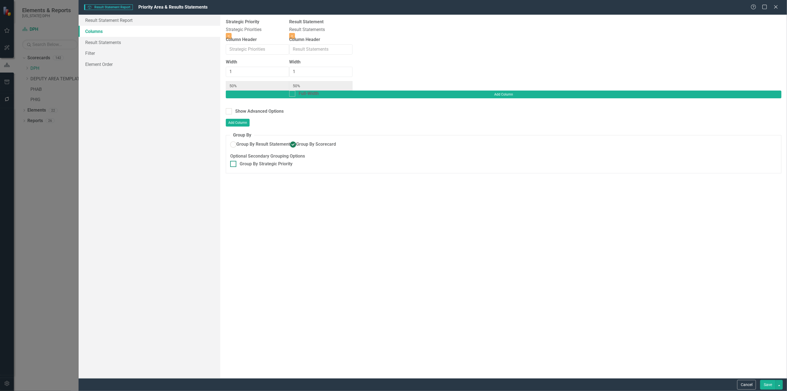
checkbox input "true"
click at [761, 386] on button "Save" at bounding box center [767, 385] width 15 height 10
radio input "false"
checkbox input "false"
radio input "true"
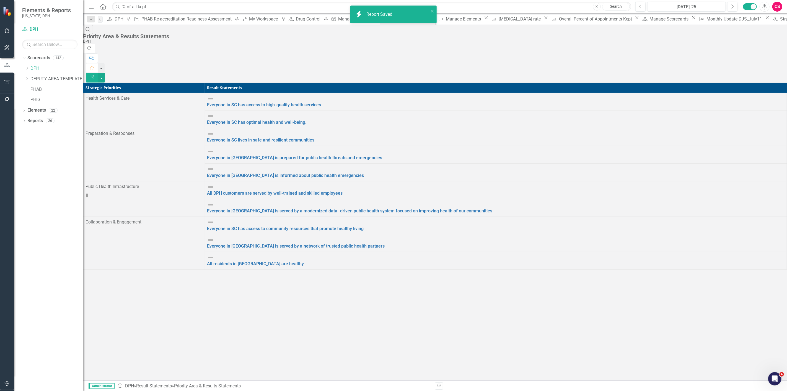
click at [402, 200] on div "Search Priority Area & Results Statements DPH Refresh Comment Favorite Edit Rep…" at bounding box center [435, 149] width 704 height 249
click at [307, 119] on link "Everyone in SC has optimal health and well-being." at bounding box center [257, 121] width 100 height 5
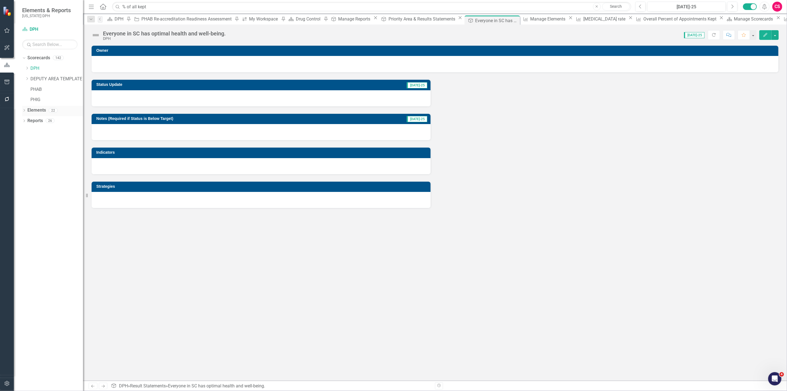
click at [25, 112] on icon "Dropdown" at bounding box center [24, 110] width 4 height 3
click at [28, 129] on div "Dropdown" at bounding box center [27, 131] width 4 height 5
click at [51, 228] on div "[MEDICAL_DATA] rate" at bounding box center [56, 227] width 40 height 5
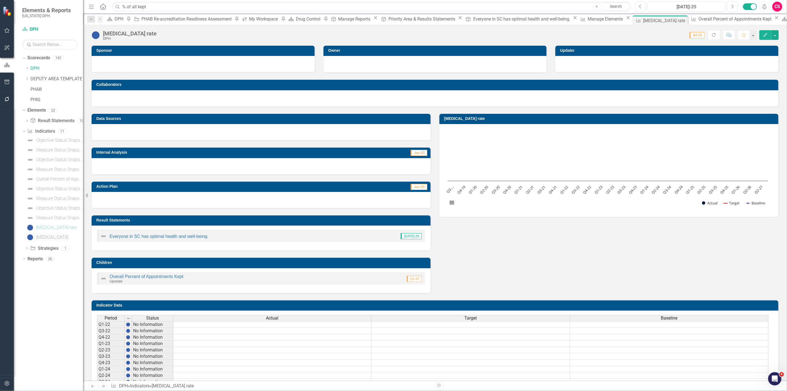
click at [56, 238] on div "[MEDICAL_DATA]" at bounding box center [52, 237] width 32 height 5
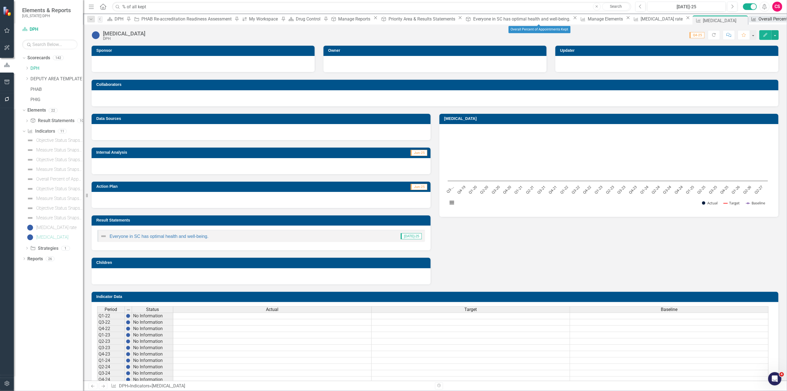
click at [749, 22] on div "Indicator" at bounding box center [752, 18] width 7 height 7
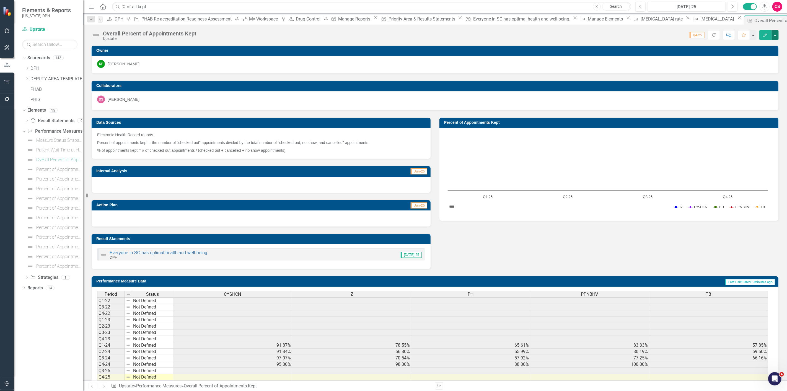
click at [776, 34] on button "button" at bounding box center [774, 35] width 7 height 10
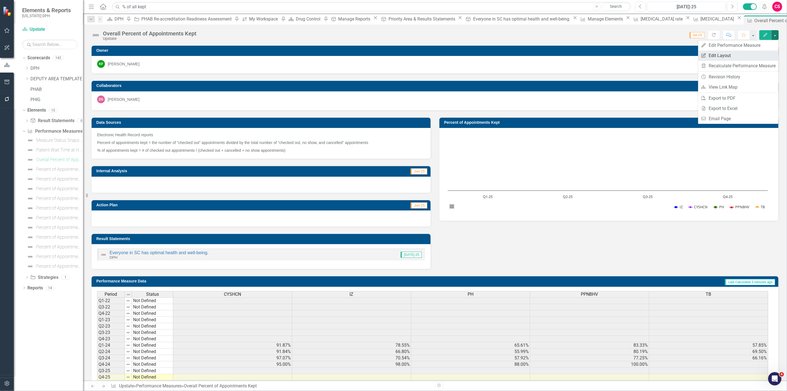
click at [761, 57] on link "Edit Report Edit Layout" at bounding box center [738, 55] width 80 height 10
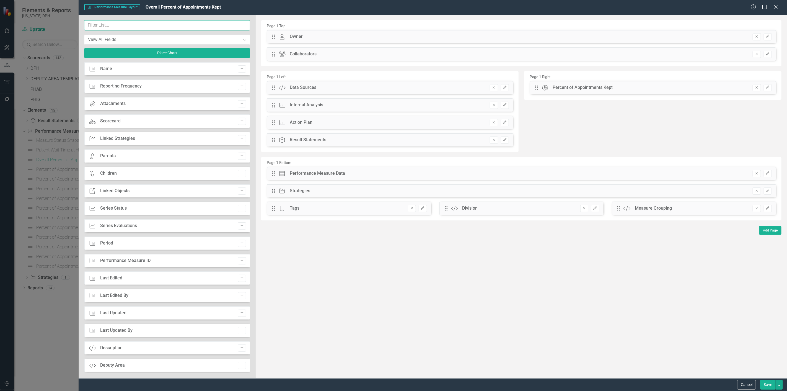
click at [198, 29] on input "text" at bounding box center [167, 25] width 166 height 10
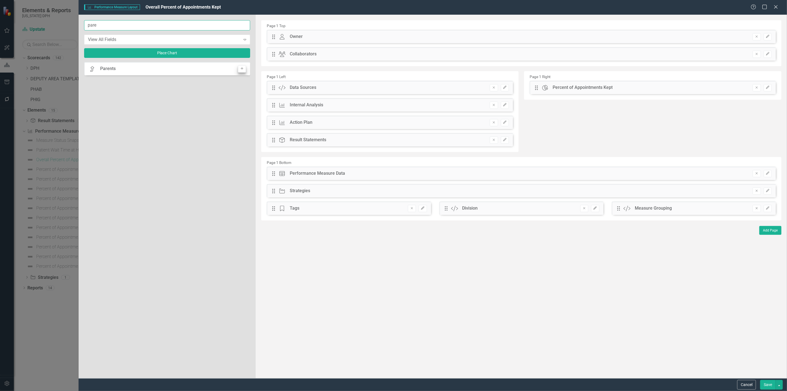
type input "pare"
click at [242, 67] on icon "Add" at bounding box center [242, 68] width 4 height 3
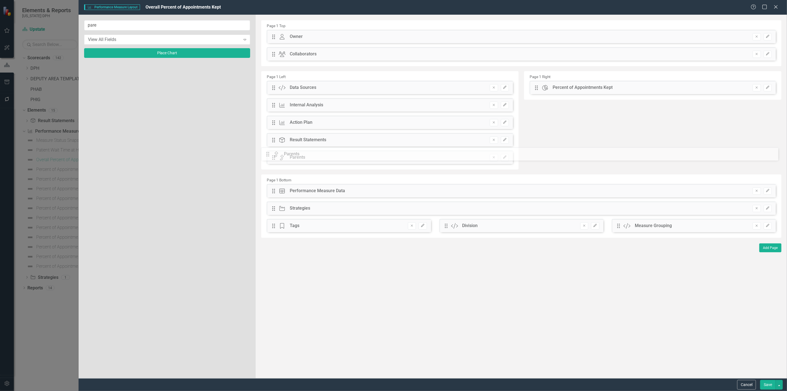
drag, startPoint x: 271, startPoint y: 37, endPoint x: 371, endPoint y: 166, distance: 162.9
click at [764, 386] on button "Save" at bounding box center [767, 385] width 15 height 10
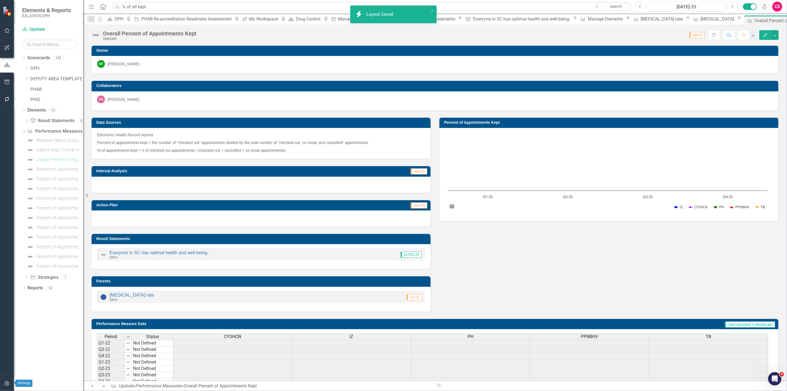
click at [6, 383] on icon "button" at bounding box center [7, 383] width 6 height 4
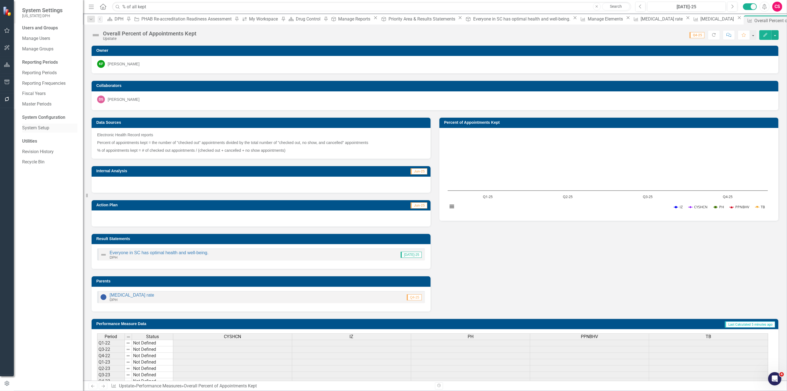
click at [38, 131] on link "System Setup" at bounding box center [49, 128] width 55 height 6
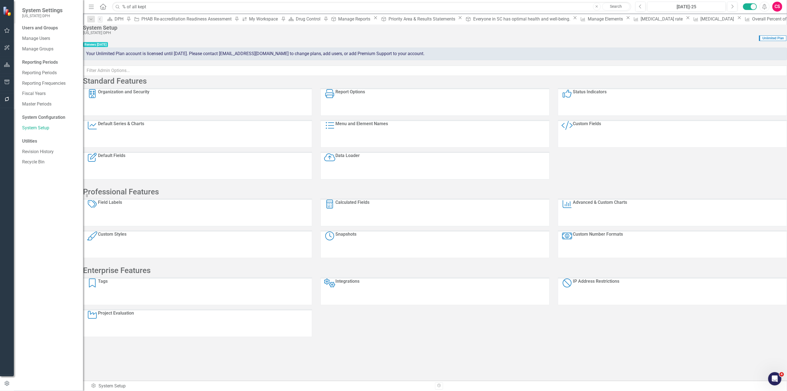
click at [601, 134] on div "Custom Fields" at bounding box center [587, 134] width 28 height 26
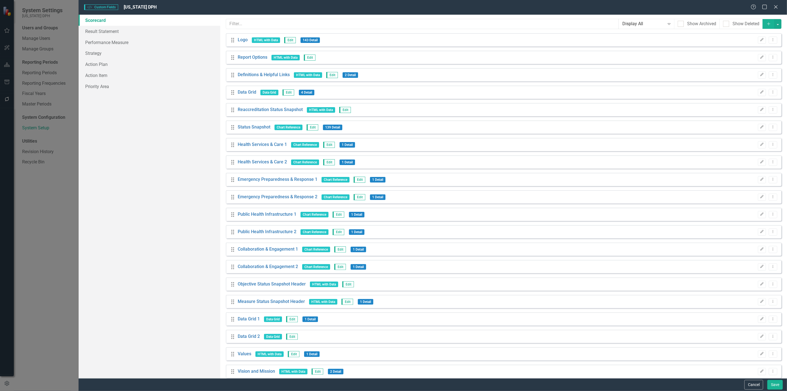
click at [778, 6] on div "Help Maximize Close" at bounding box center [765, 7] width 31 height 6
click at [772, 5] on div "Help Maximize Close" at bounding box center [765, 7] width 31 height 6
drag, startPoint x: 776, startPoint y: 4, endPoint x: 651, endPoint y: 55, distance: 135.5
click at [777, 4] on div "Close" at bounding box center [776, 7] width 6 height 6
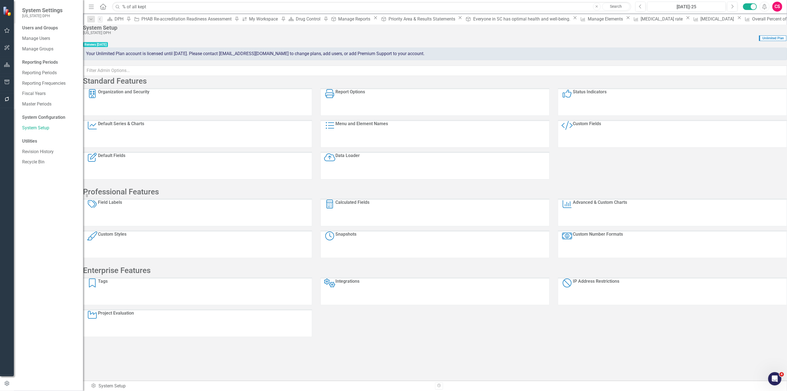
click at [325, 112] on div "Report Options Report Options" at bounding box center [434, 102] width 229 height 28
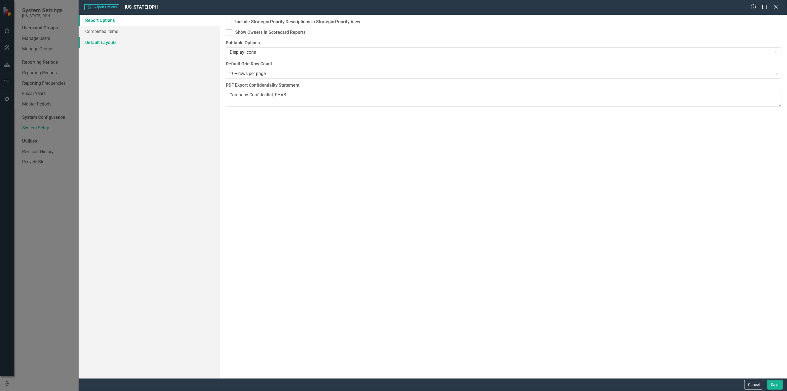
click at [95, 43] on link "Default Layouts" at bounding box center [150, 42] width 142 height 11
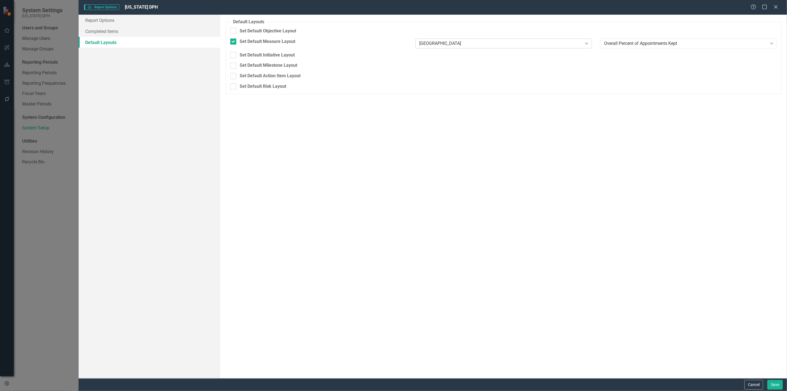
click at [458, 43] on div "[GEOGRAPHIC_DATA]" at bounding box center [500, 43] width 163 height 6
type input "upsta"
click at [487, 390] on div "Upsta te" at bounding box center [395, 395] width 778 height 6
click at [654, 46] on div "Select Performance Measure..." at bounding box center [685, 43] width 163 height 6
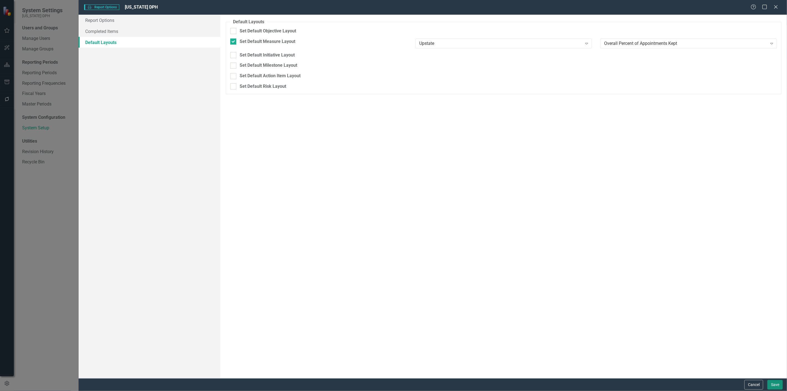
click at [777, 381] on button "Save" at bounding box center [774, 385] width 15 height 10
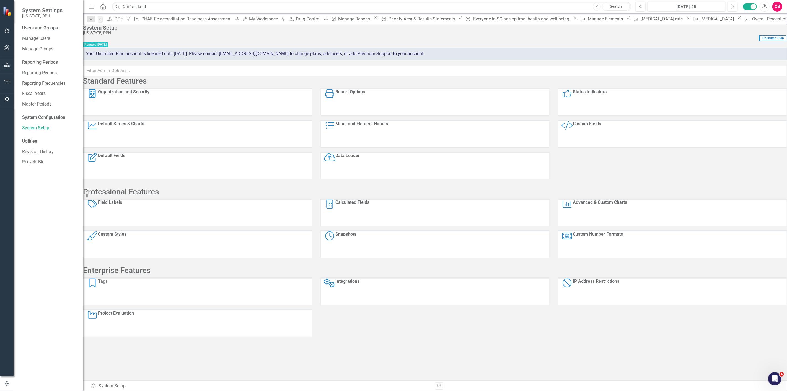
click at [5, 63] on icon "button" at bounding box center [7, 65] width 6 height 4
click at [25, 57] on icon "Dropdown" at bounding box center [24, 58] width 4 height 3
click at [48, 39] on div "Scorecard Upstate Search" at bounding box center [49, 37] width 55 height 24
click at [48, 41] on input "text" at bounding box center [49, 45] width 55 height 10
drag, startPoint x: 45, startPoint y: 43, endPoint x: 17, endPoint y: 50, distance: 28.7
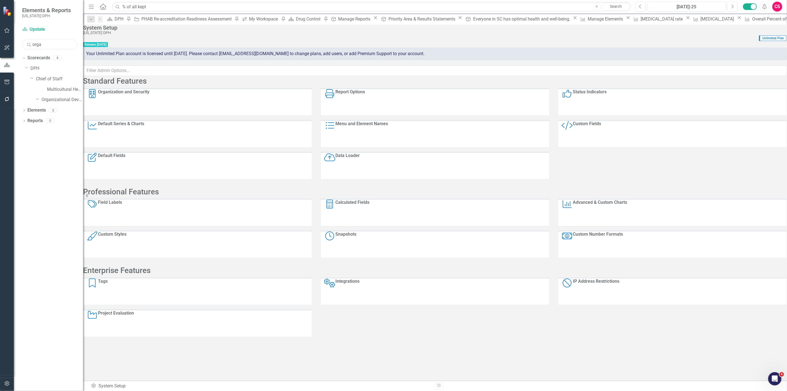
click at [17, 50] on div "Scorecard Upstate Search orga Sorry, no results found. Dropdown Scorecards 4 Dr…" at bounding box center [48, 208] width 69 height 366
type input "operationa"
click at [62, 99] on link "Strategy and Operational Excellence" at bounding box center [65, 100] width 36 height 6
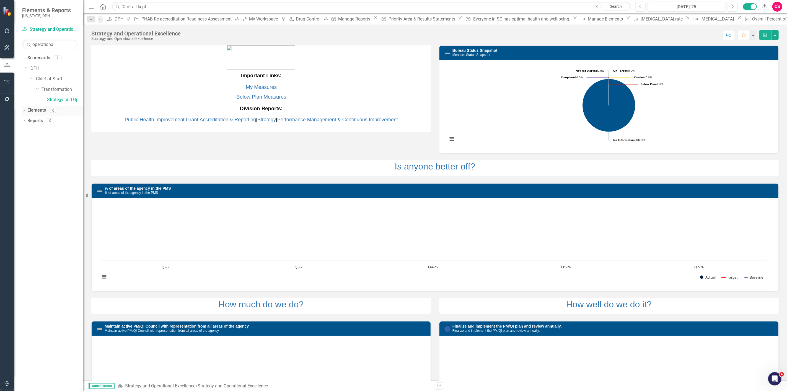
click at [33, 111] on link "Elements" at bounding box center [36, 110] width 19 height 6
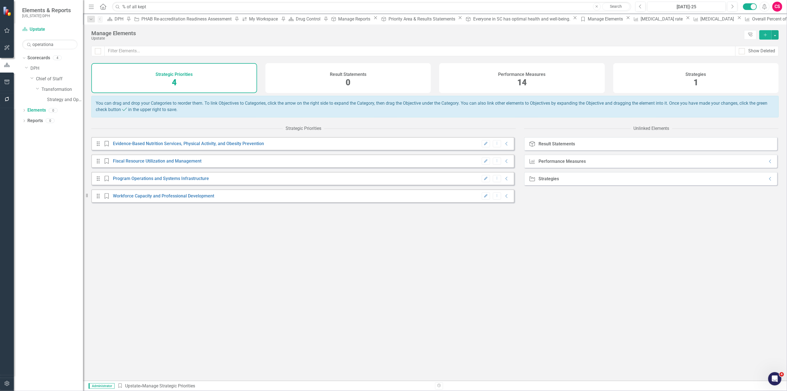
click at [502, 63] on div "Show Deleted" at bounding box center [435, 54] width 704 height 17
click at [495, 90] on div "Performance Measures 14" at bounding box center [522, 78] width 166 height 30
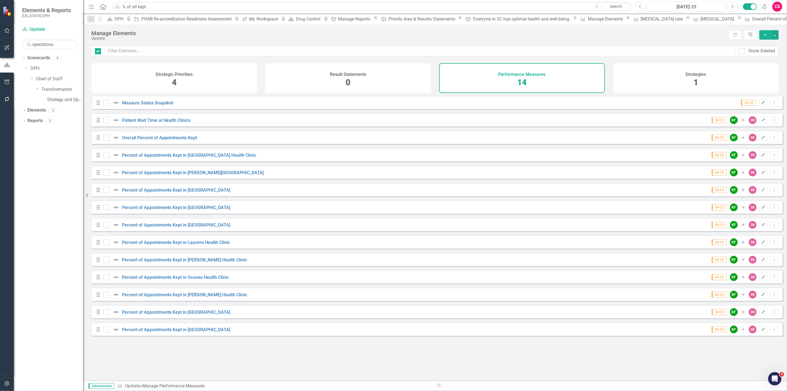
checkbox input "false"
click at [158, 123] on link "Patient Wait Time at Health Clinics" at bounding box center [156, 120] width 69 height 5
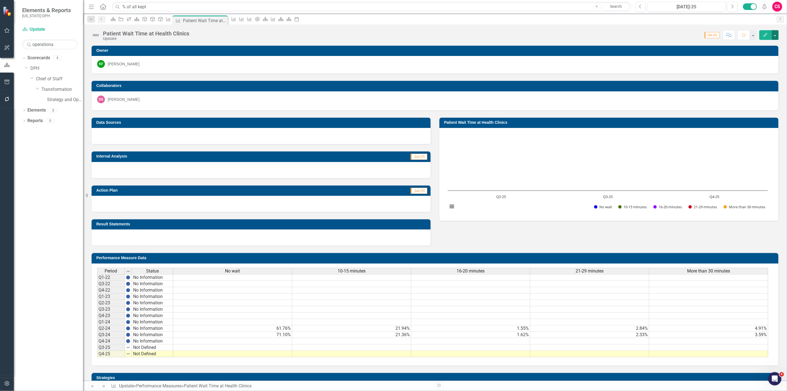
click at [775, 34] on button "button" at bounding box center [774, 35] width 7 height 10
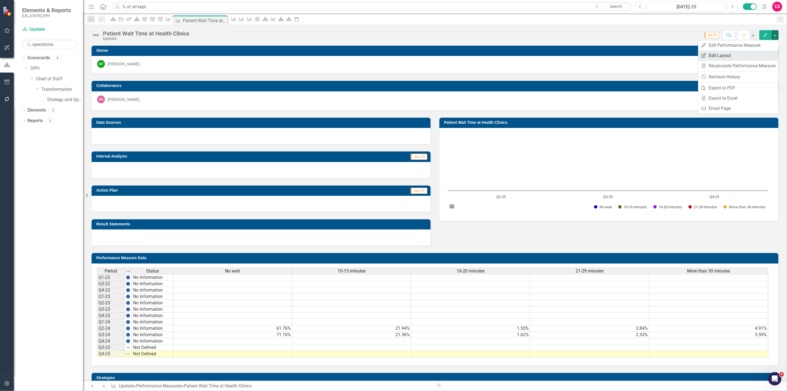
click at [753, 54] on link "Edit Report Edit Layout" at bounding box center [738, 55] width 80 height 10
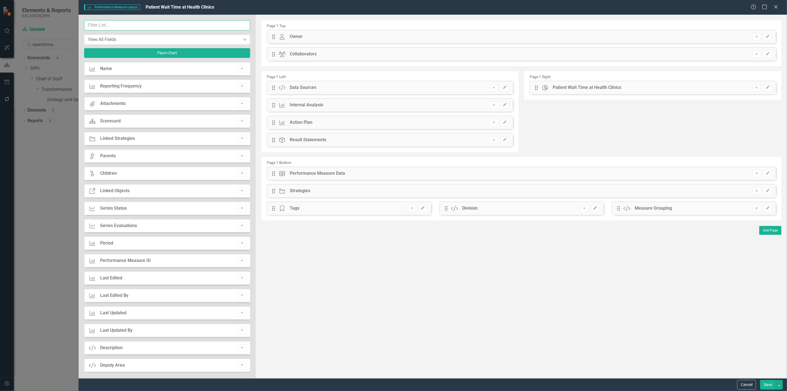
click at [206, 28] on input "text" at bounding box center [167, 25] width 166 height 10
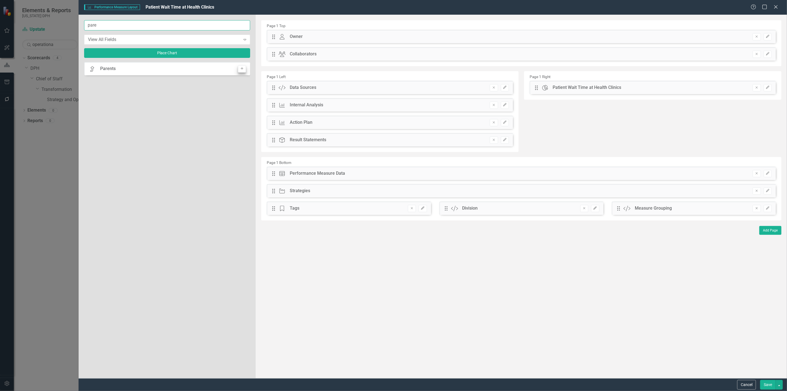
type input "pare"
click at [243, 68] on icon "Add" at bounding box center [242, 68] width 4 height 3
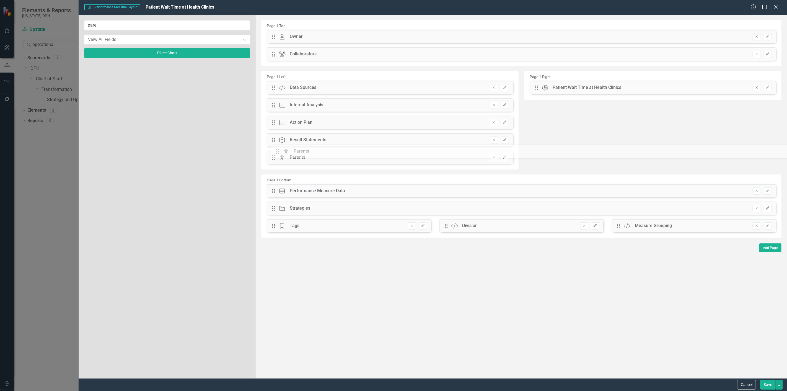
drag, startPoint x: 273, startPoint y: 37, endPoint x: 294, endPoint y: 153, distance: 118.3
click at [780, 383] on button "button" at bounding box center [778, 385] width 7 height 10
click at [741, 358] on link "Update all Performance Measures in this Scorecard" at bounding box center [727, 354] width 110 height 10
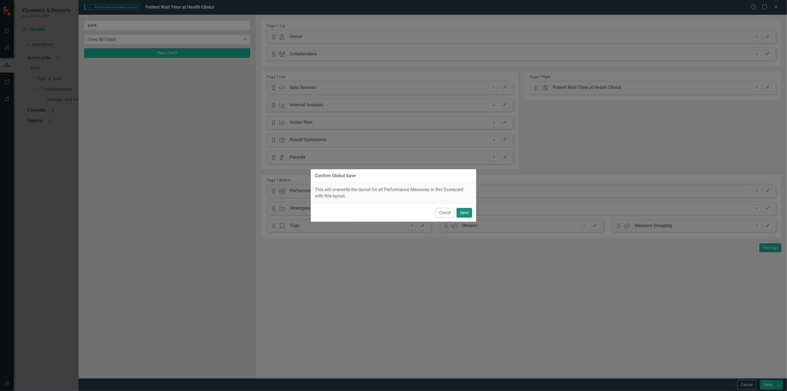
click at [464, 212] on button "Save" at bounding box center [463, 213] width 15 height 10
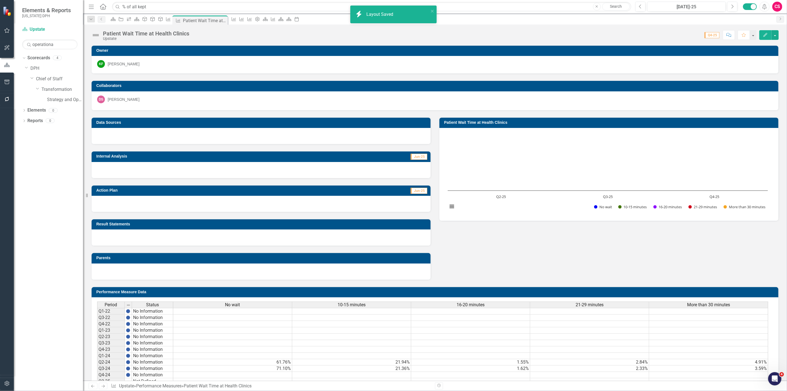
click at [10, 386] on button "button" at bounding box center [7, 384] width 12 height 12
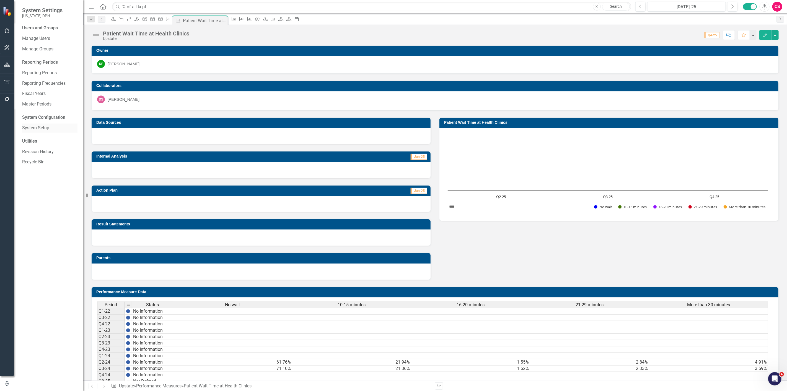
click at [40, 128] on link "System Setup" at bounding box center [49, 128] width 55 height 6
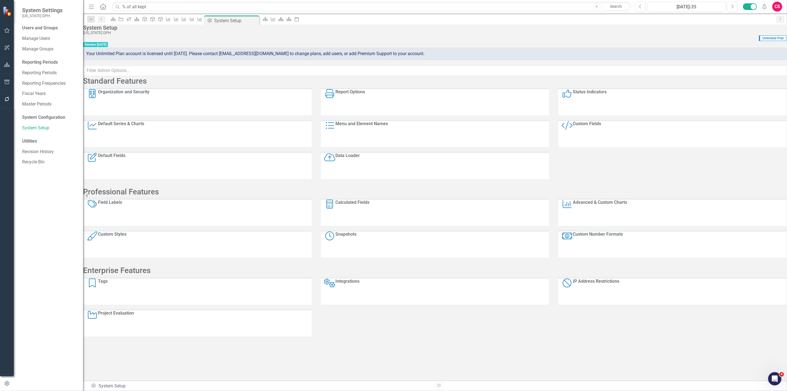
drag, startPoint x: 143, startPoint y: 196, endPoint x: 143, endPoint y: 199, distance: 3.1
click at [143, 199] on div "Field Labels Field Labels" at bounding box center [197, 212] width 229 height 28
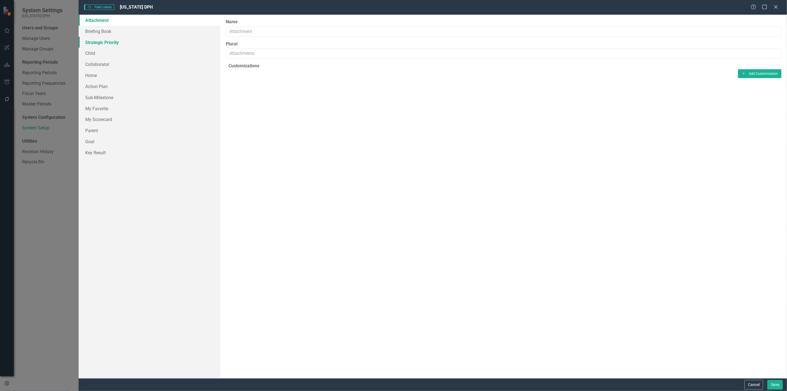
click at [99, 41] on link "Strategic Priority" at bounding box center [150, 42] width 142 height 11
drag, startPoint x: 281, startPoint y: 27, endPoint x: 173, endPoint y: 35, distance: 107.9
click at [177, 35] on div "Attachment Briefing Book Strategic Priority Child Collaborator Home Action Plan…" at bounding box center [433, 196] width 708 height 363
paste input "Strategic Priority"
type input "Strategic Priority"
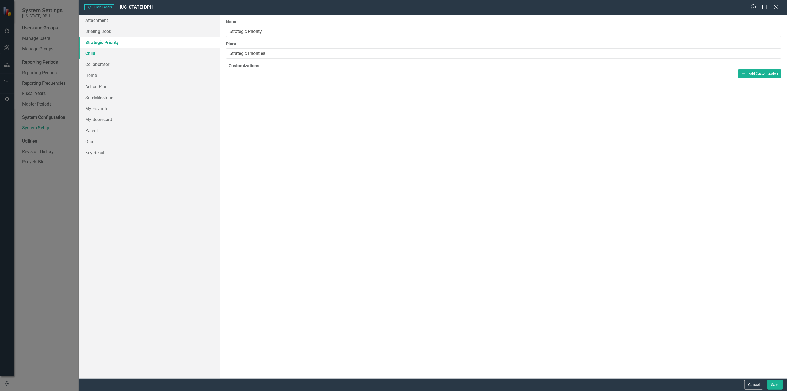
click at [139, 53] on link "Child" at bounding box center [150, 53] width 142 height 11
drag, startPoint x: 242, startPoint y: 30, endPoint x: 221, endPoint y: 32, distance: 21.1
click at [221, 32] on div "Name Child Plural Children In addition to globally customizing field labels, yo…" at bounding box center [503, 196] width 566 height 363
drag, startPoint x: 248, startPoint y: 53, endPoint x: 207, endPoint y: 56, distance: 41.1
click at [207, 56] on div "Attachment Briefing Book Strategic Priority Child Collaborator Home Action Plan…" at bounding box center [433, 196] width 708 height 363
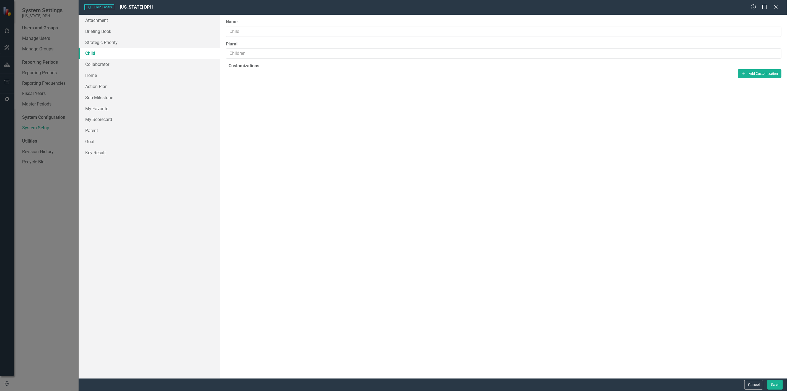
click at [245, 176] on div "Name Plural In addition to globally customizing field labels, you can add custo…" at bounding box center [503, 196] width 566 height 363
click at [277, 31] on input "Name" at bounding box center [503, 32] width 555 height 10
drag, startPoint x: 277, startPoint y: 30, endPoint x: 219, endPoint y: 39, distance: 58.8
click at [219, 39] on div "Attachment Briefing Book Strategic Priority Performance Measure Collaborator Ho…" at bounding box center [433, 196] width 708 height 363
type input "Performance Measure"
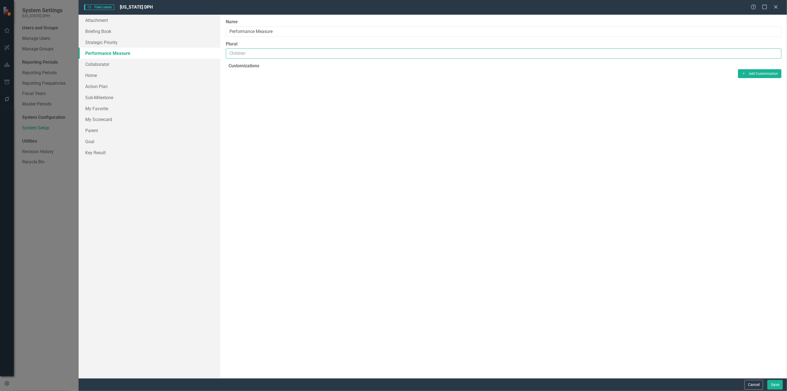
click at [235, 51] on input "Plural" at bounding box center [503, 53] width 555 height 10
paste input "Performance Measure"
type input "Performance Measures"
click at [125, 131] on link "Parent" at bounding box center [150, 130] width 142 height 11
click at [256, 29] on input "Name" at bounding box center [503, 32] width 555 height 10
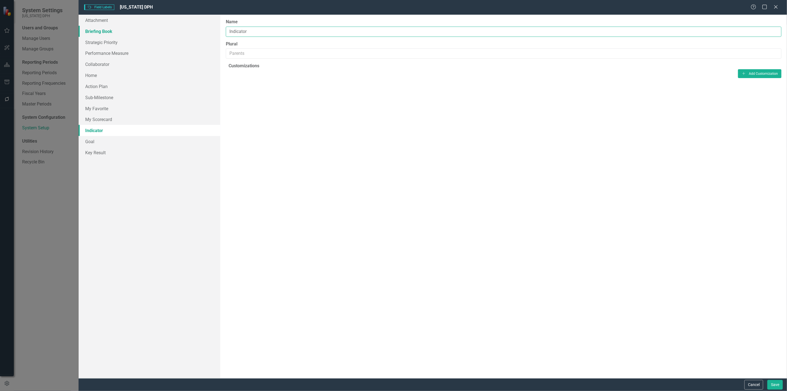
drag, startPoint x: 261, startPoint y: 27, endPoint x: 210, endPoint y: 36, distance: 51.7
click at [210, 35] on div "Attachment Briefing Book Strategic Priority Performance Measure Collaborator Ho…" at bounding box center [433, 196] width 708 height 363
type input "Indicator"
click at [244, 51] on input "Plural" at bounding box center [503, 53] width 555 height 10
paste input "Indicator"
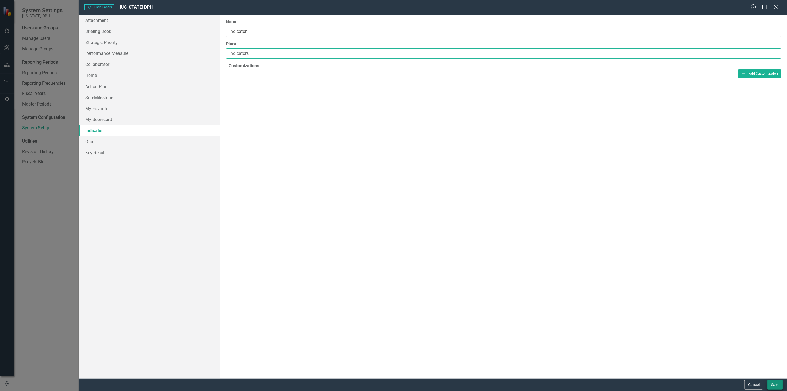
type input "Indicators"
click at [771, 383] on button "Save" at bounding box center [774, 385] width 15 height 10
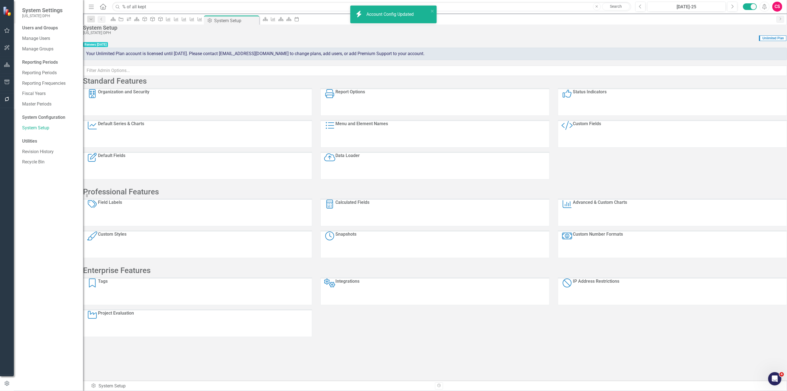
click at [9, 64] on icon "button" at bounding box center [7, 65] width 6 height 4
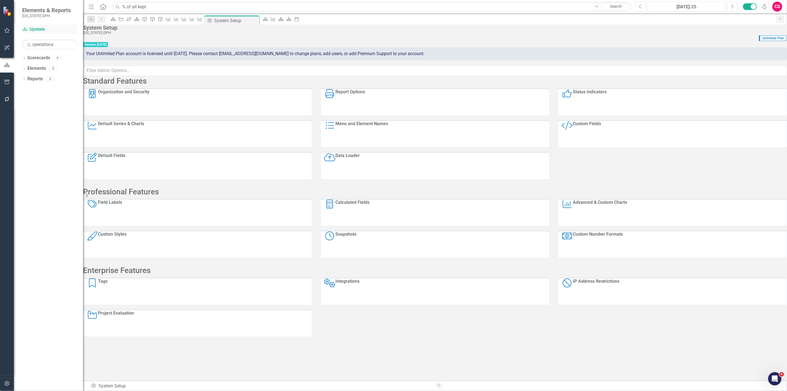
click at [27, 29] on icon "Scorecard" at bounding box center [25, 29] width 6 height 4
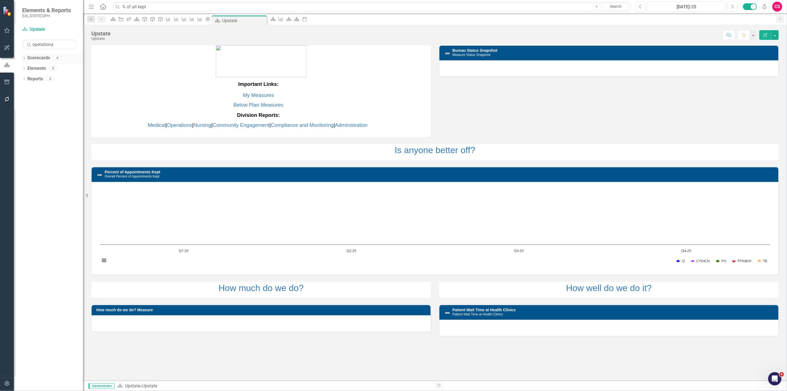
click at [25, 58] on icon "Dropdown" at bounding box center [24, 58] width 4 height 3
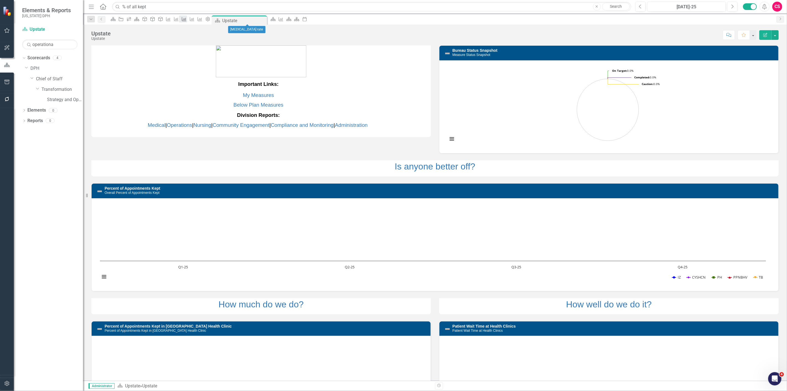
click at [187, 18] on icon "Performance Measure" at bounding box center [184, 19] width 6 height 4
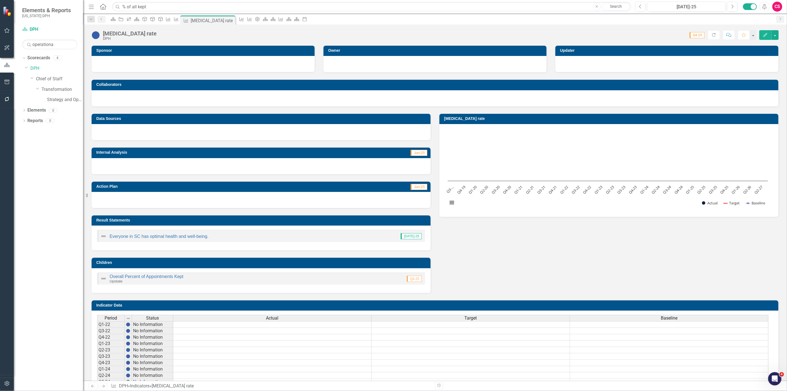
click at [266, 258] on div "Children" at bounding box center [261, 263] width 339 height 10
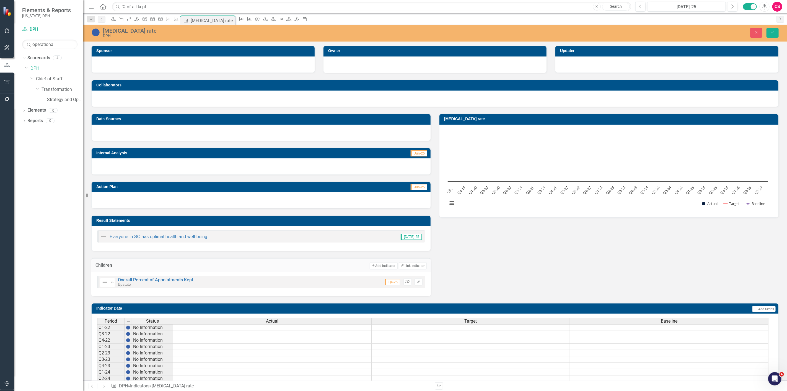
click at [405, 282] on icon "Unlink" at bounding box center [407, 281] width 4 height 3
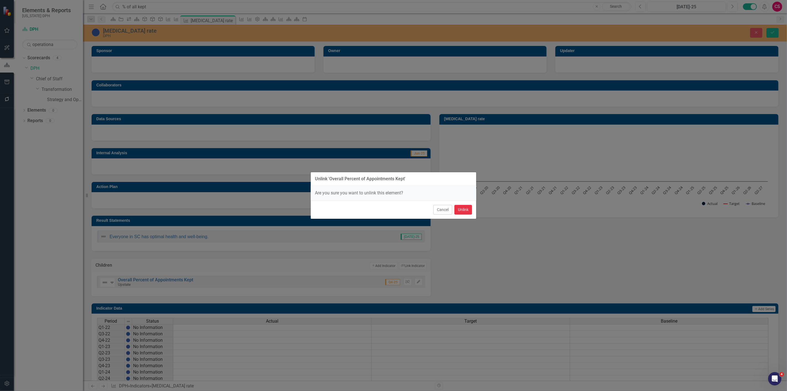
click at [464, 212] on button "Unlink" at bounding box center [463, 210] width 18 height 10
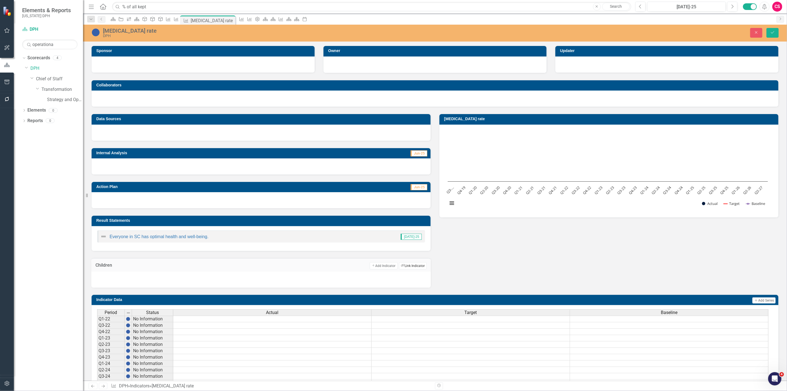
click at [409, 265] on button "Link Tag Link Indicator" at bounding box center [413, 265] width 28 height 7
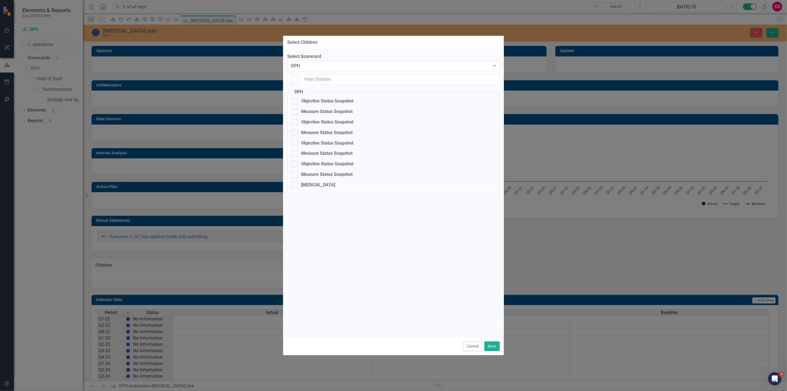
click at [306, 72] on div "Select Scorecard DPH Expand DPH Objective Status Snapshot Measure Status Snapsh…" at bounding box center [393, 125] width 212 height 145
click at [306, 67] on div "DPH" at bounding box center [390, 66] width 199 height 6
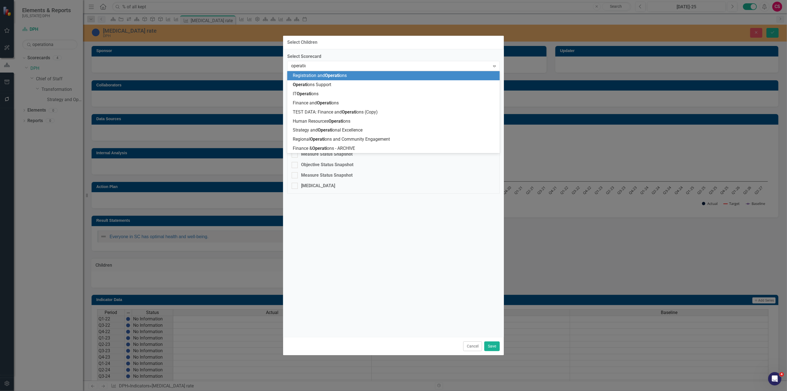
type input "operational"
click at [347, 75] on span "Strategy and Operational Excellence" at bounding box center [327, 75] width 69 height 5
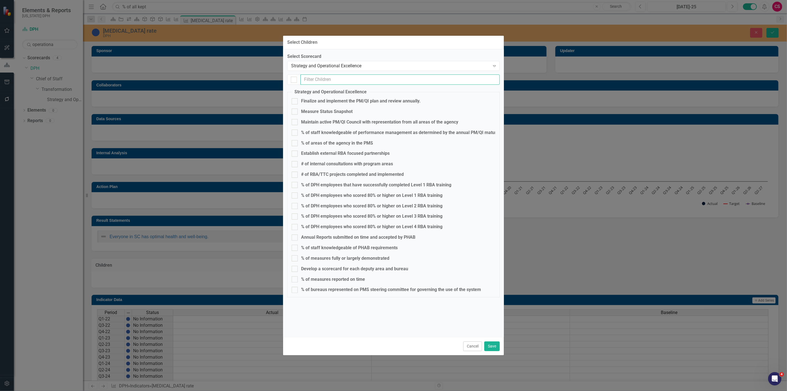
click at [340, 79] on input "text" at bounding box center [399, 79] width 199 height 10
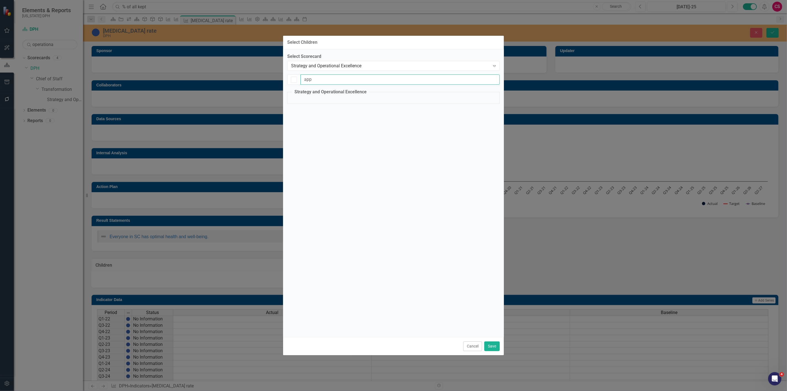
type input "ap"
checkbox input "false"
type input "a"
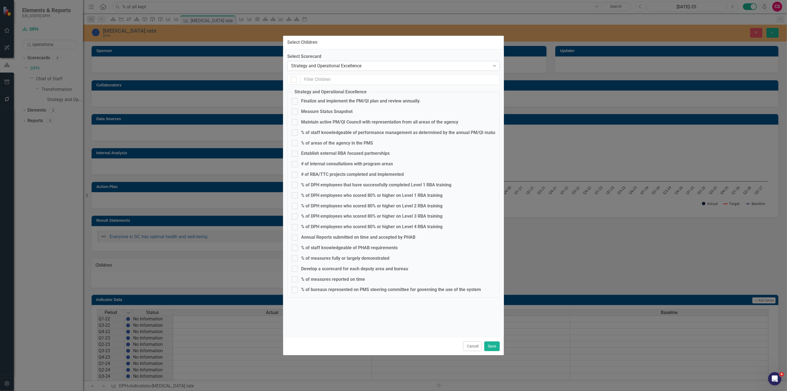
click at [336, 64] on div "Strategy and Operational Excellence" at bounding box center [390, 66] width 199 height 6
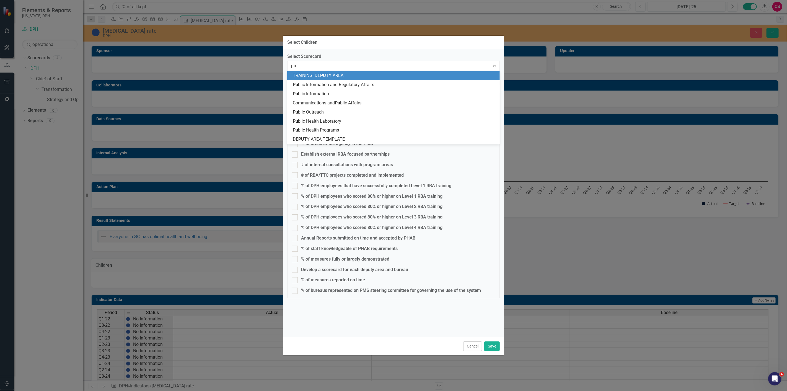
type input "p"
type input "ups"
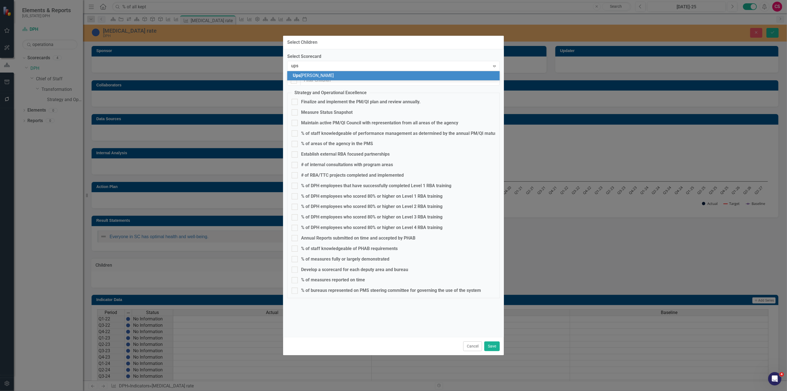
click at [342, 75] on div "Ups tate" at bounding box center [395, 75] width 204 height 6
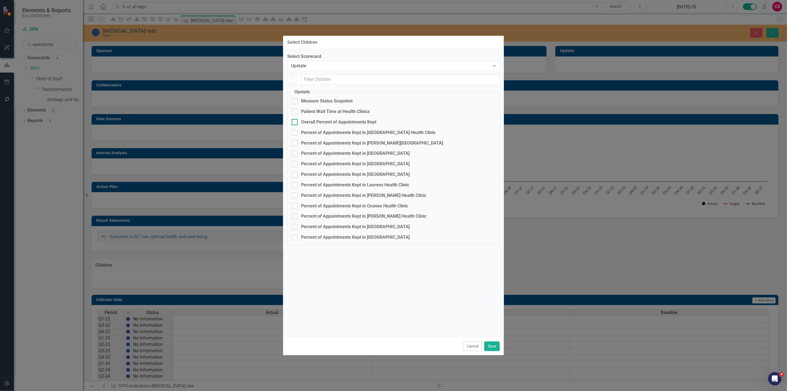
click at [316, 121] on div "Overall Percent of Appointments Kept" at bounding box center [338, 122] width 75 height 6
click at [295, 121] on input "Overall Percent of Appointments Kept" at bounding box center [294, 121] width 4 height 4
checkbox input "true"
click at [497, 347] on button "Save" at bounding box center [491, 346] width 15 height 10
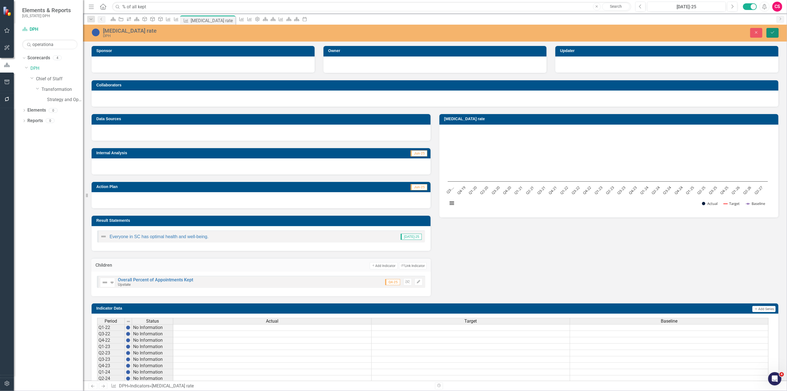
click at [772, 33] on icon "Save" at bounding box center [772, 32] width 5 height 4
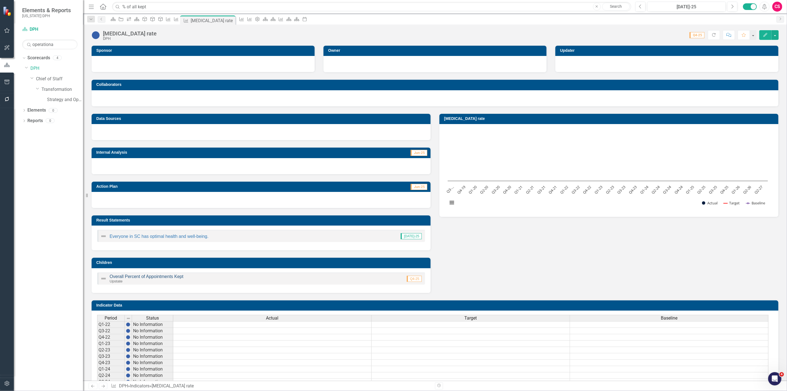
click at [135, 276] on link "Overall Percent of Appointments Kept" at bounding box center [147, 276] width 74 height 5
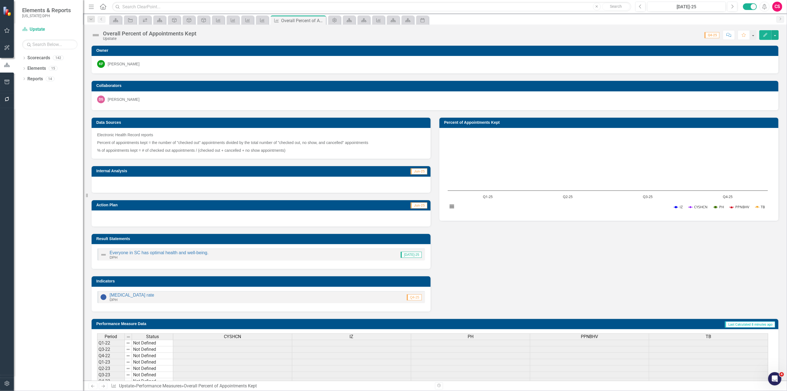
click at [129, 292] on div "[MEDICAL_DATA] rate DPH" at bounding box center [127, 296] width 54 height 9
click at [128, 295] on link "[MEDICAL_DATA] rate" at bounding box center [132, 294] width 45 height 5
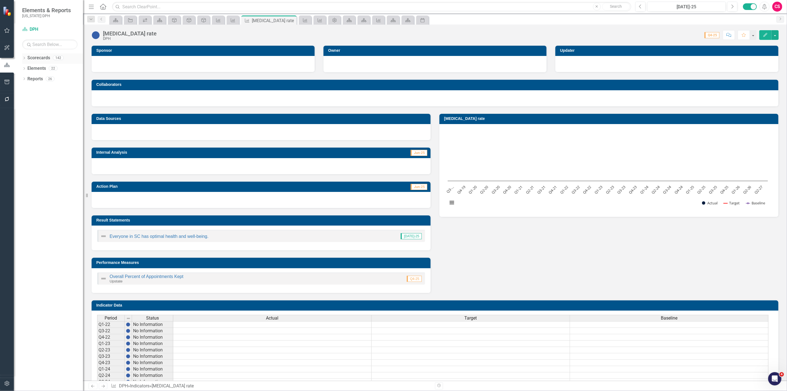
click at [26, 61] on div "Dropdown Scorecards 142" at bounding box center [52, 58] width 61 height 11
click at [136, 236] on link "Everyone in SC has optimal health and well-being." at bounding box center [159, 236] width 99 height 5
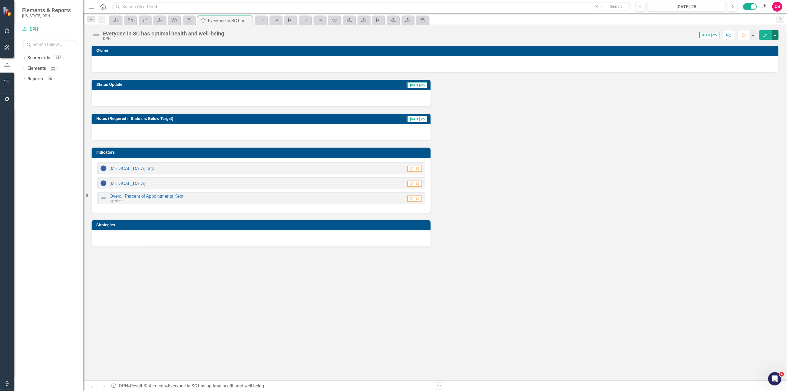
click at [774, 35] on button "button" at bounding box center [774, 35] width 7 height 10
click at [765, 53] on link "Edit Report Edit Layout" at bounding box center [750, 55] width 55 height 10
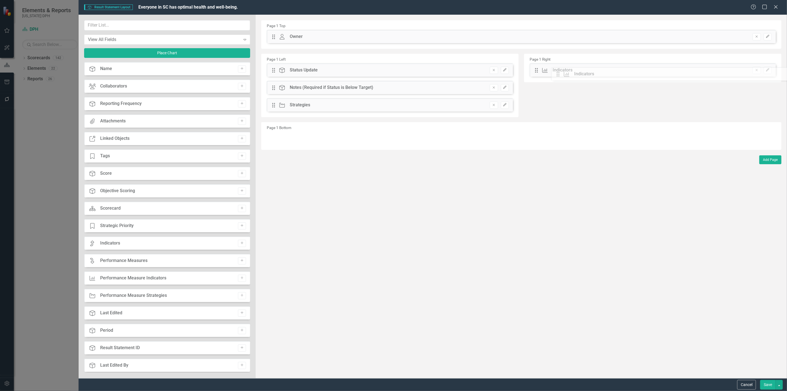
drag, startPoint x: 275, startPoint y: 103, endPoint x: 501, endPoint y: 92, distance: 226.3
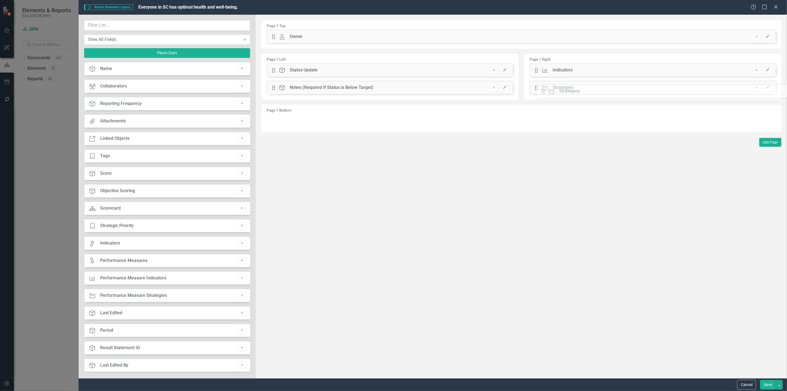
drag, startPoint x: 275, startPoint y: 103, endPoint x: 549, endPoint y: 90, distance: 273.9
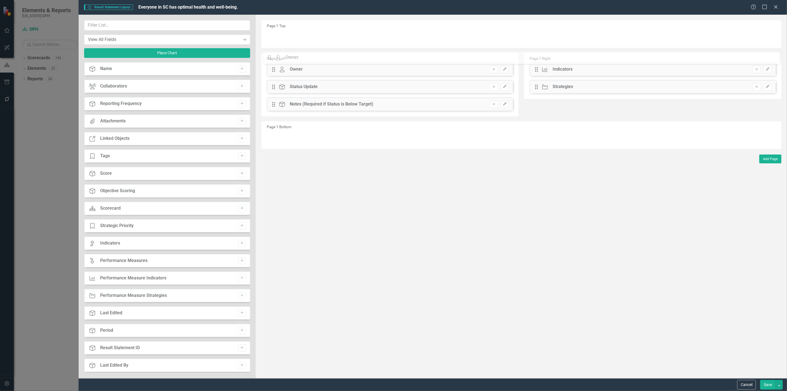
drag, startPoint x: 272, startPoint y: 39, endPoint x: 272, endPoint y: 60, distance: 20.7
click at [776, 382] on button "button" at bounding box center [778, 385] width 7 height 10
click at [729, 353] on link "Update all Result Statements in this Scorecard" at bounding box center [727, 354] width 110 height 10
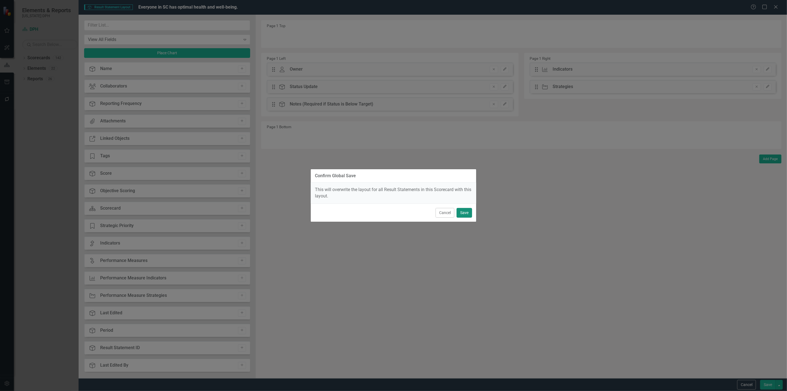
click at [463, 213] on button "Save" at bounding box center [463, 213] width 15 height 10
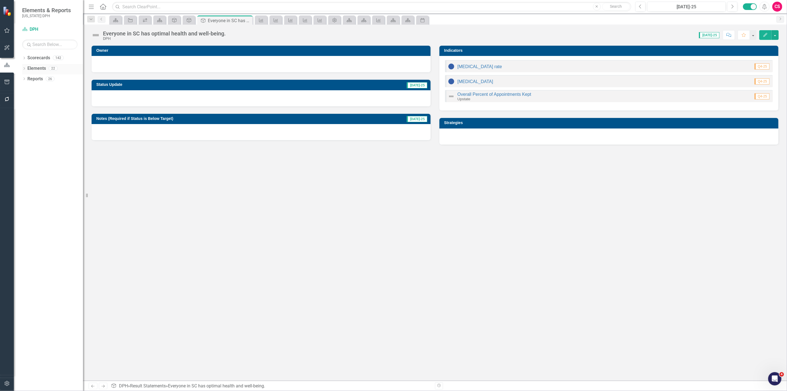
click at [32, 68] on link "Elements" at bounding box center [36, 68] width 19 height 6
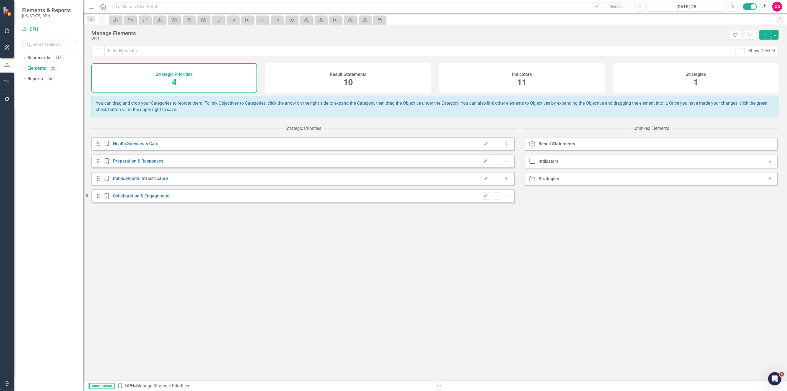
click at [345, 82] on span "10" at bounding box center [347, 82] width 9 height 10
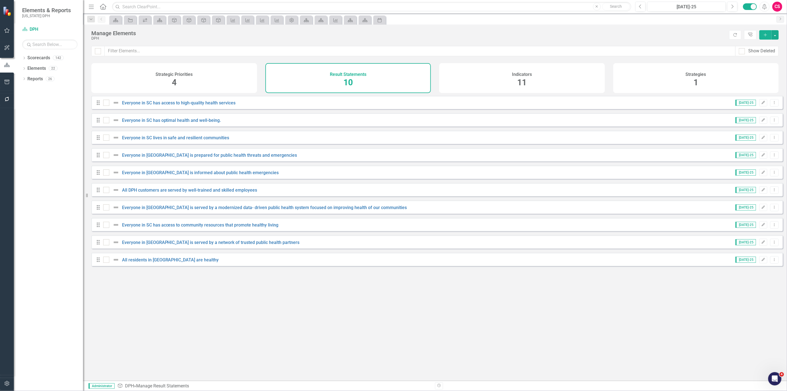
click at [214, 300] on div "Looks like you don't have any Result Statements set up yet. Why don't you add a…" at bounding box center [436, 231] width 691 height 271
click at [219, 192] on link "All DPH customers are served by well-trained and skilled employees" at bounding box center [189, 189] width 135 height 5
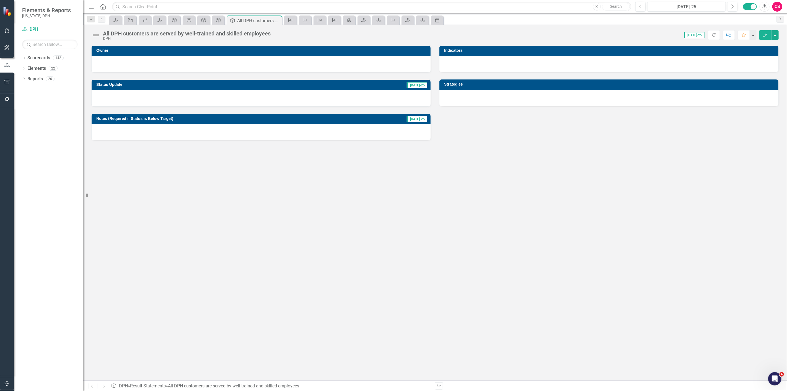
click at [513, 64] on div at bounding box center [608, 64] width 339 height 16
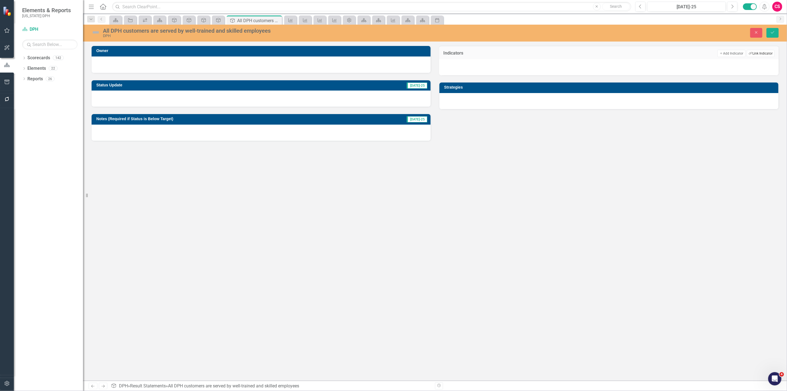
click at [756, 51] on button "Link Tag Link Indicator" at bounding box center [761, 53] width 28 height 7
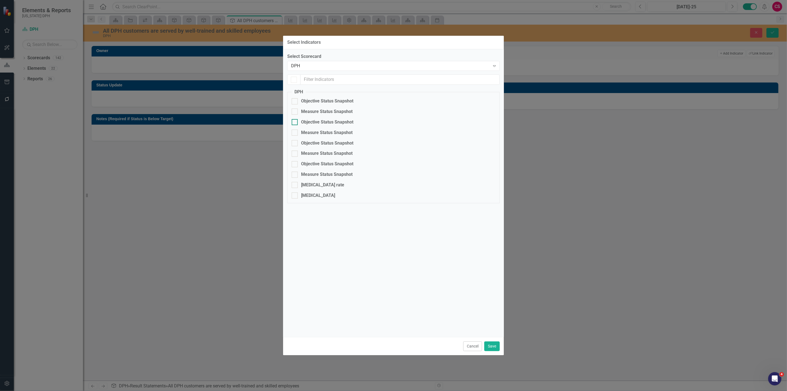
checkbox input "false"
click at [309, 69] on div "DPH Expand" at bounding box center [393, 66] width 212 height 10
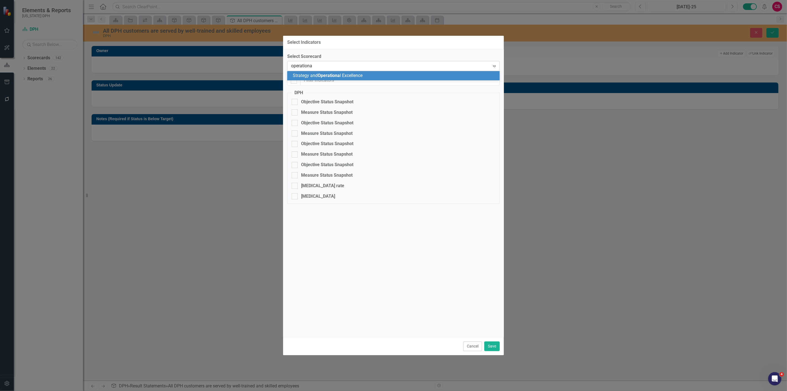
type input "operational"
click at [337, 77] on span "Operational" at bounding box center [329, 75] width 23 height 5
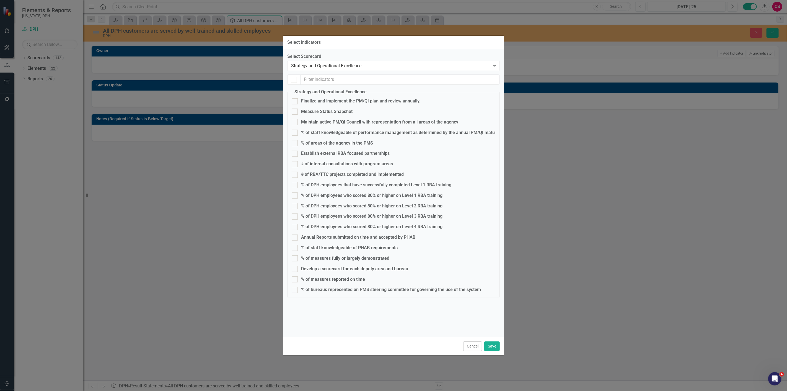
checkbox input "false"
click at [331, 250] on div "% of staff knowledgeable of PHAB requirements" at bounding box center [349, 248] width 97 height 6
click at [295, 248] on input "% of staff knowledgeable of PHAB requirements" at bounding box center [294, 247] width 4 height 4
checkbox input "true"
click at [333, 290] on div "% of bureaus represented on PMS steering committee for governing the use of the…" at bounding box center [391, 289] width 180 height 6
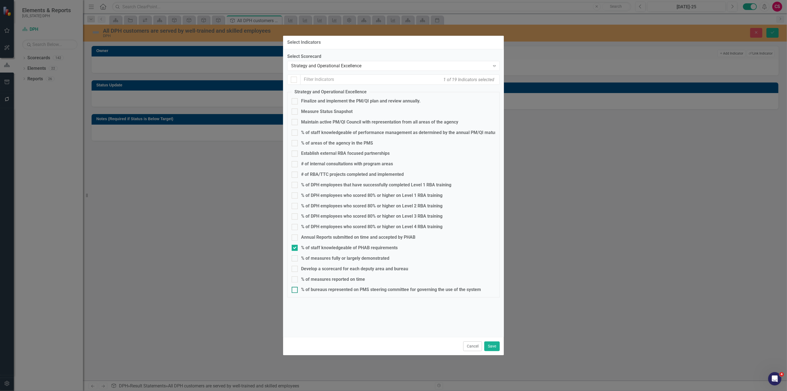
click at [295, 290] on input "% of bureaus represented on PMS steering committee for governing the use of the…" at bounding box center [294, 289] width 4 height 4
click at [333, 290] on div "% of bureaus represented on PMS steering committee for governing the use of the…" at bounding box center [391, 289] width 180 height 6
click at [295, 290] on input "% of bureaus represented on PMS steering committee for governing the use of the…" at bounding box center [294, 289] width 4 height 4
checkbox input "false"
click at [329, 152] on div "Establish external RBA focused partnerships" at bounding box center [345, 153] width 89 height 6
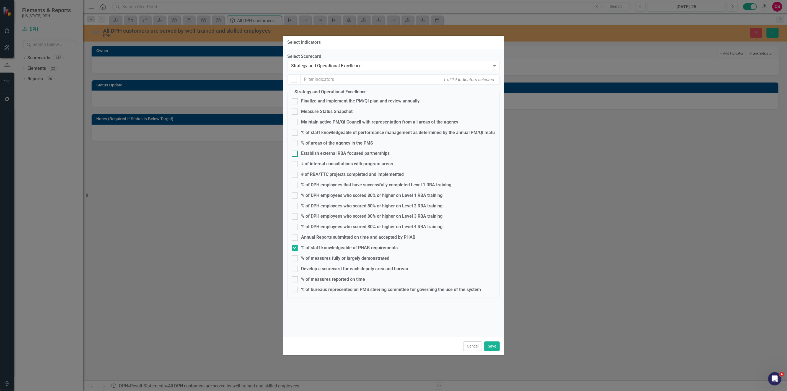
click at [295, 152] on input "Establish external RBA focused partnerships" at bounding box center [294, 152] width 4 height 4
checkbox input "true"
click at [329, 145] on div "% of areas of the agency in the PMS" at bounding box center [337, 143] width 72 height 6
click at [295, 144] on input "% of areas of the agency in the PMS" at bounding box center [294, 142] width 4 height 4
checkbox input "true"
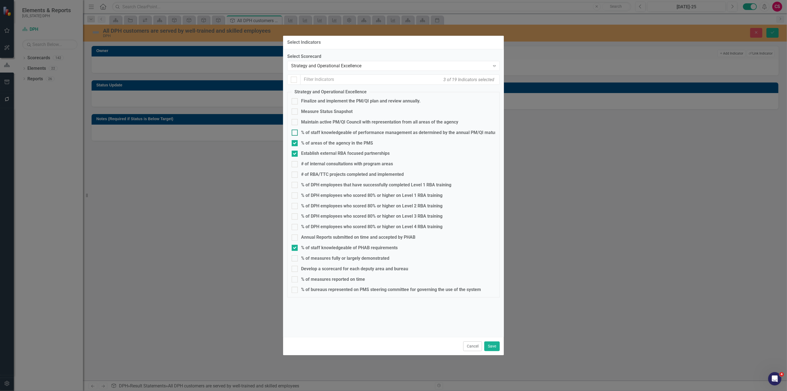
click at [329, 132] on div "% of staff knowledgeable of performance management as determined by the annual …" at bounding box center [421, 132] width 240 height 6
click at [295, 132] on input "% of staff knowledgeable of performance management as determined by the annual …" at bounding box center [294, 131] width 4 height 4
checkbox input "true"
click at [326, 122] on div "Maintain active PM/QI Council with representation from all areas of the agency" at bounding box center [379, 122] width 157 height 6
click at [295, 122] on input "Maintain active PM/QI Council with representation from all areas of the agency" at bounding box center [294, 121] width 4 height 4
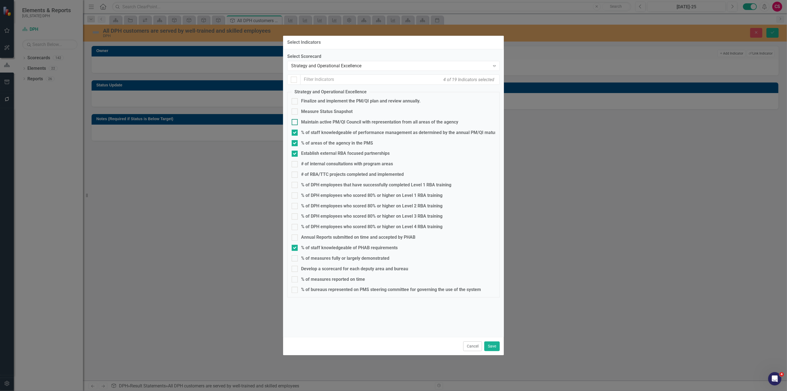
checkbox input "true"
click at [319, 100] on div "Finalize and implement the PM/QI plan and review annually." at bounding box center [360, 101] width 119 height 6
click at [295, 100] on input "Finalize and implement the PM/QI plan and review annually." at bounding box center [294, 100] width 4 height 4
checkbox input "true"
click at [311, 164] on div "# of internal consultations with program areas" at bounding box center [347, 164] width 92 height 6
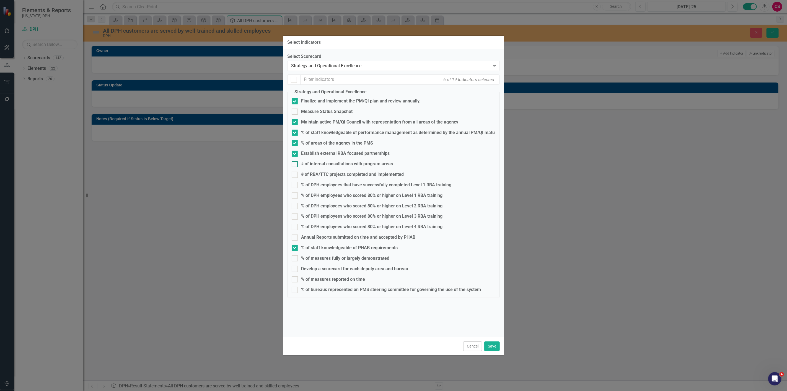
click at [295, 164] on input "# of internal consultations with program areas" at bounding box center [294, 163] width 4 height 4
checkbox input "true"
click at [311, 175] on div "# of RBA/TTC projects completed and implemented" at bounding box center [352, 174] width 103 height 6
click at [295, 175] on input "# of RBA/TTC projects completed and implemented" at bounding box center [294, 173] width 4 height 4
checkbox input "true"
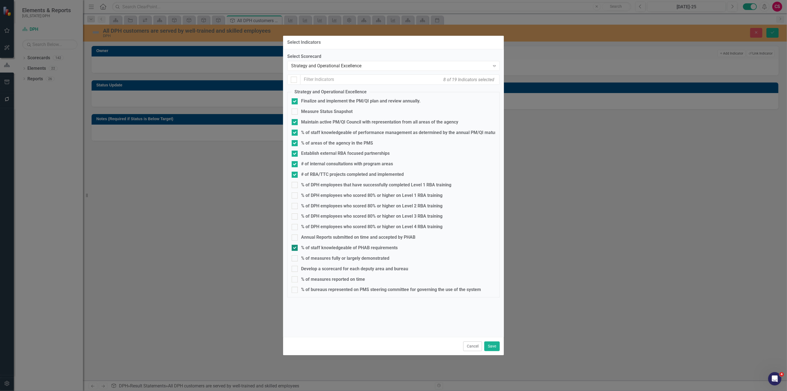
click at [326, 245] on div "% of staff knowledgeable of PHAB requirements" at bounding box center [349, 248] width 97 height 6
click at [295, 245] on input "% of staff knowledgeable of PHAB requirements" at bounding box center [294, 247] width 4 height 4
checkbox input "false"
click at [490, 347] on button "Save" at bounding box center [491, 346] width 15 height 10
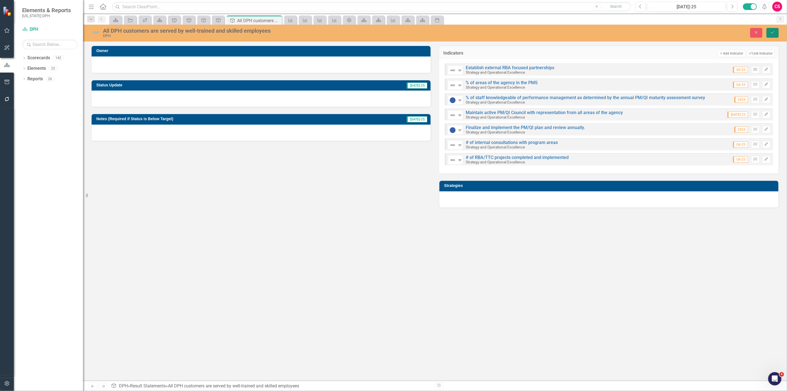
click at [771, 33] on icon "Save" at bounding box center [772, 32] width 5 height 4
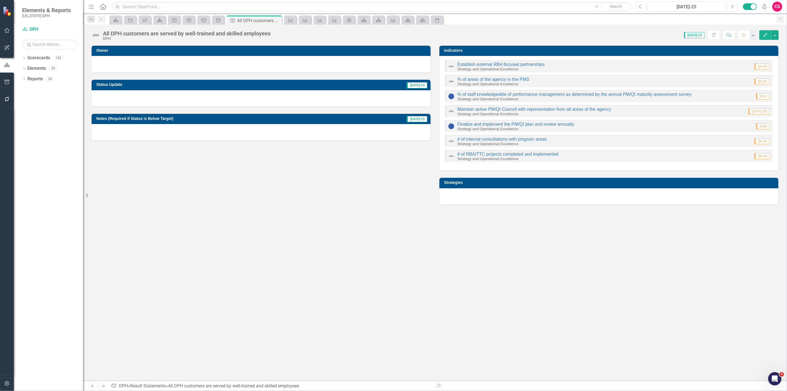
click at [536, 190] on div at bounding box center [608, 196] width 339 height 16
click at [537, 190] on div at bounding box center [608, 196] width 339 height 16
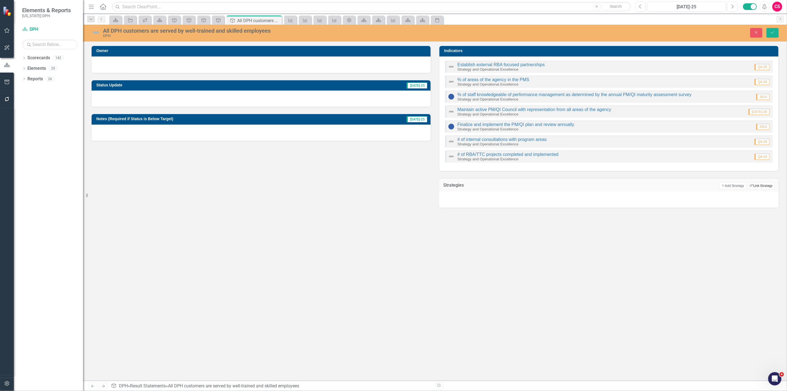
click at [757, 182] on button "Link Tag Link Strategy" at bounding box center [760, 185] width 27 height 7
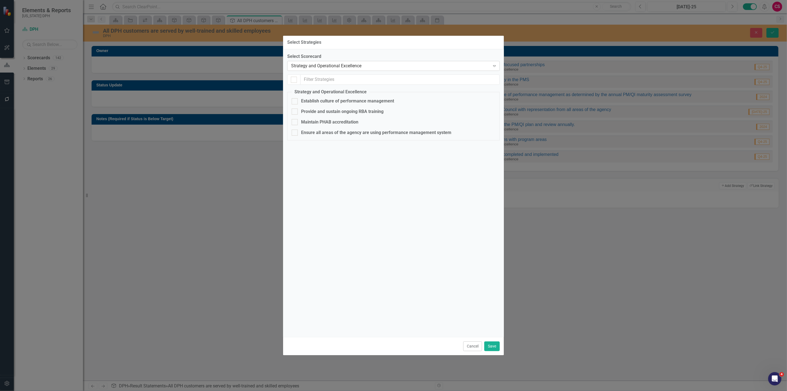
click at [368, 69] on div "Strategy and Operational Excellence" at bounding box center [390, 66] width 199 height 6
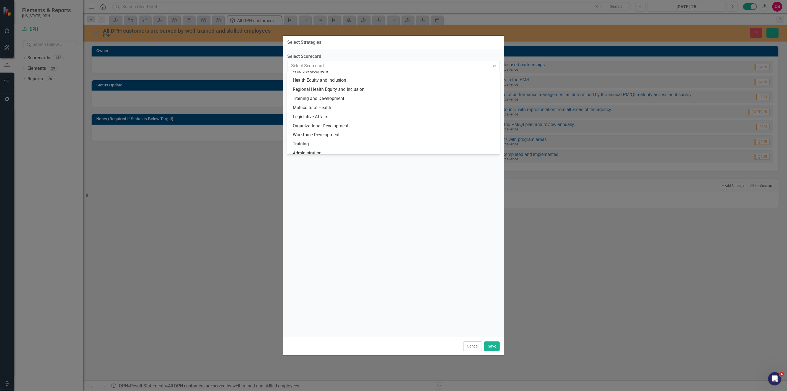
scroll to position [1054, 0]
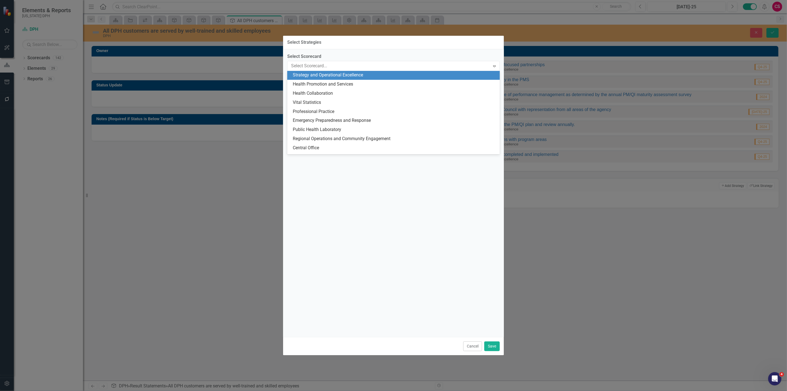
click at [352, 53] on div "Select Scorecard 142 results available. Use Up and Down to choose options, pres…" at bounding box center [393, 193] width 221 height 288
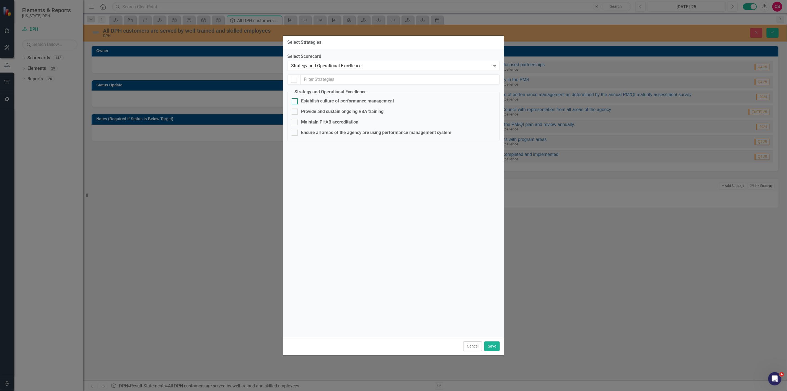
click at [330, 103] on div "Establish culture of performance management" at bounding box center [347, 101] width 93 height 6
click at [295, 102] on input "Establish culture of performance management" at bounding box center [294, 100] width 4 height 4
checkbox input "true"
click at [491, 344] on button "Save" at bounding box center [491, 346] width 15 height 10
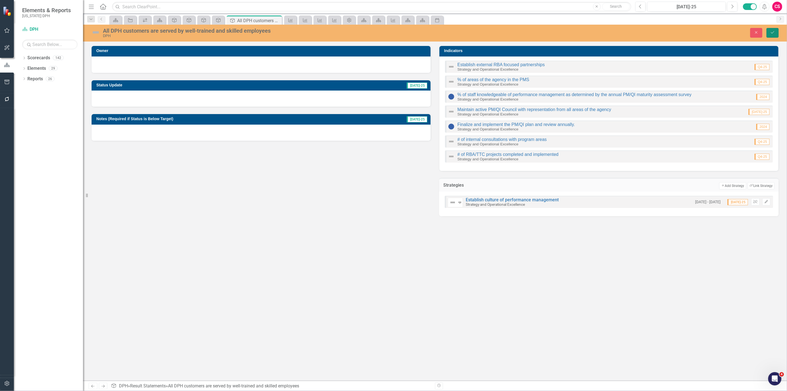
click at [776, 32] on button "Save" at bounding box center [772, 33] width 12 height 10
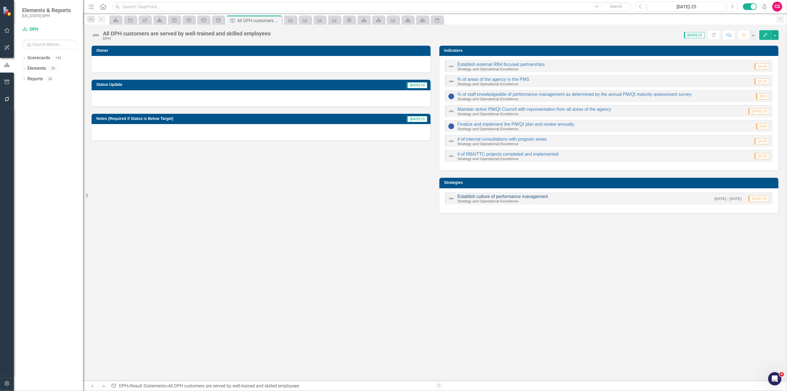
click at [483, 196] on link "Establish culture of performance management" at bounding box center [502, 196] width 90 height 5
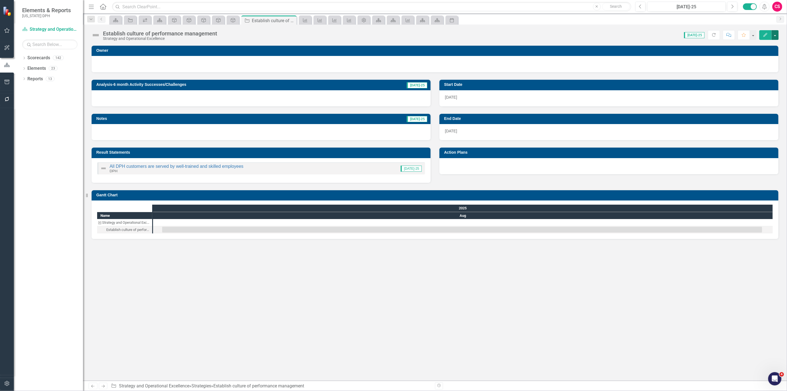
click at [773, 34] on button "button" at bounding box center [774, 35] width 7 height 10
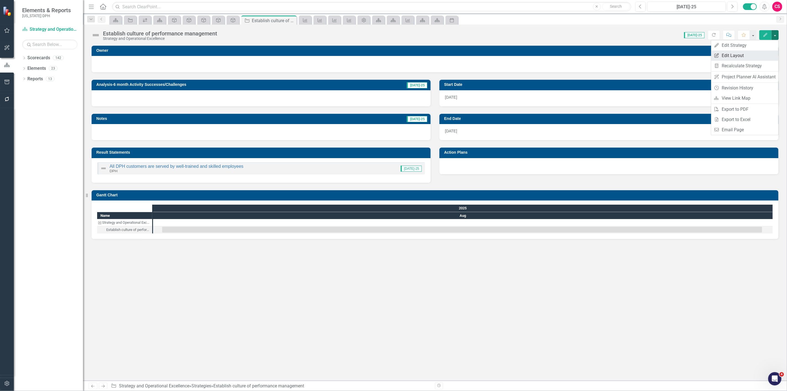
click at [762, 54] on link "Edit Report Edit Layout" at bounding box center [744, 55] width 67 height 10
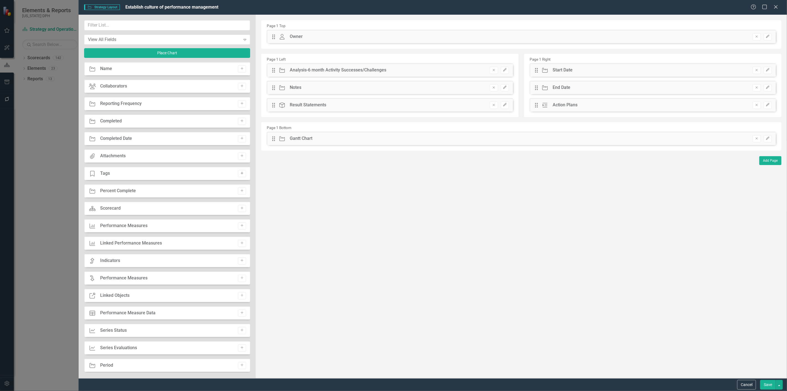
click at [238, 175] on button "Add" at bounding box center [242, 173] width 8 height 7
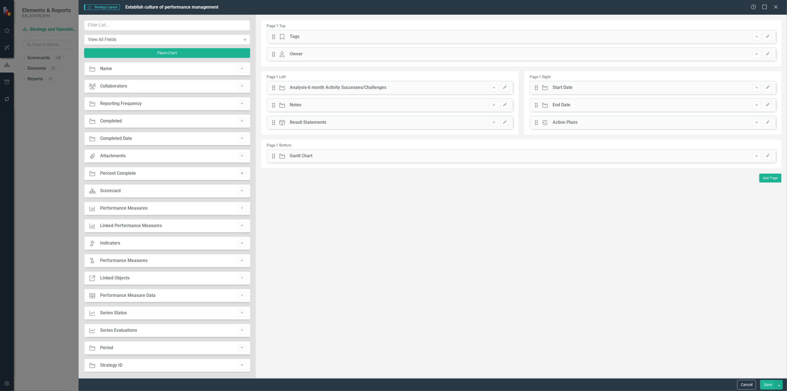
click at [238, 176] on button "Add" at bounding box center [242, 173] width 8 height 7
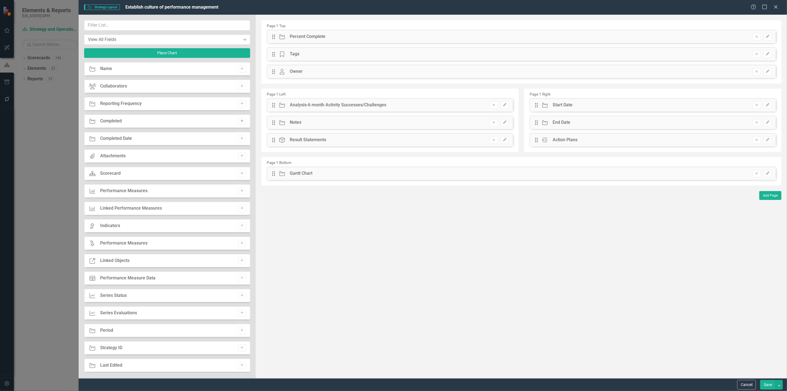
click at [241, 121] on icon "Add" at bounding box center [242, 120] width 4 height 3
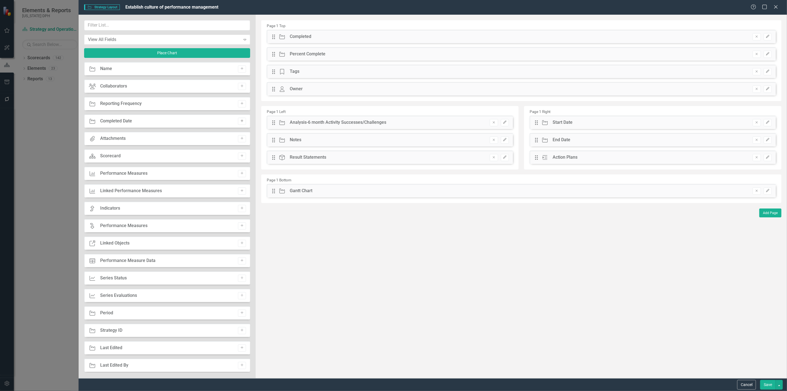
click at [242, 124] on button "Add" at bounding box center [242, 121] width 8 height 7
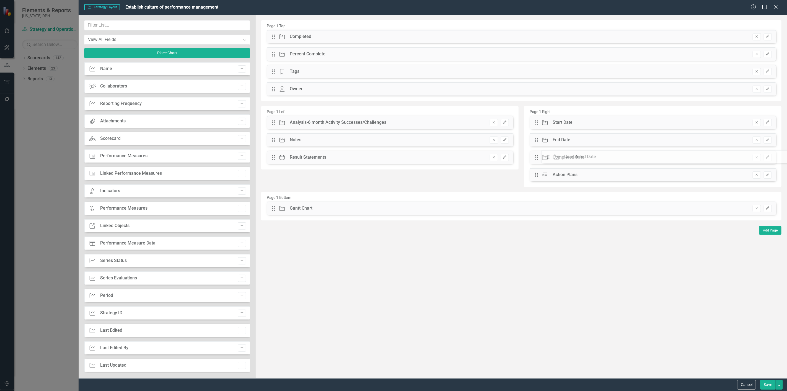
drag, startPoint x: 275, startPoint y: 38, endPoint x: 538, endPoint y: 149, distance: 285.1
drag, startPoint x: 273, startPoint y: 38, endPoint x: 537, endPoint y: 145, distance: 285.2
drag, startPoint x: 274, startPoint y: 36, endPoint x: 564, endPoint y: 129, distance: 304.2
click at [770, 89] on button "Edit" at bounding box center [767, 87] width 8 height 7
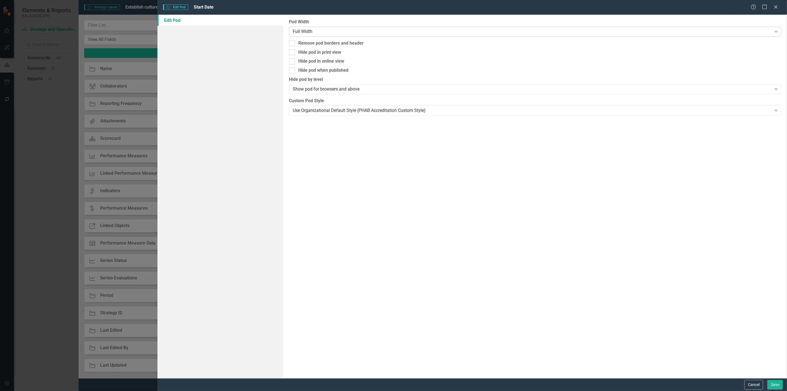
click at [305, 33] on div "Full Width" at bounding box center [532, 31] width 479 height 6
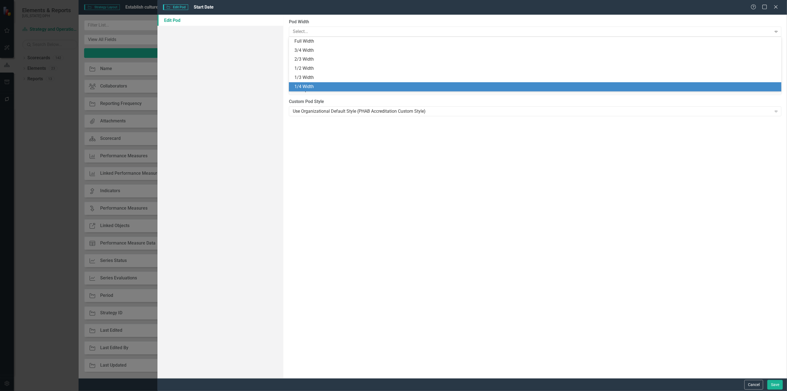
click at [305, 84] on div "1/4 Width" at bounding box center [536, 87] width 484 height 6
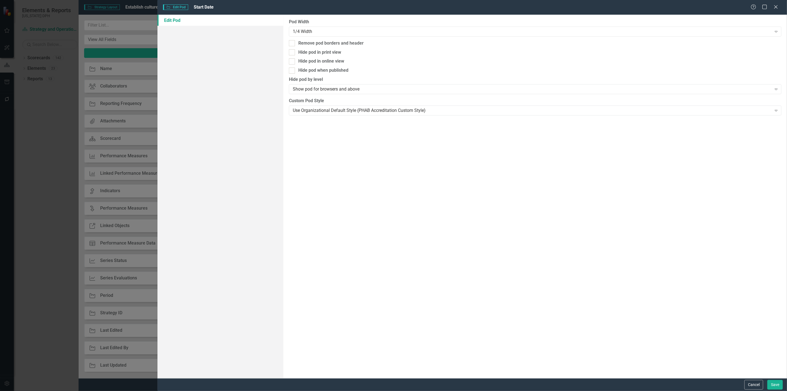
click at [786, 384] on div "Cancel Save" at bounding box center [471, 384] width 629 height 13
click at [778, 381] on button "Save" at bounding box center [774, 385] width 15 height 10
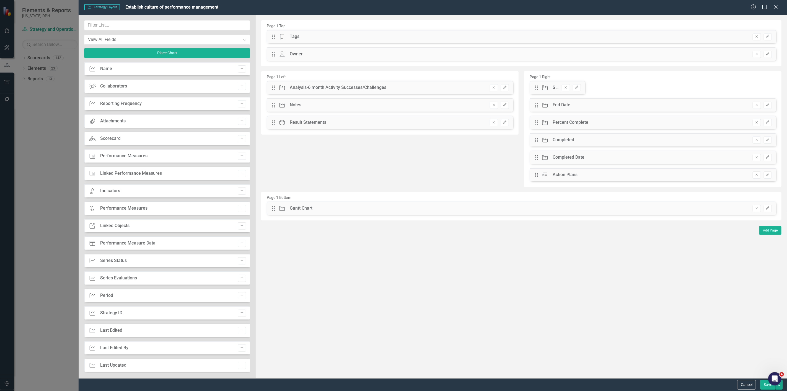
click at [775, 105] on div "Drag Strategy End Date Hidden Pod Online Hidden Pod Printed Hidden Pod Publishe…" at bounding box center [652, 104] width 246 height 13
click at [771, 107] on button "Edit" at bounding box center [767, 105] width 8 height 7
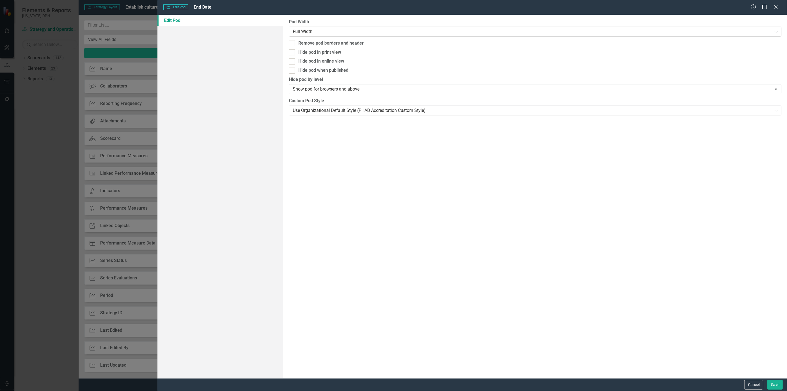
click at [357, 34] on div "Full Width" at bounding box center [532, 31] width 479 height 6
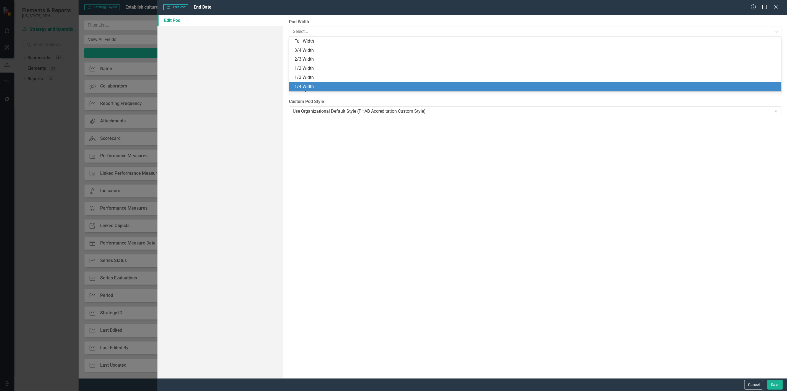
click at [325, 86] on div "1/4 Width" at bounding box center [536, 87] width 484 height 6
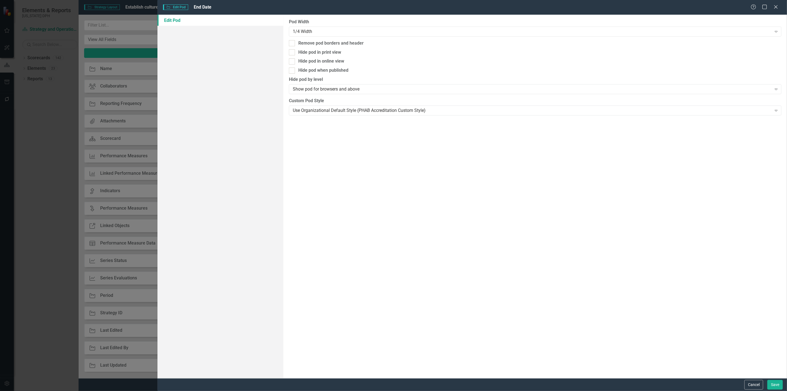
click at [765, 382] on div "Cancel Save" at bounding box center [763, 385] width 40 height 10
click at [768, 381] on button "Save" at bounding box center [774, 385] width 15 height 10
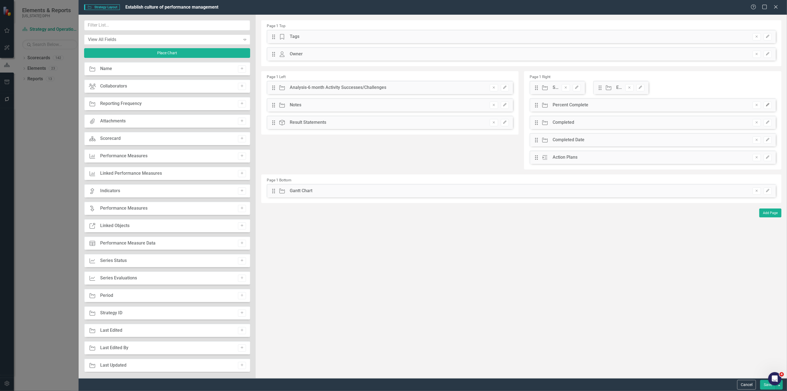
click at [768, 105] on icon "Edit" at bounding box center [767, 104] width 4 height 3
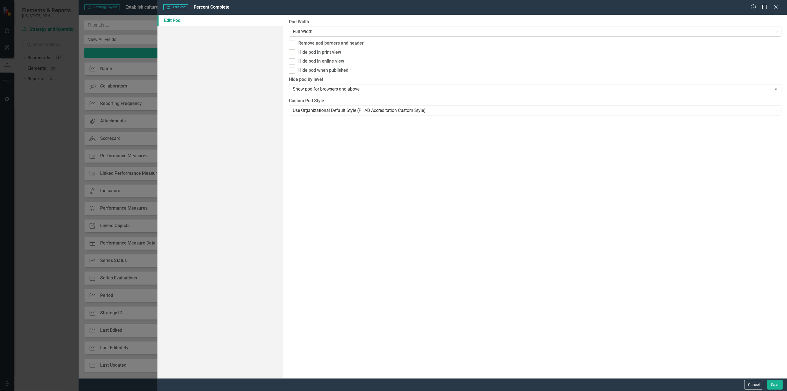
click at [370, 33] on div "Full Width" at bounding box center [532, 31] width 479 height 6
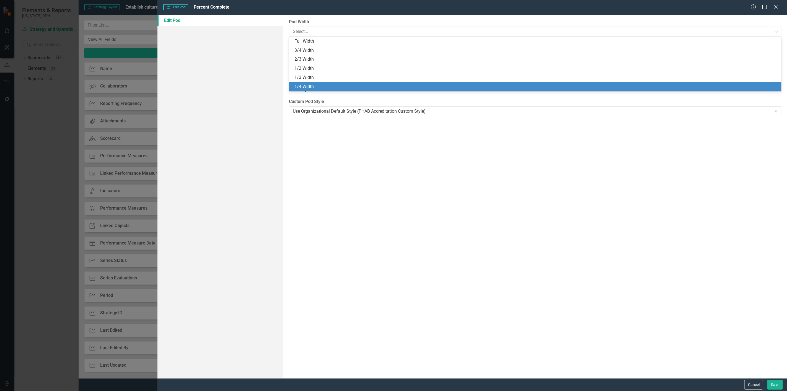
click at [300, 90] on div "1/4 Width" at bounding box center [535, 86] width 492 height 9
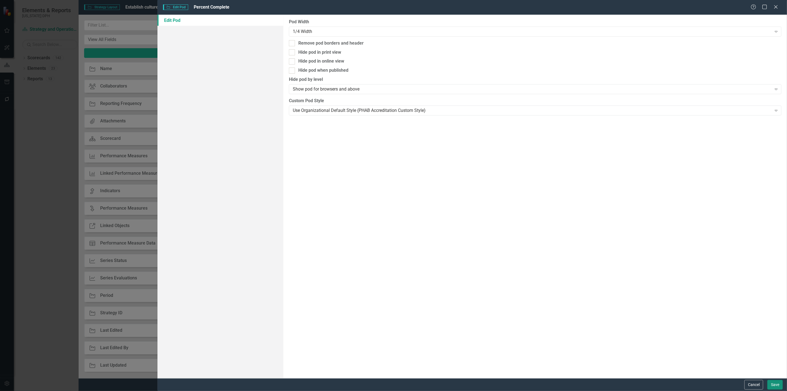
click at [768, 387] on button "Save" at bounding box center [774, 385] width 15 height 10
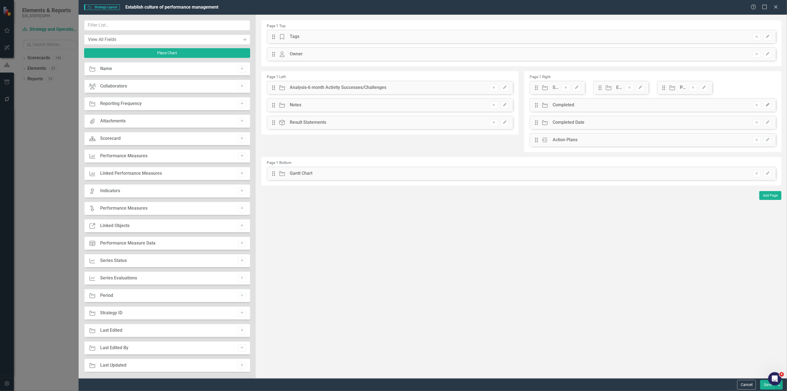
click at [769, 102] on button "Edit" at bounding box center [767, 105] width 8 height 7
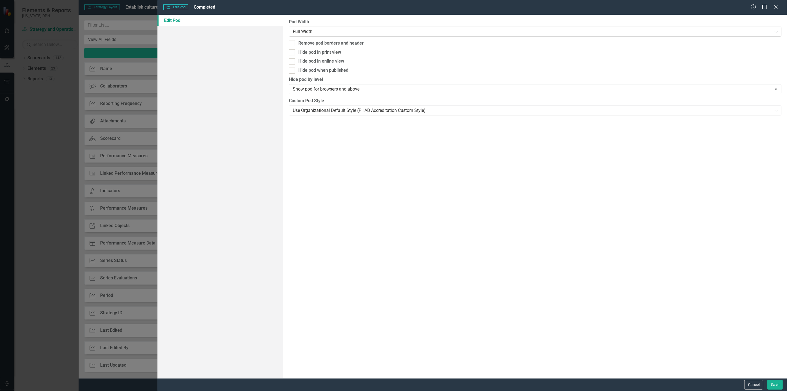
click at [344, 33] on div "Full Width" at bounding box center [532, 31] width 479 height 6
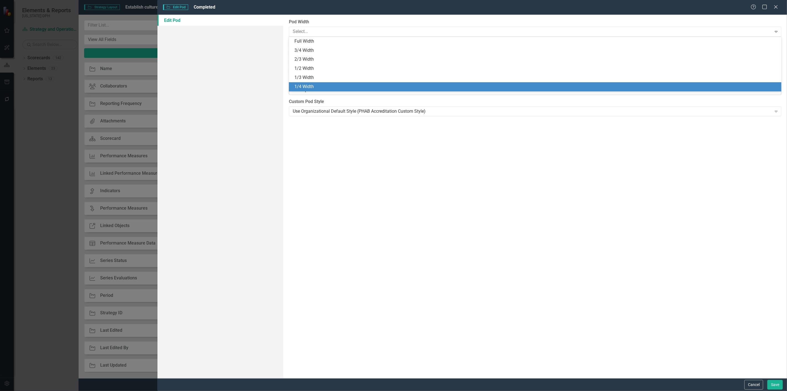
click at [310, 85] on div "1/4 Width" at bounding box center [536, 87] width 484 height 6
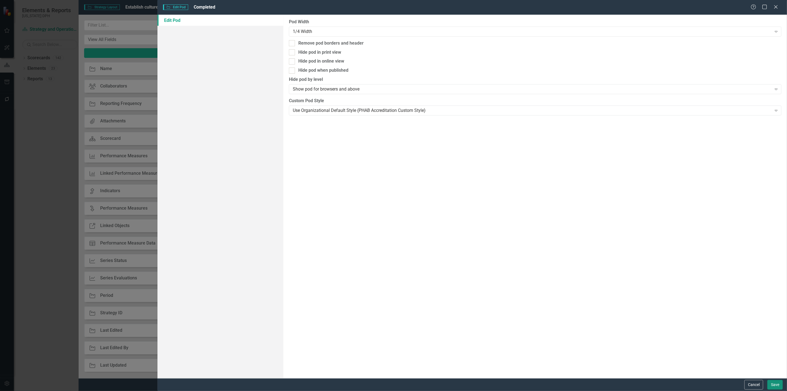
click at [779, 385] on button "Save" at bounding box center [774, 385] width 15 height 10
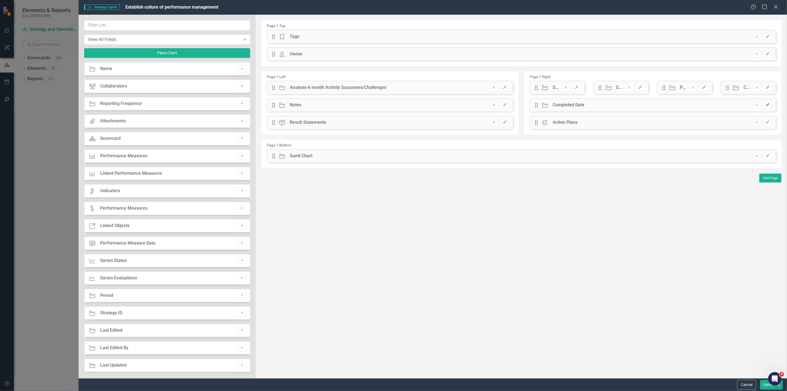
click at [770, 104] on button "Edit" at bounding box center [767, 105] width 8 height 7
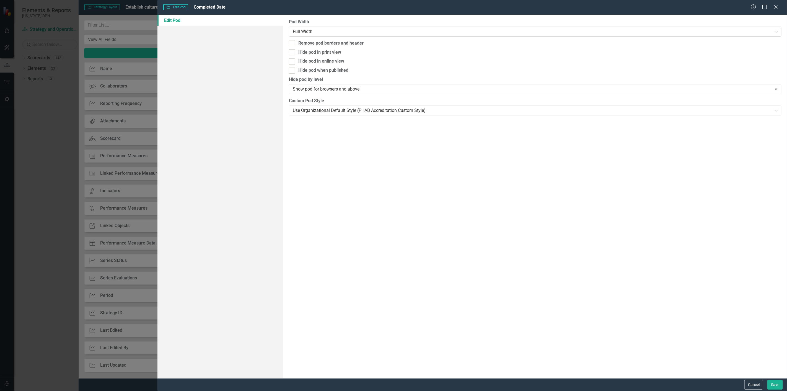
click at [366, 31] on div "Full Width" at bounding box center [532, 31] width 479 height 6
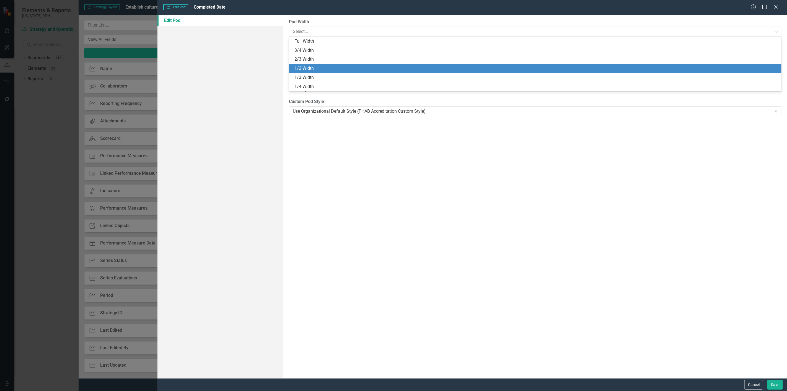
click at [313, 69] on div "1/2 Width" at bounding box center [536, 68] width 484 height 6
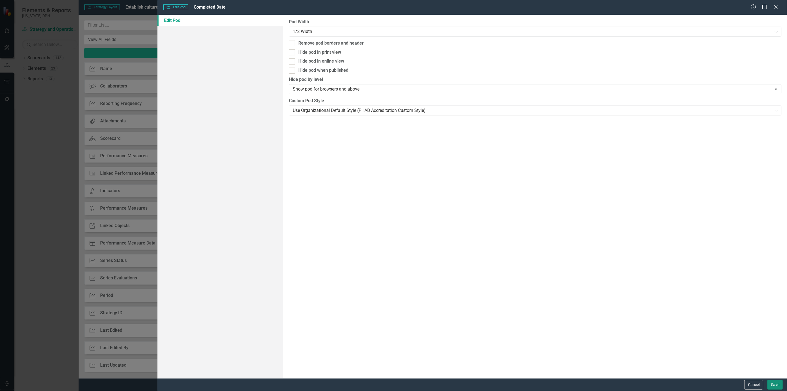
click at [774, 388] on button "Save" at bounding box center [774, 385] width 15 height 10
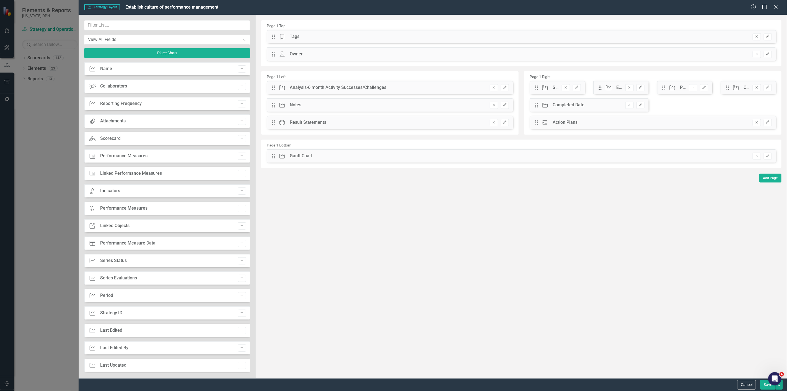
click at [769, 35] on icon "button" at bounding box center [767, 36] width 3 height 3
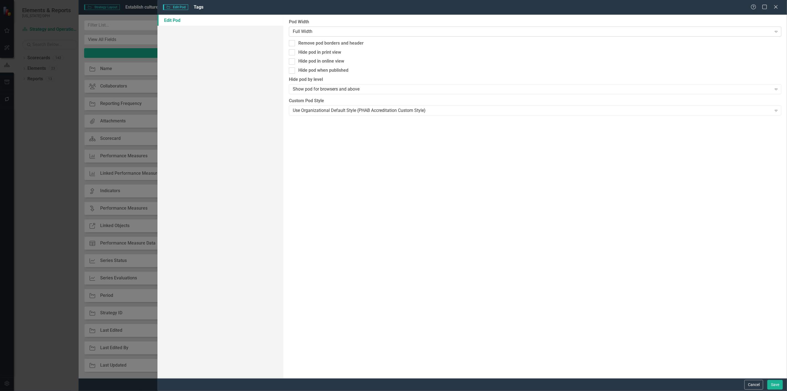
click at [363, 28] on div "Full Width" at bounding box center [532, 31] width 479 height 6
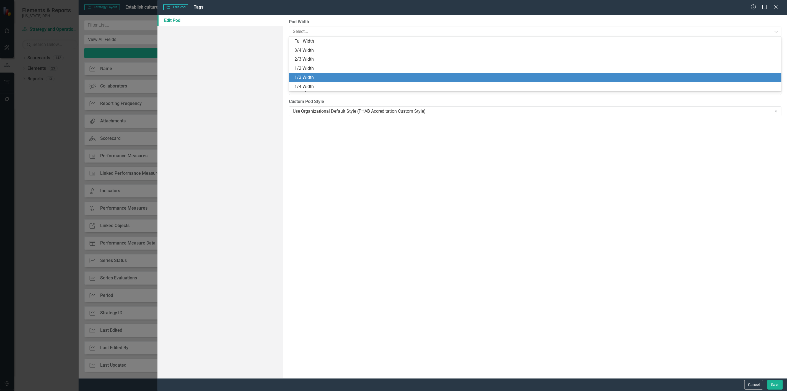
click at [322, 71] on div "1/2 Width" at bounding box center [536, 68] width 484 height 6
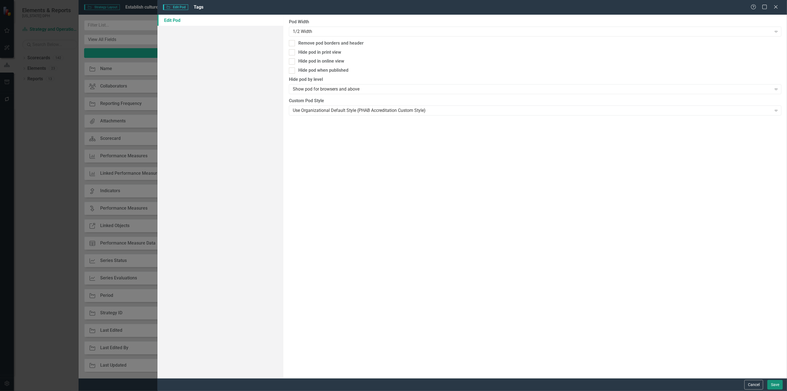
click at [776, 382] on button "Save" at bounding box center [774, 385] width 15 height 10
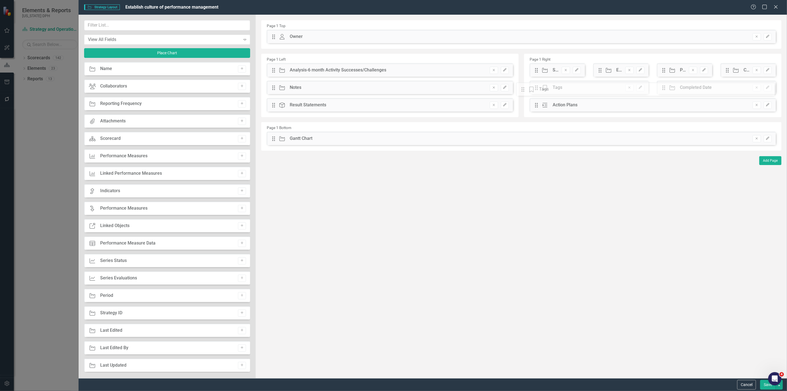
drag, startPoint x: 272, startPoint y: 37, endPoint x: 526, endPoint y: 90, distance: 258.8
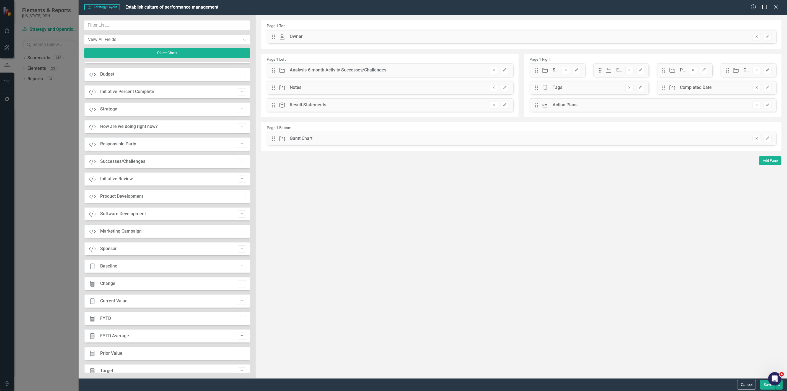
scroll to position [438, 0]
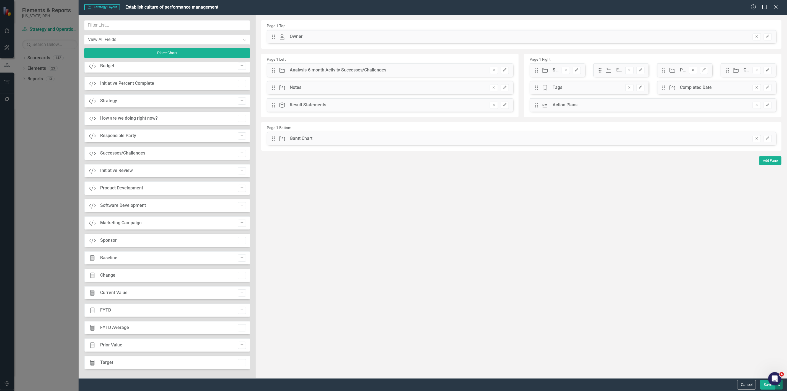
click at [778, 385] on button "button" at bounding box center [778, 385] width 7 height 10
click at [731, 353] on link "Update all Strategies in this Scorecard" at bounding box center [727, 354] width 110 height 10
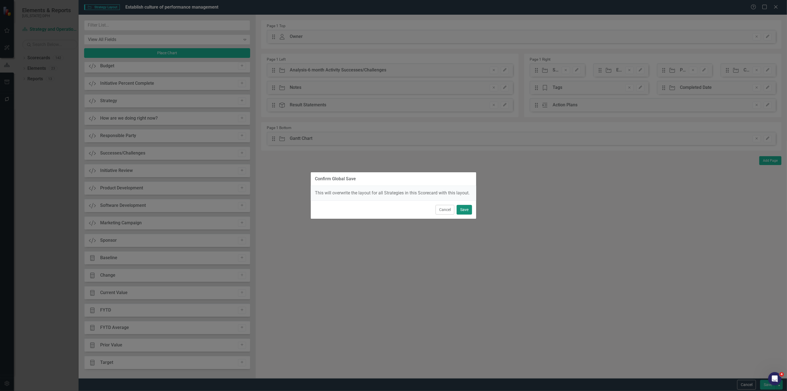
click at [470, 207] on button "Save" at bounding box center [463, 210] width 15 height 10
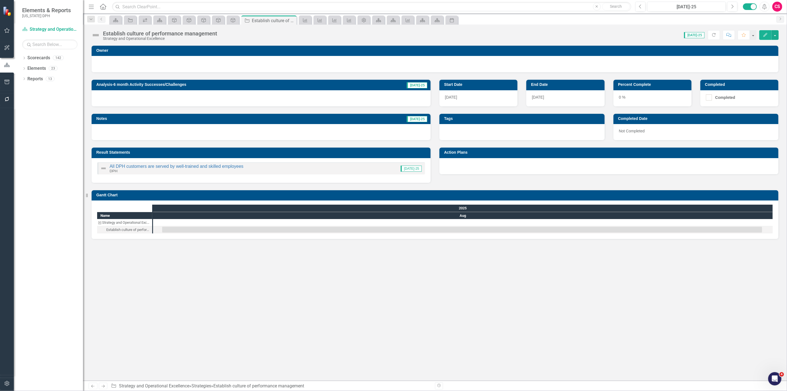
click at [778, 35] on div "Establish culture of performance management Strategy and Operational Excellence…" at bounding box center [435, 33] width 704 height 17
click at [776, 37] on button "button" at bounding box center [774, 35] width 7 height 10
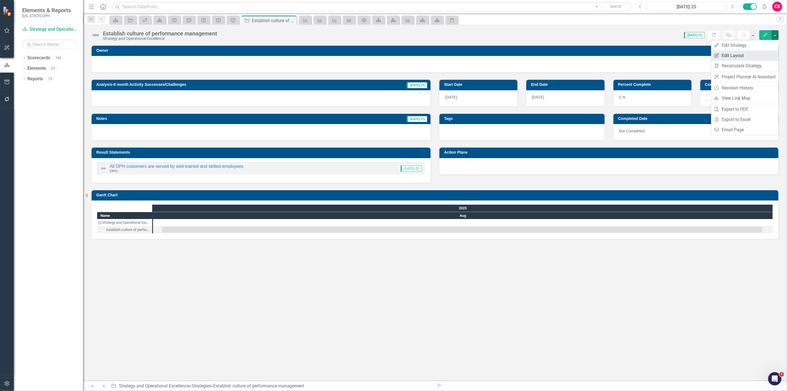
click at [757, 58] on link "Edit Report Edit Layout" at bounding box center [744, 55] width 67 height 10
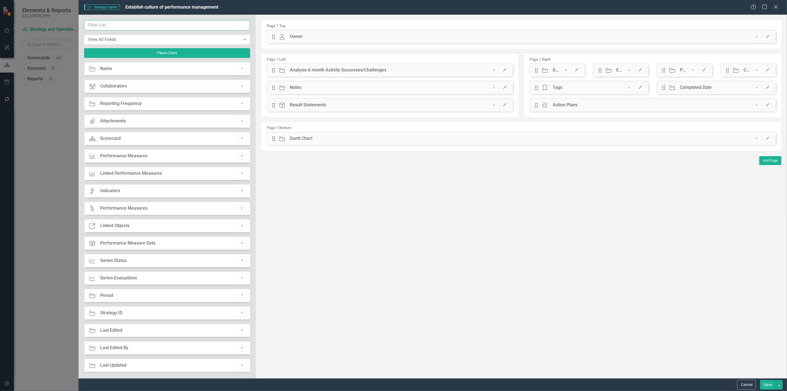
click at [204, 25] on input "text" at bounding box center [167, 25] width 166 height 10
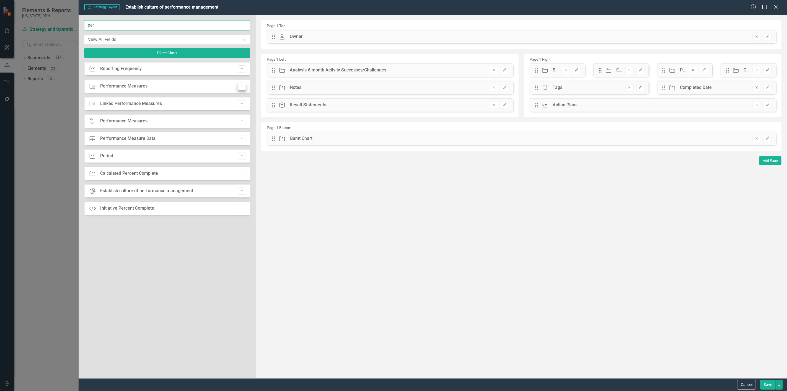
type input "per"
click at [242, 86] on icon "Add" at bounding box center [242, 85] width 4 height 3
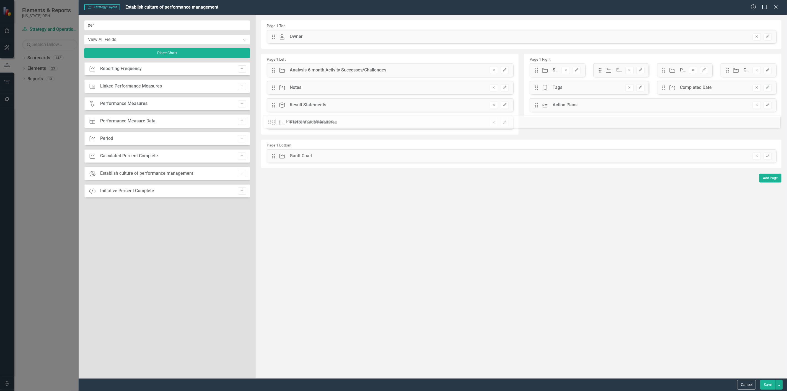
drag, startPoint x: 272, startPoint y: 37, endPoint x: 273, endPoint y: 122, distance: 84.9
click at [777, 383] on button "button" at bounding box center [778, 385] width 7 height 10
click at [724, 351] on link "Update all Strategies in this Scorecard" at bounding box center [727, 354] width 110 height 10
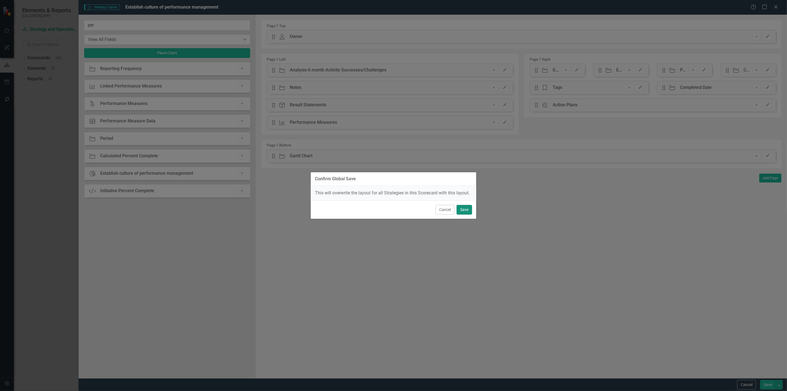
click at [462, 211] on button "Save" at bounding box center [463, 210] width 15 height 10
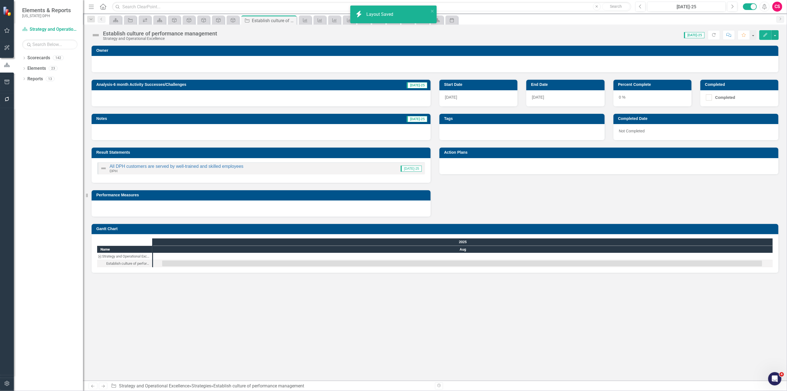
click at [278, 200] on div "Performance Measures" at bounding box center [261, 195] width 339 height 10
drag, startPoint x: 278, startPoint y: 200, endPoint x: 365, endPoint y: 190, distance: 87.7
click at [301, 196] on div "Performance Measures" at bounding box center [261, 195] width 339 height 10
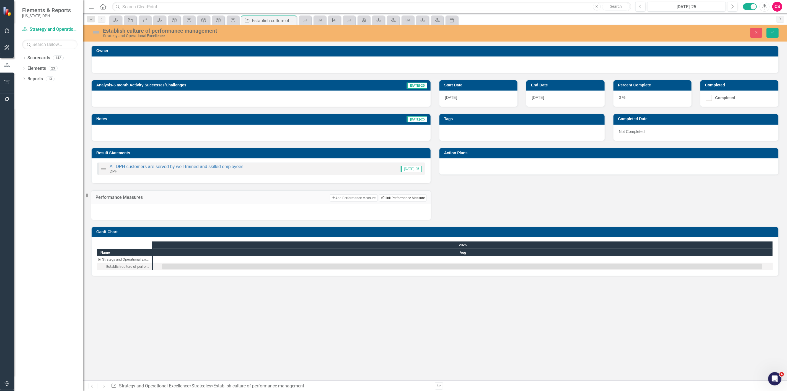
click at [414, 198] on button "Link Tag Link Performance Measure" at bounding box center [403, 197] width 48 height 7
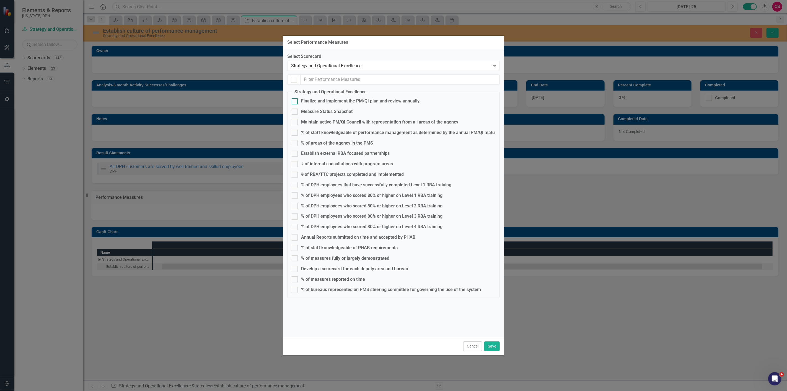
click at [321, 98] on div "Finalize and implement the PM/QI plan and review annually." at bounding box center [360, 101] width 119 height 6
click at [295, 98] on input "Finalize and implement the PM/QI plan and review annually." at bounding box center [294, 100] width 4 height 4
checkbox input "true"
click at [313, 123] on div "Maintain active PM/QI Council with representation from all areas of the agency" at bounding box center [379, 122] width 157 height 6
click at [295, 123] on input "Maintain active PM/QI Council with representation from all areas of the agency" at bounding box center [294, 121] width 4 height 4
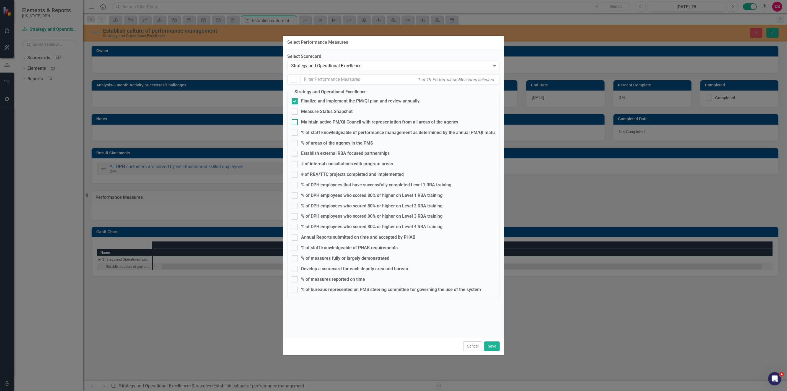
checkbox input "true"
drag, startPoint x: 310, startPoint y: 134, endPoint x: 313, endPoint y: 142, distance: 8.7
click at [310, 134] on div "% of staff knowledgeable of performance management as determined by the annual …" at bounding box center [421, 132] width 240 height 6
click at [295, 133] on input "% of staff knowledgeable of performance management as determined by the annual …" at bounding box center [294, 131] width 4 height 4
checkbox input "true"
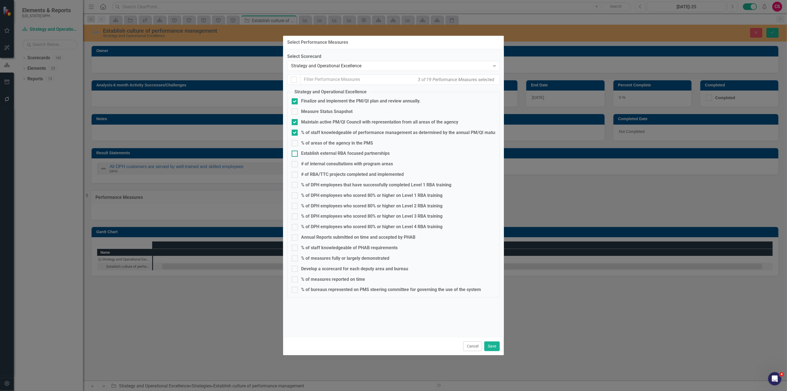
drag, startPoint x: 313, startPoint y: 142, endPoint x: 309, endPoint y: 151, distance: 9.4
click at [313, 144] on div "% of areas of the agency in the PMS" at bounding box center [337, 143] width 72 height 6
click at [295, 144] on input "% of areas of the agency in the PMS" at bounding box center [294, 142] width 4 height 4
checkbox input "true"
drag, startPoint x: 308, startPoint y: 153, endPoint x: 310, endPoint y: 157, distance: 4.1
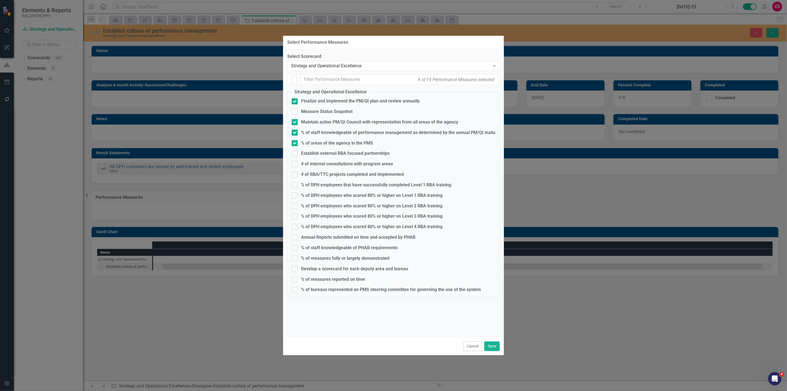
click at [309, 154] on div "Establish external RBA focused partnerships" at bounding box center [345, 153] width 89 height 6
drag, startPoint x: 311, startPoint y: 162, endPoint x: 311, endPoint y: 168, distance: 6.4
click at [311, 162] on div "# of internal consultations with program areas" at bounding box center [347, 164] width 92 height 6
click at [295, 162] on input "# of internal consultations with program areas" at bounding box center [294, 163] width 4 height 4
checkbox input "true"
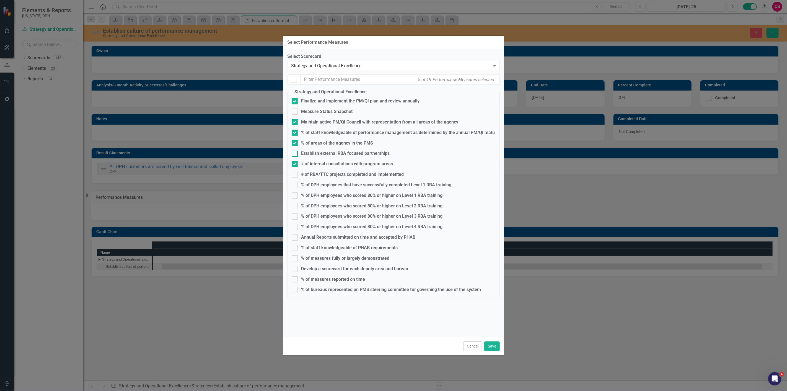
click at [306, 156] on div "Establish external RBA focused partnerships" at bounding box center [345, 153] width 89 height 6
click at [295, 154] on input "Establish external RBA focused partnerships" at bounding box center [294, 152] width 4 height 4
checkbox input "true"
click at [310, 174] on div "# of RBA/TTC projects completed and implemented" at bounding box center [352, 174] width 103 height 6
click at [295, 174] on input "# of RBA/TTC projects completed and implemented" at bounding box center [294, 173] width 4 height 4
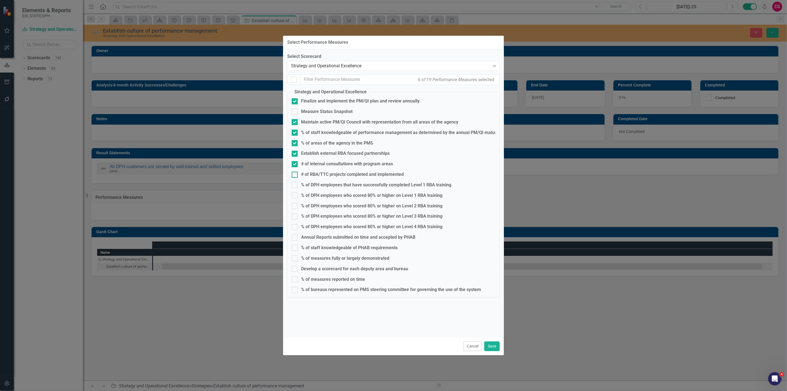
checkbox input "true"
click at [490, 349] on button "Save" at bounding box center [491, 346] width 15 height 10
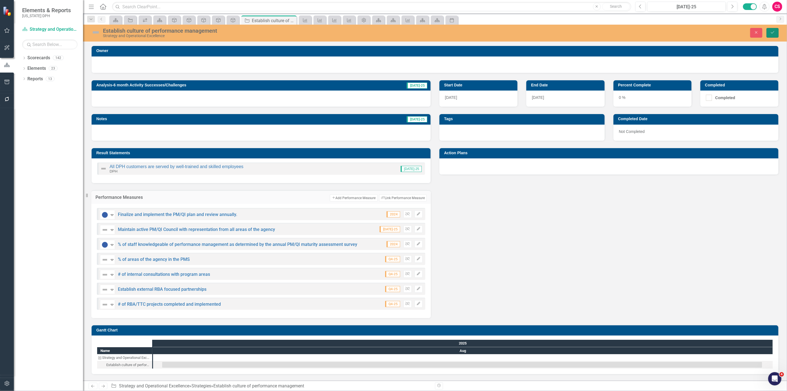
drag, startPoint x: 773, startPoint y: 33, endPoint x: 758, endPoint y: 38, distance: 15.4
click at [773, 33] on icon "Save" at bounding box center [772, 32] width 5 height 4
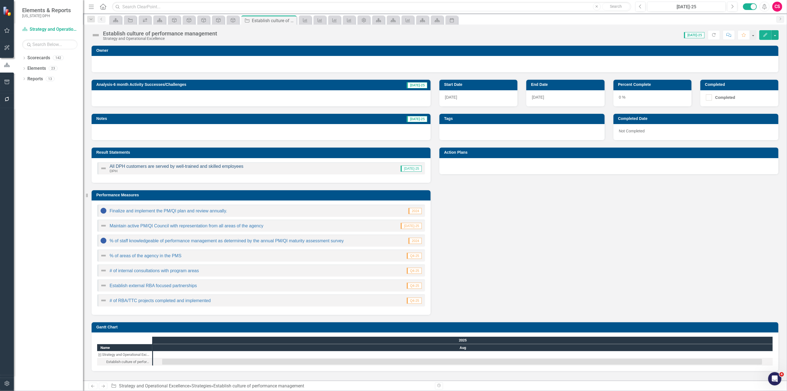
click at [160, 167] on link "All DPH customers are served by well-trained and skilled employees" at bounding box center [177, 166] width 134 height 5
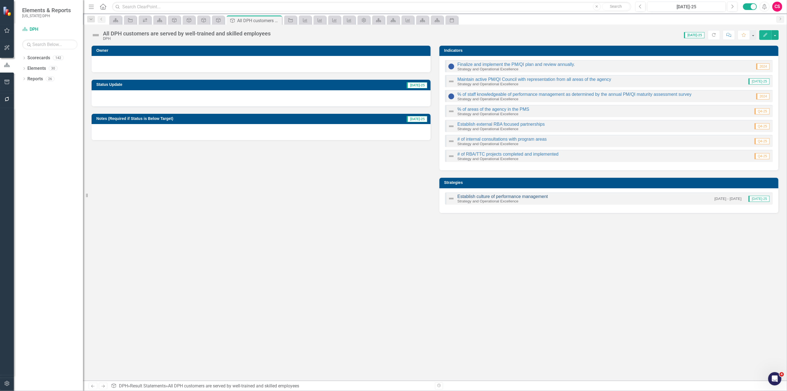
click at [514, 195] on link "Establish culture of performance management" at bounding box center [502, 196] width 90 height 5
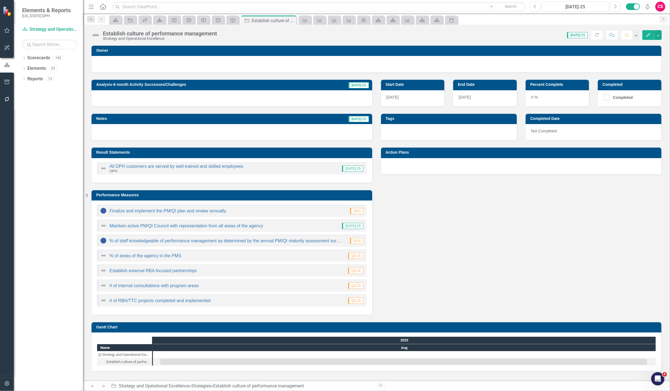
click at [130, 61] on div at bounding box center [376, 63] width 559 height 7
click at [130, 60] on div at bounding box center [376, 63] width 559 height 7
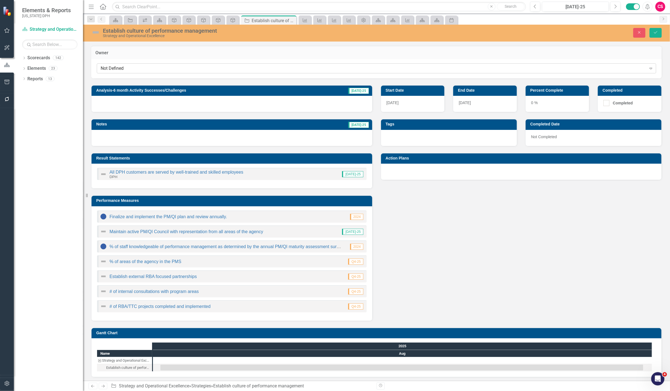
click at [129, 68] on div "Not Defined" at bounding box center [374, 68] width 546 height 6
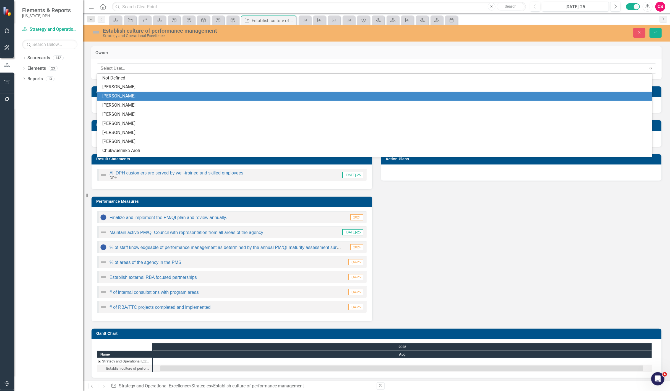
click at [135, 97] on div "[PERSON_NAME]" at bounding box center [375, 96] width 547 height 6
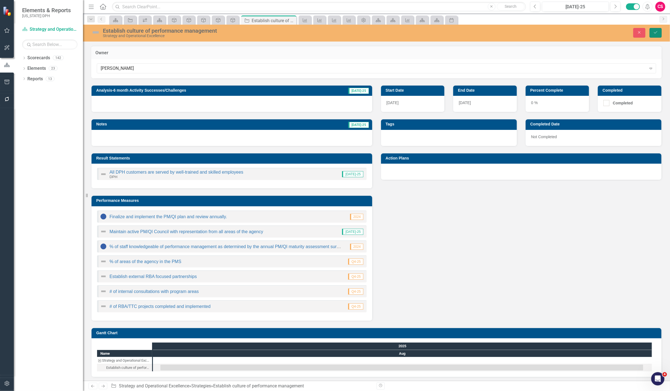
click at [654, 35] on button "Save" at bounding box center [656, 33] width 12 height 10
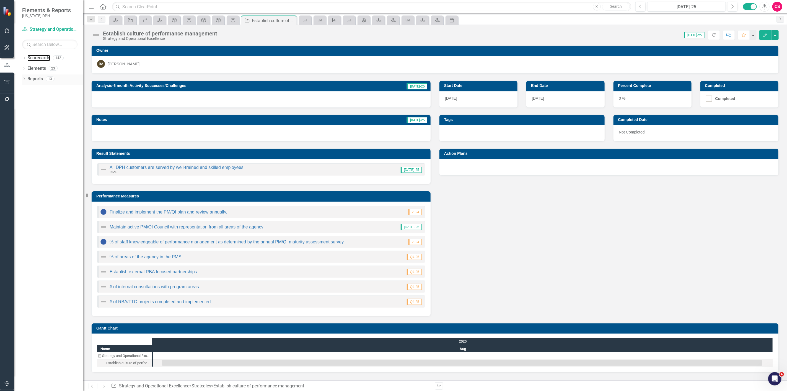
drag, startPoint x: 42, startPoint y: 58, endPoint x: 61, endPoint y: 77, distance: 26.2
click at [42, 58] on link "Scorecards" at bounding box center [38, 58] width 23 height 6
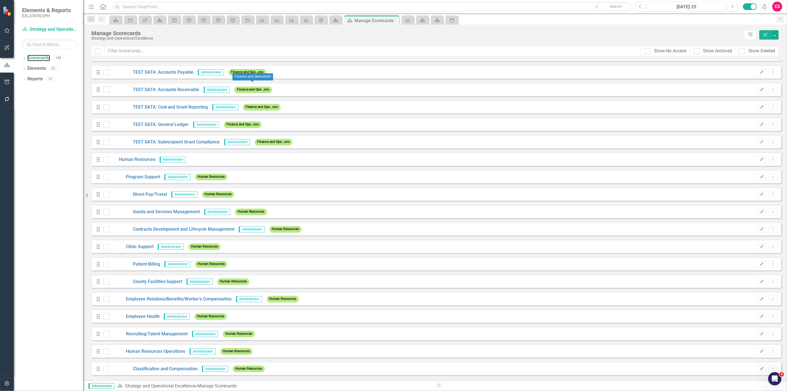
scroll to position [1291, 0]
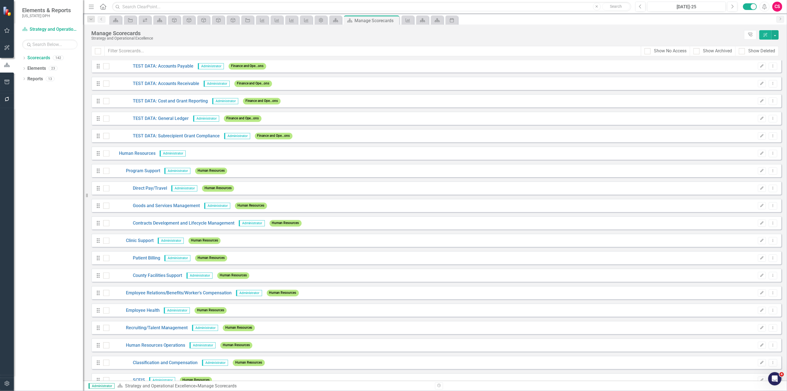
click at [9, 382] on icon "button" at bounding box center [7, 383] width 6 height 4
click at [45, 34] on div "Manage Users" at bounding box center [49, 38] width 55 height 9
click at [41, 38] on link "Manage Users" at bounding box center [49, 38] width 55 height 6
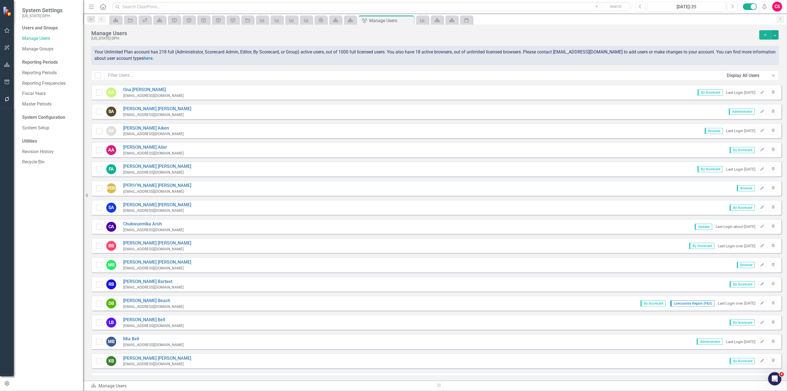
checkbox input "false"
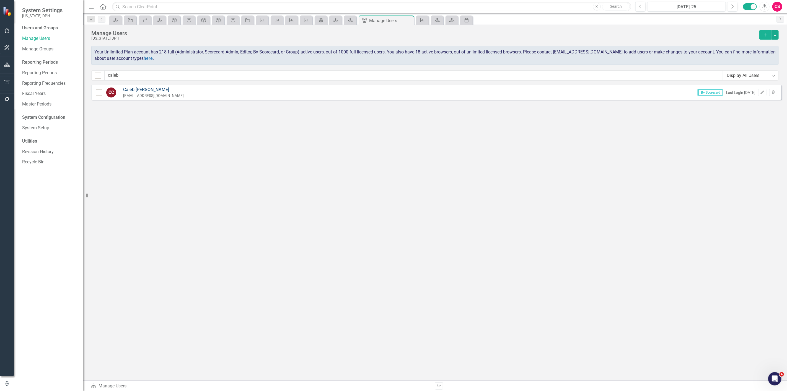
type input "caleb"
click at [128, 87] on link "[PERSON_NAME]" at bounding box center [153, 90] width 61 height 6
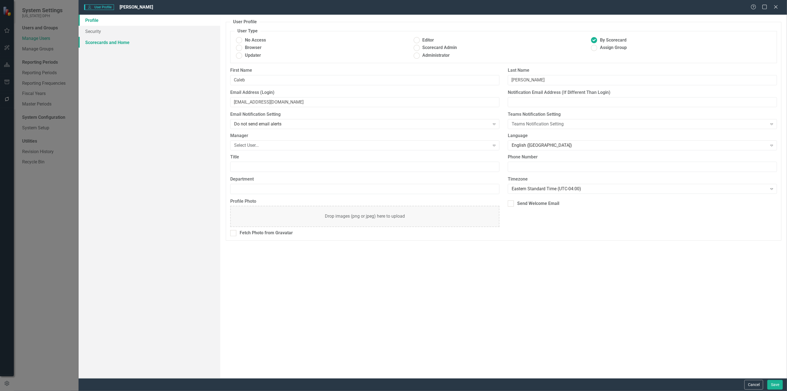
click at [112, 41] on link "Scorecards and Home" at bounding box center [150, 42] width 142 height 11
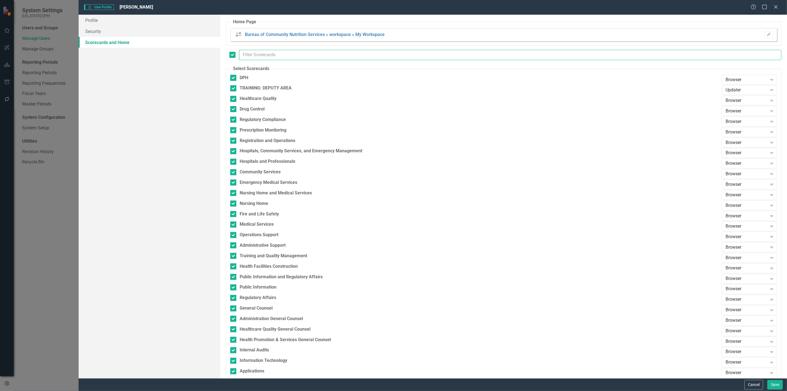
click at [250, 56] on input "text" at bounding box center [510, 55] width 542 height 10
checkbox input "false"
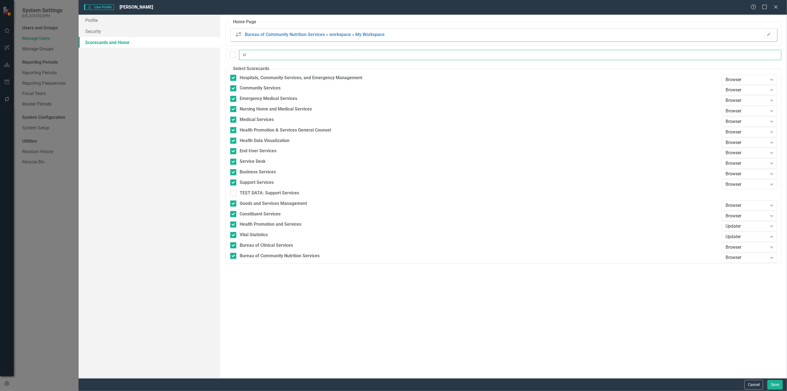
type input "vit"
checkbox input "true"
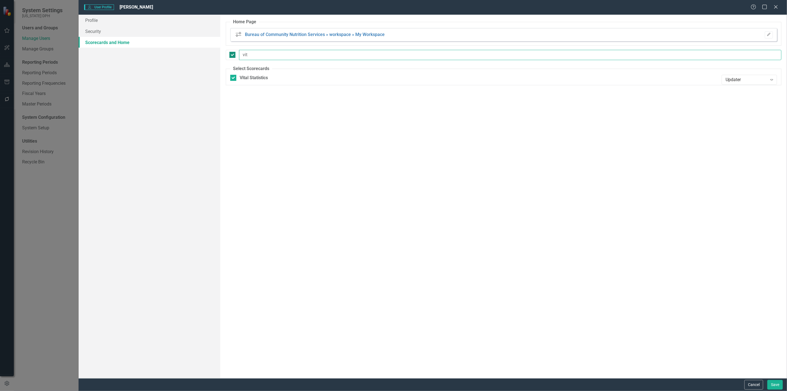
drag, startPoint x: 248, startPoint y: 57, endPoint x: 232, endPoint y: 54, distance: 16.0
click at [232, 54] on div "vit" at bounding box center [503, 55] width 555 height 10
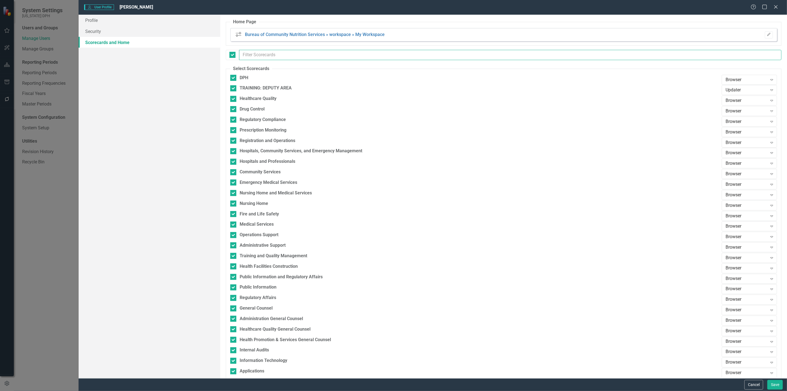
checkbox input "false"
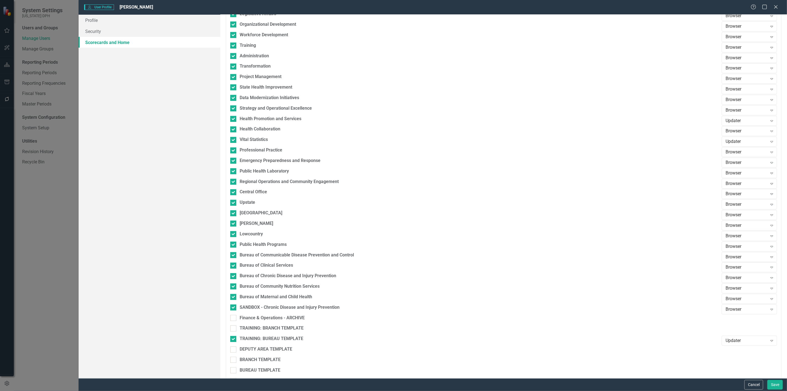
scroll to position [1199, 0]
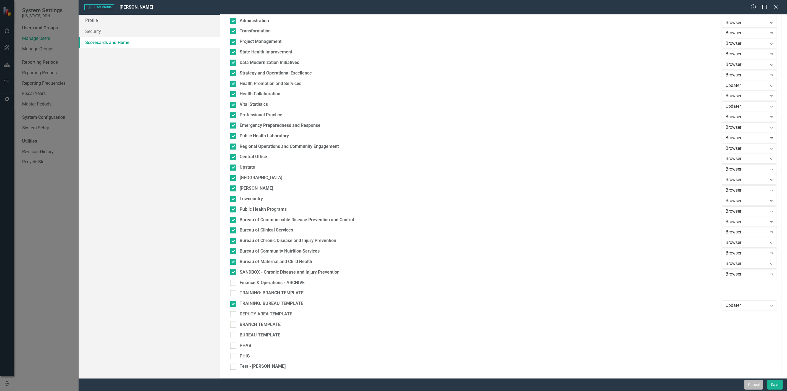
click at [751, 386] on button "Cancel" at bounding box center [753, 385] width 19 height 10
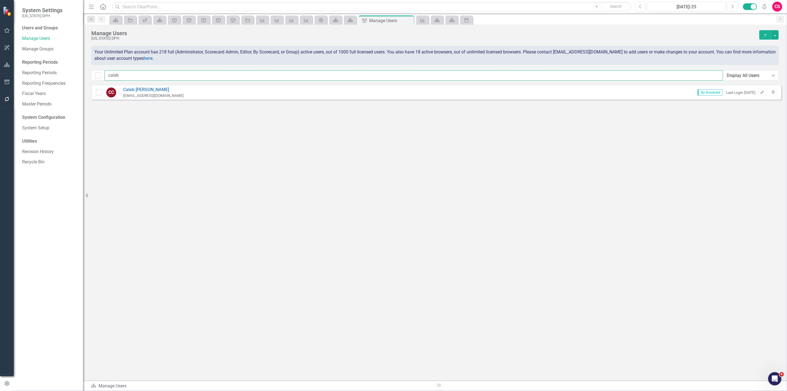
click at [267, 71] on input "caleb" at bounding box center [414, 75] width 618 height 10
type input "o's"
click at [143, 88] on link "[PERSON_NAME]" at bounding box center [157, 90] width 68 height 6
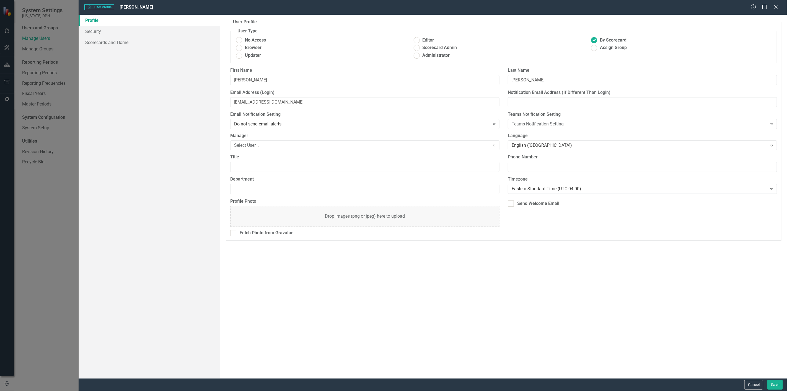
drag, startPoint x: 128, startPoint y: 51, endPoint x: 125, endPoint y: 49, distance: 3.9
click at [128, 51] on div "Profile Security Scorecards and Home" at bounding box center [150, 196] width 142 height 363
click at [120, 46] on link "Scorecards and Home" at bounding box center [150, 42] width 142 height 11
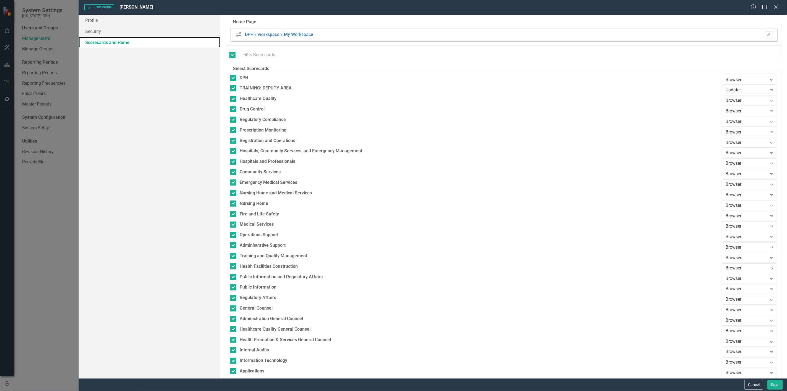
checkbox input "false"
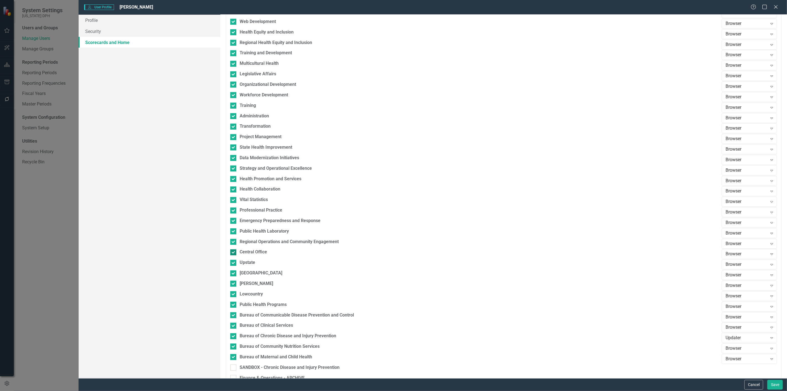
scroll to position [1106, 0]
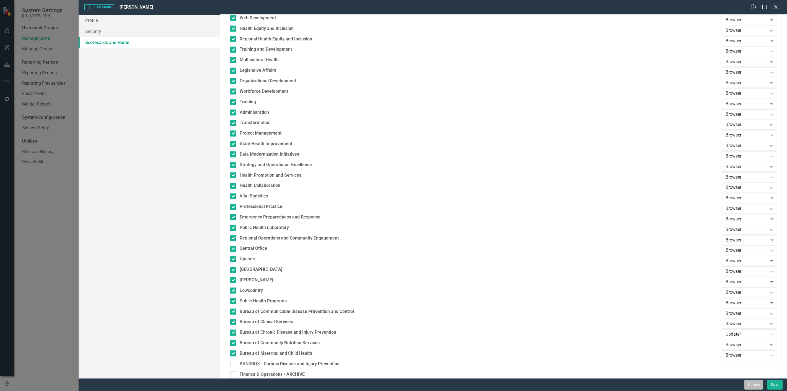
click at [753, 380] on button "Cancel" at bounding box center [753, 385] width 19 height 10
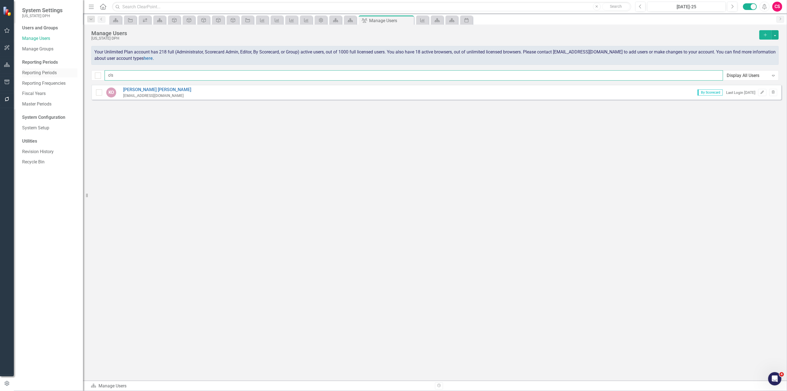
drag, startPoint x: 147, startPoint y: 75, endPoint x: 69, endPoint y: 76, distance: 77.5
click at [69, 76] on div "System Settings [US_STATE] DPH Users and Groups Manage Users Manage Groups Repo…" at bounding box center [393, 195] width 787 height 391
